Goal: Transaction & Acquisition: Purchase product/service

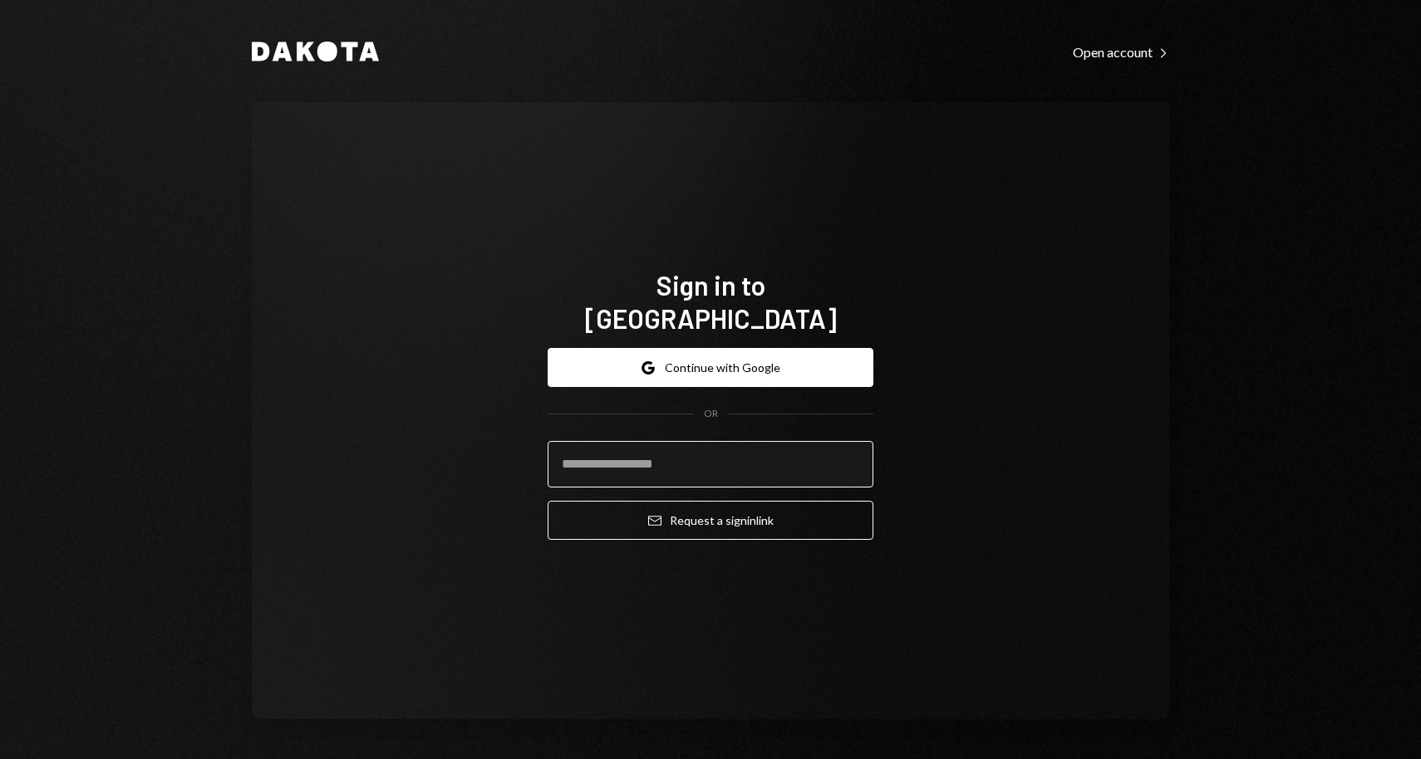
click at [649, 451] on input "email" at bounding box center [710, 464] width 326 height 47
type input "**********"
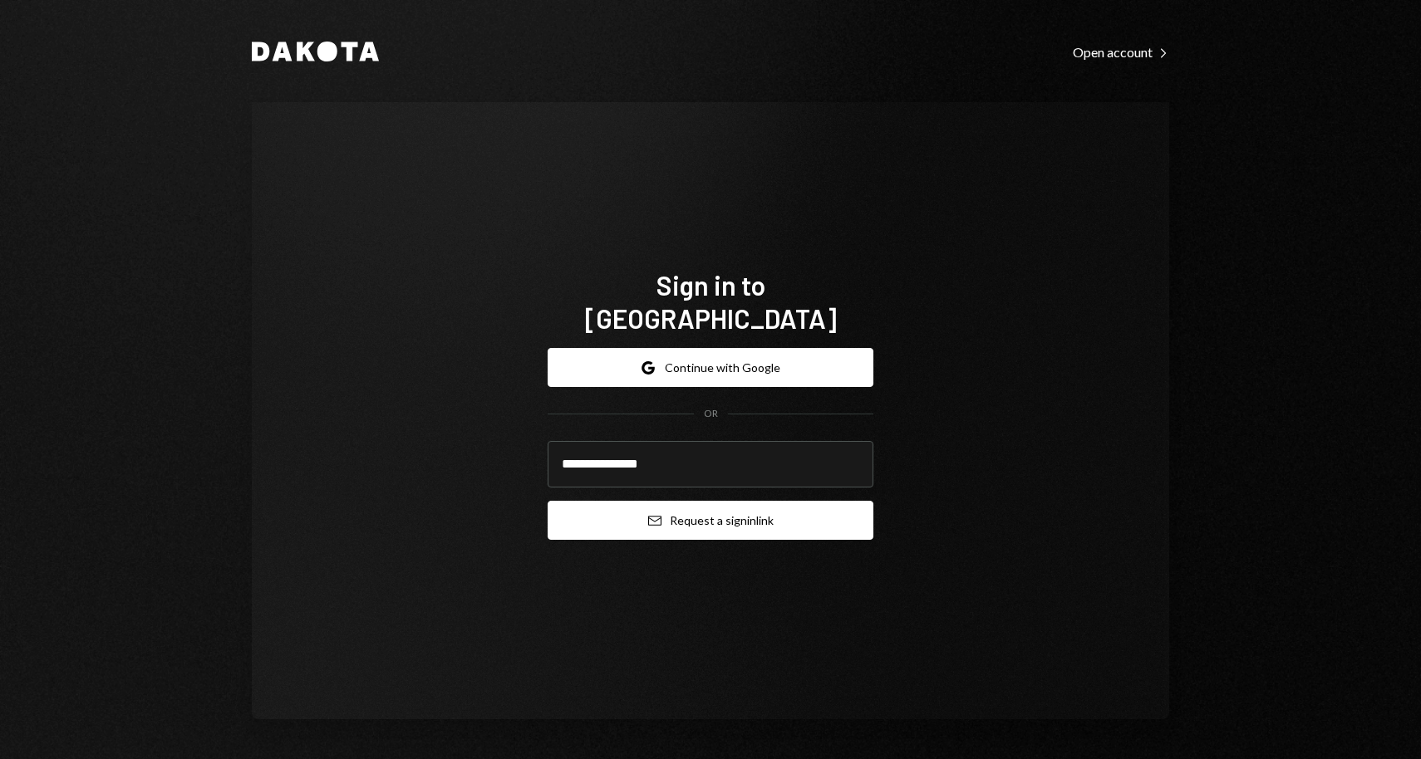
click at [637, 510] on button "Email Request a sign in link" at bounding box center [710, 520] width 326 height 39
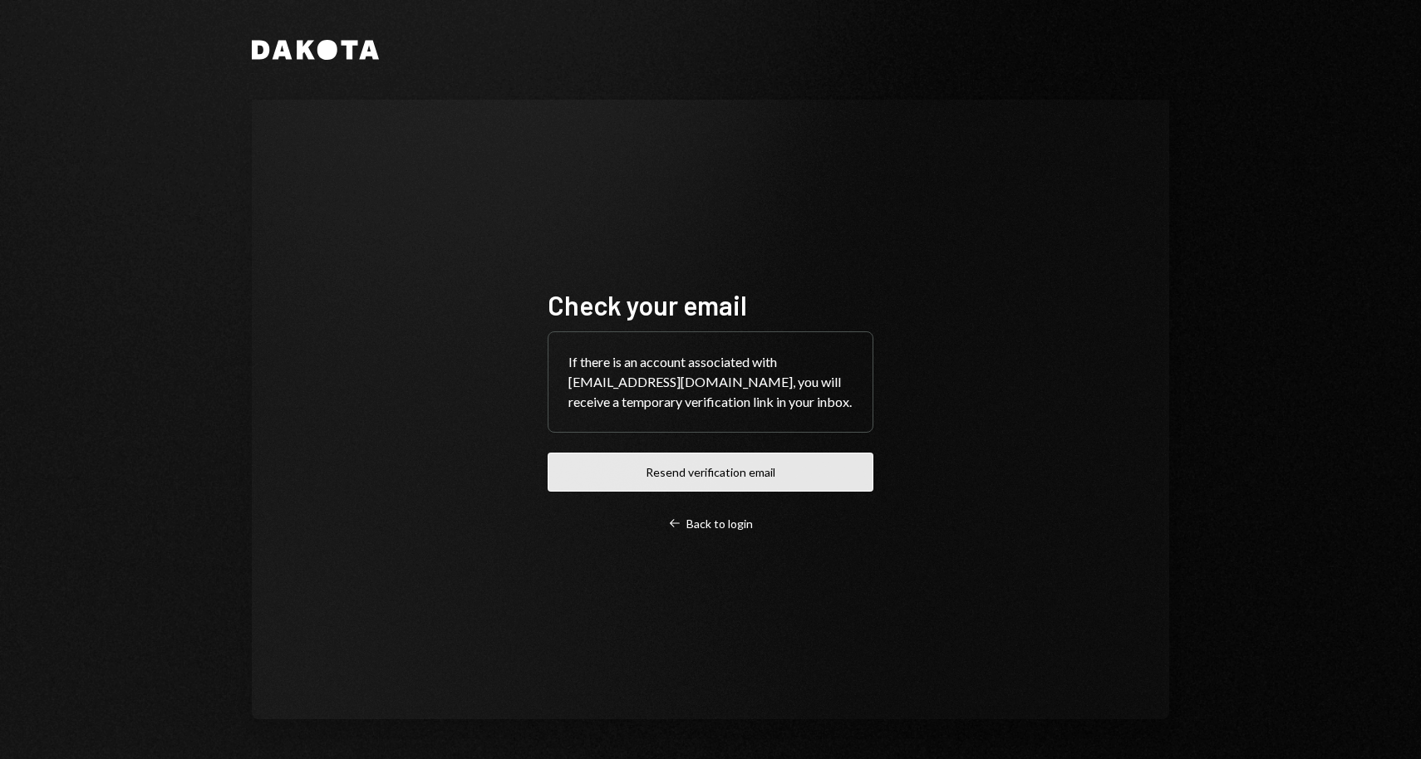
click at [709, 477] on button "Resend verification email" at bounding box center [710, 472] width 326 height 39
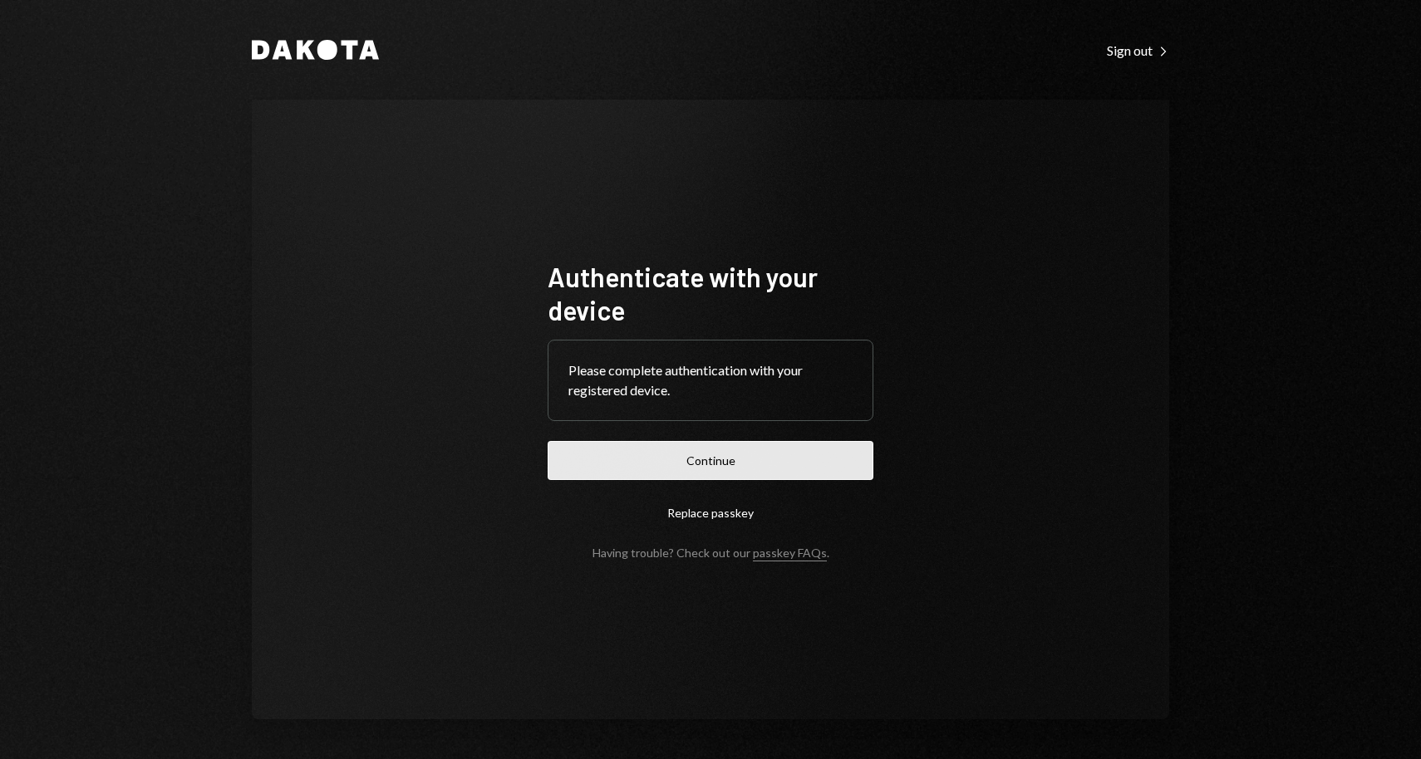
click at [631, 450] on button "Continue" at bounding box center [710, 460] width 326 height 39
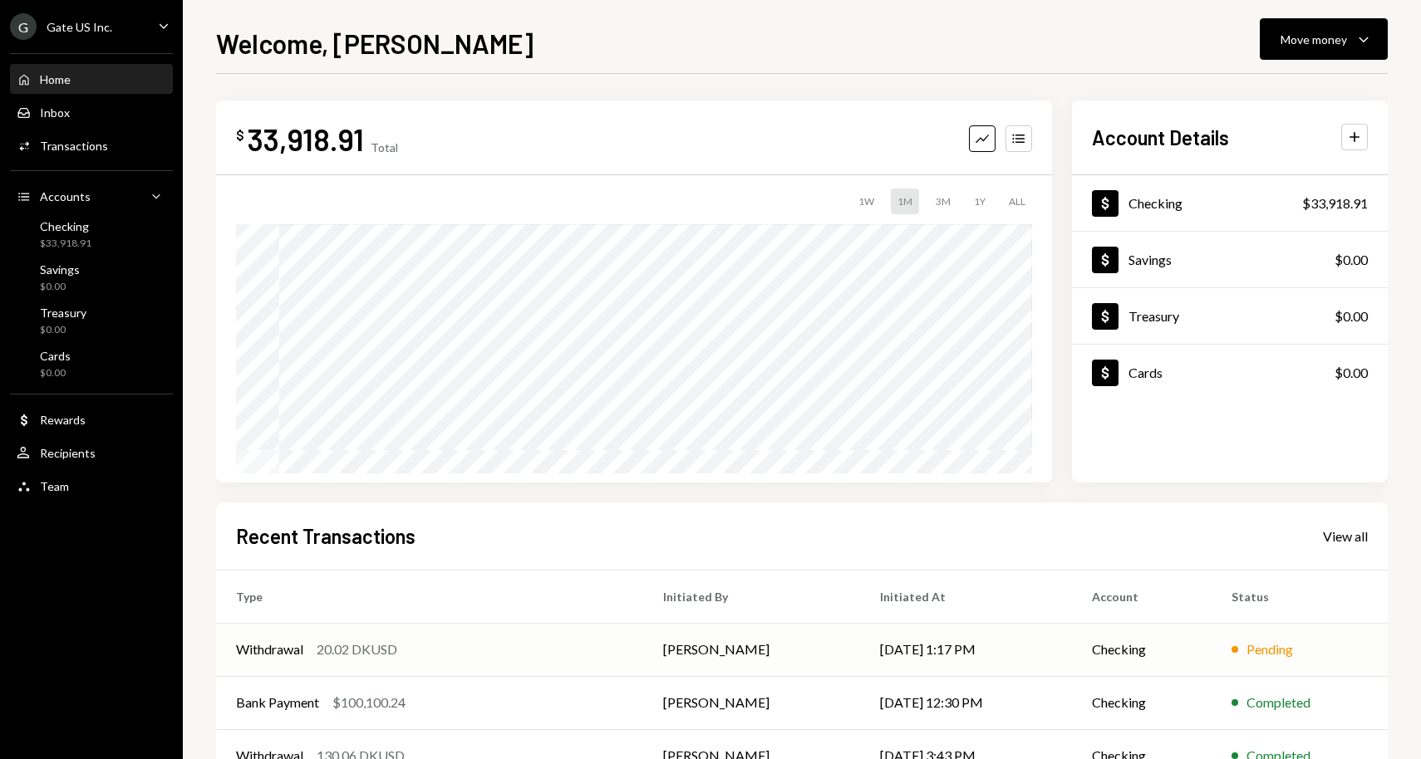
click at [380, 657] on div "20.02 DKUSD" at bounding box center [357, 650] width 81 height 20
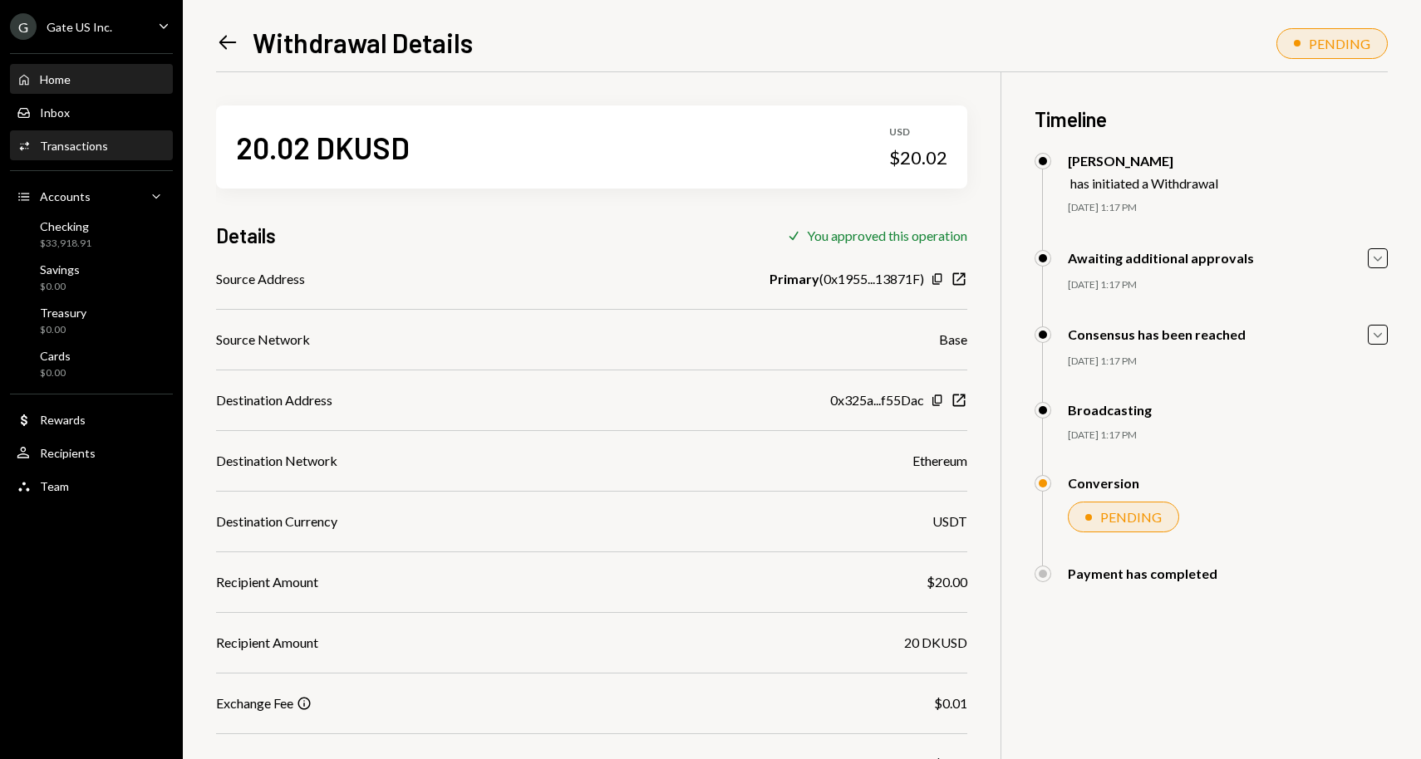
click at [70, 90] on div "Home Home" at bounding box center [92, 80] width 150 height 28
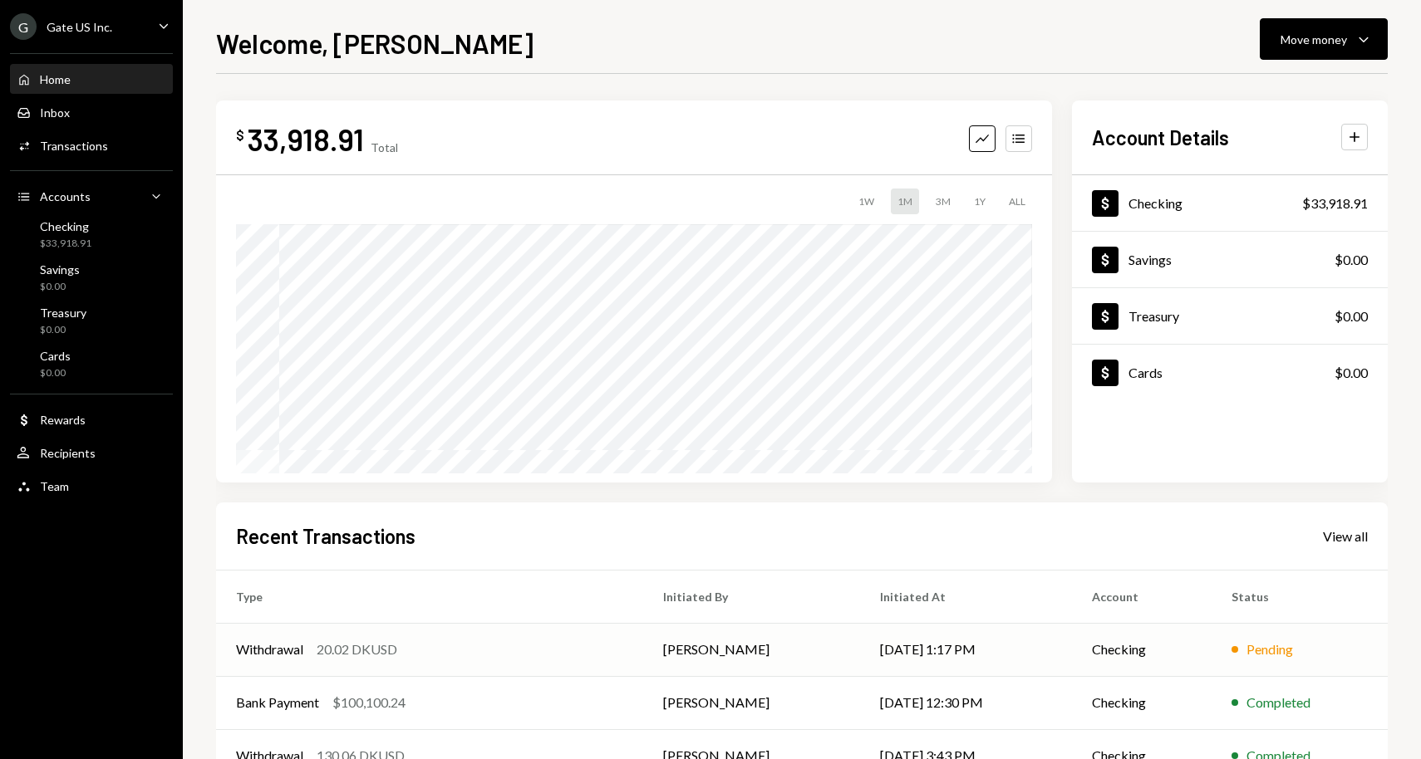
click at [356, 652] on div "20.02 DKUSD" at bounding box center [357, 650] width 81 height 20
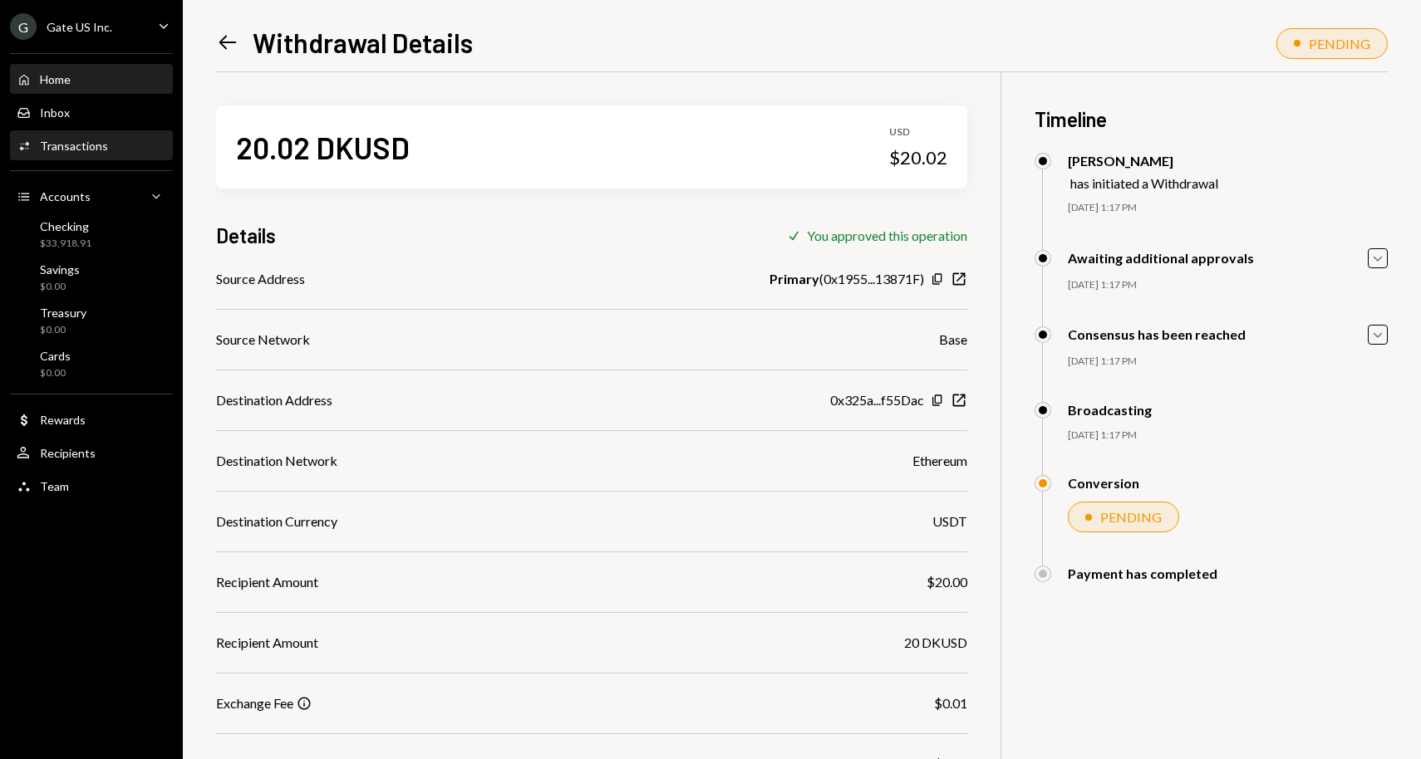
click at [72, 77] on div "Home Home" at bounding box center [92, 79] width 150 height 15
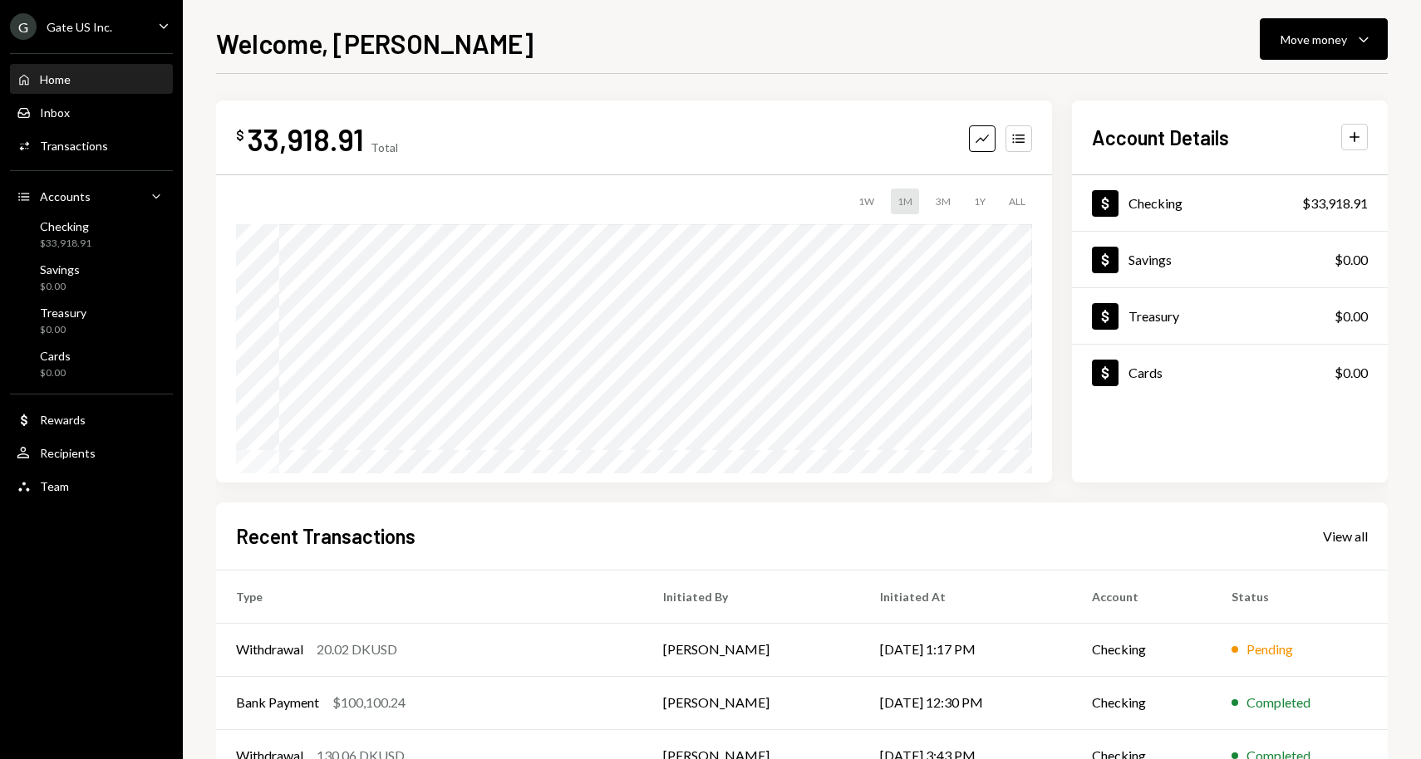
click at [98, 82] on div "Home Home" at bounding box center [92, 79] width 150 height 15
click at [94, 145] on div "Transactions" at bounding box center [74, 146] width 68 height 14
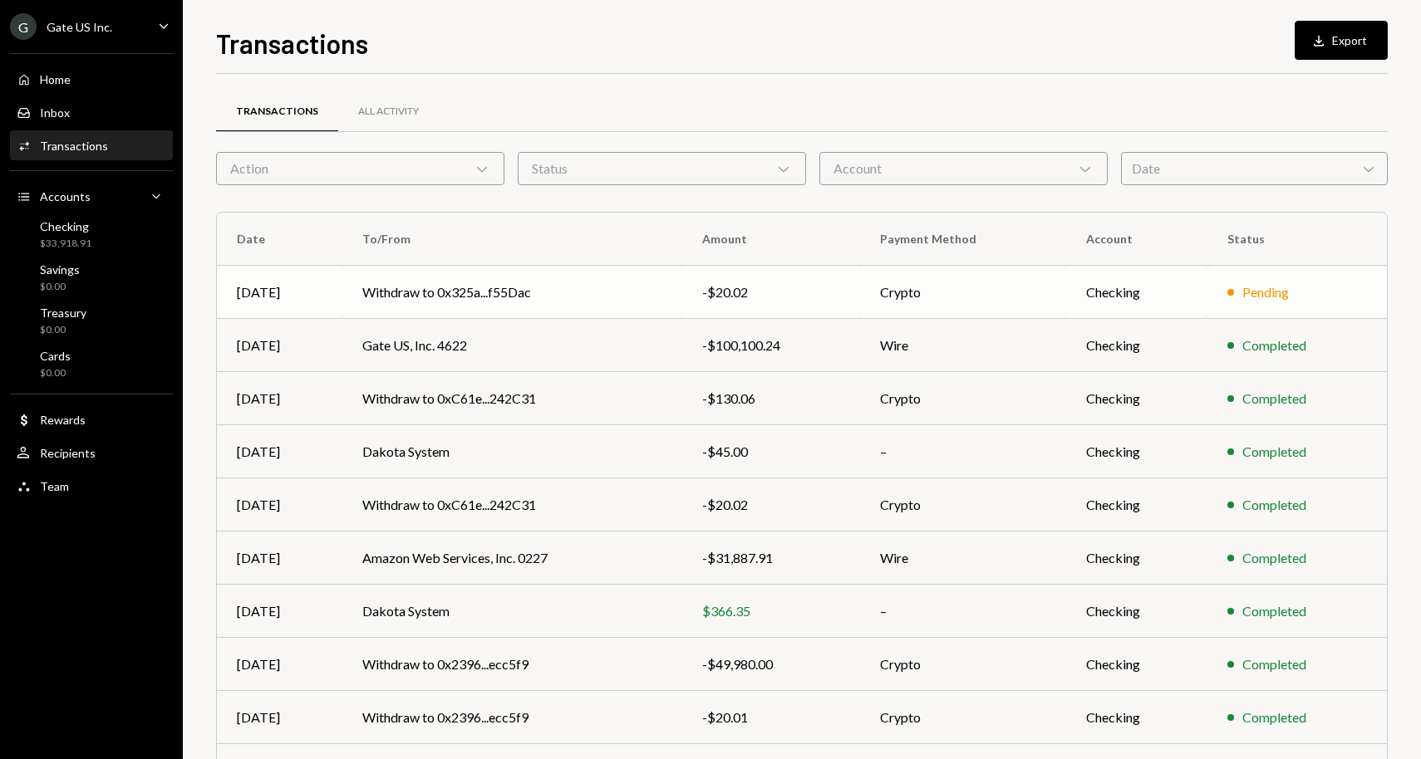
click at [460, 285] on td "Withdraw to 0x325a...f55Dac" at bounding box center [512, 292] width 340 height 53
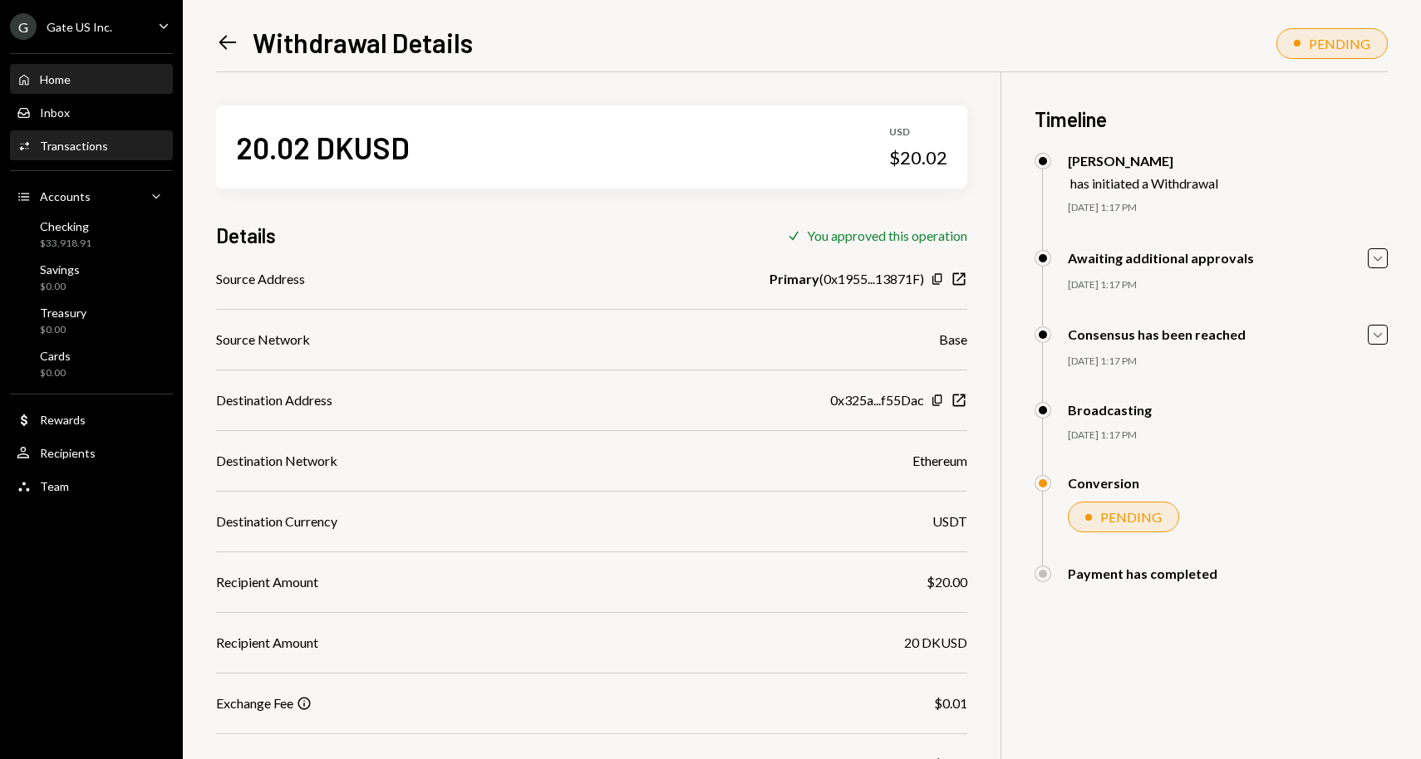
click at [58, 87] on div "Home Home" at bounding box center [92, 80] width 150 height 28
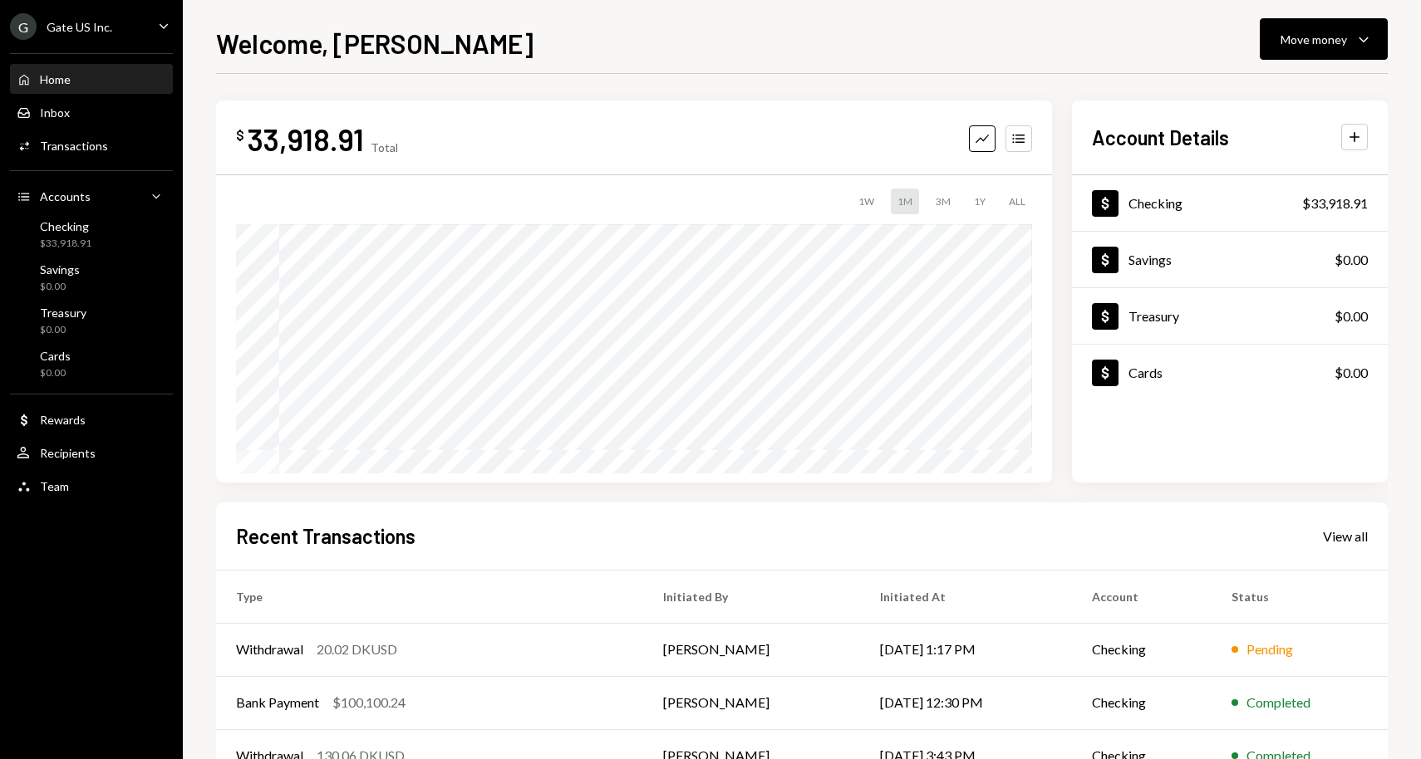
click at [71, 76] on div "Home Home" at bounding box center [92, 79] width 150 height 15
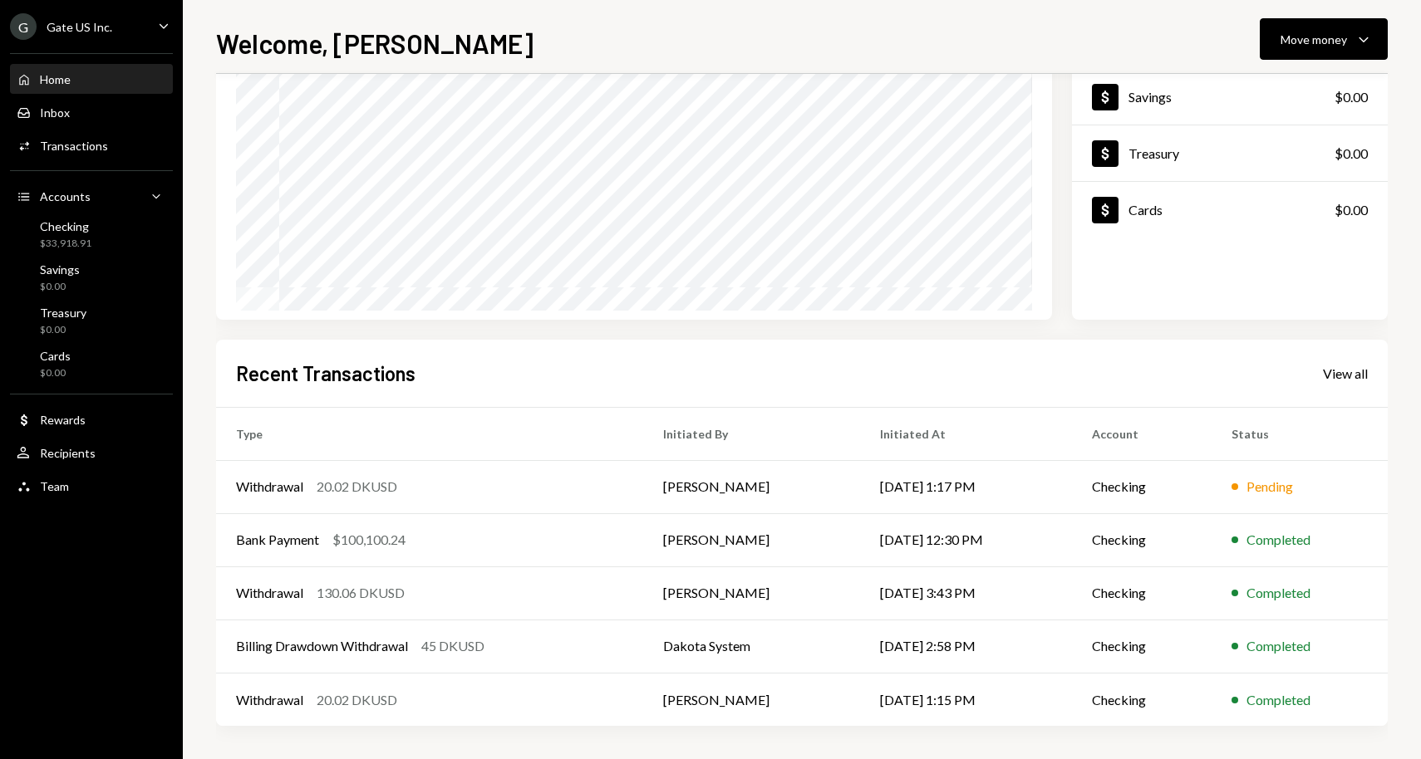
click at [59, 83] on div "Home" at bounding box center [55, 79] width 31 height 14
click at [62, 118] on div "Inbox" at bounding box center [55, 113] width 30 height 14
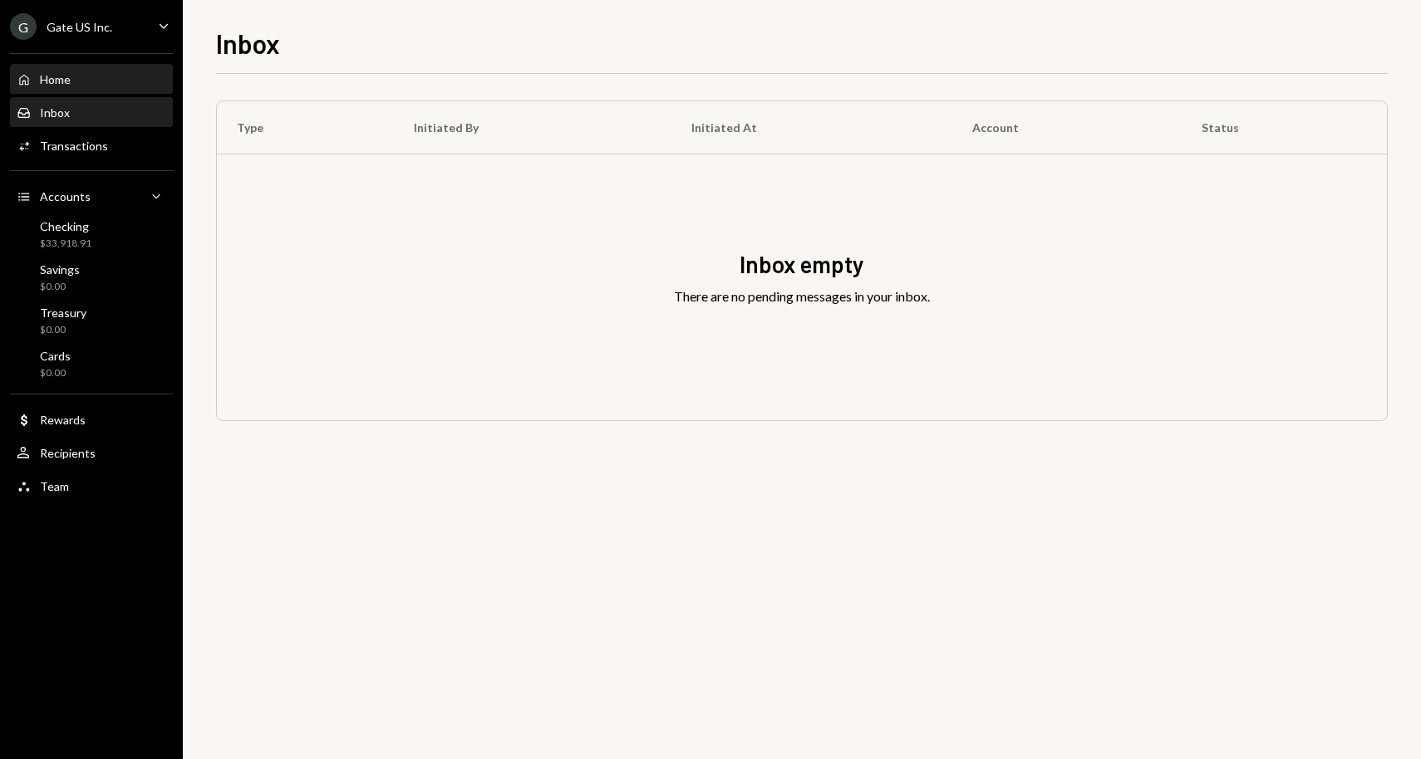
click at [83, 74] on div "Home Home" at bounding box center [92, 79] width 150 height 15
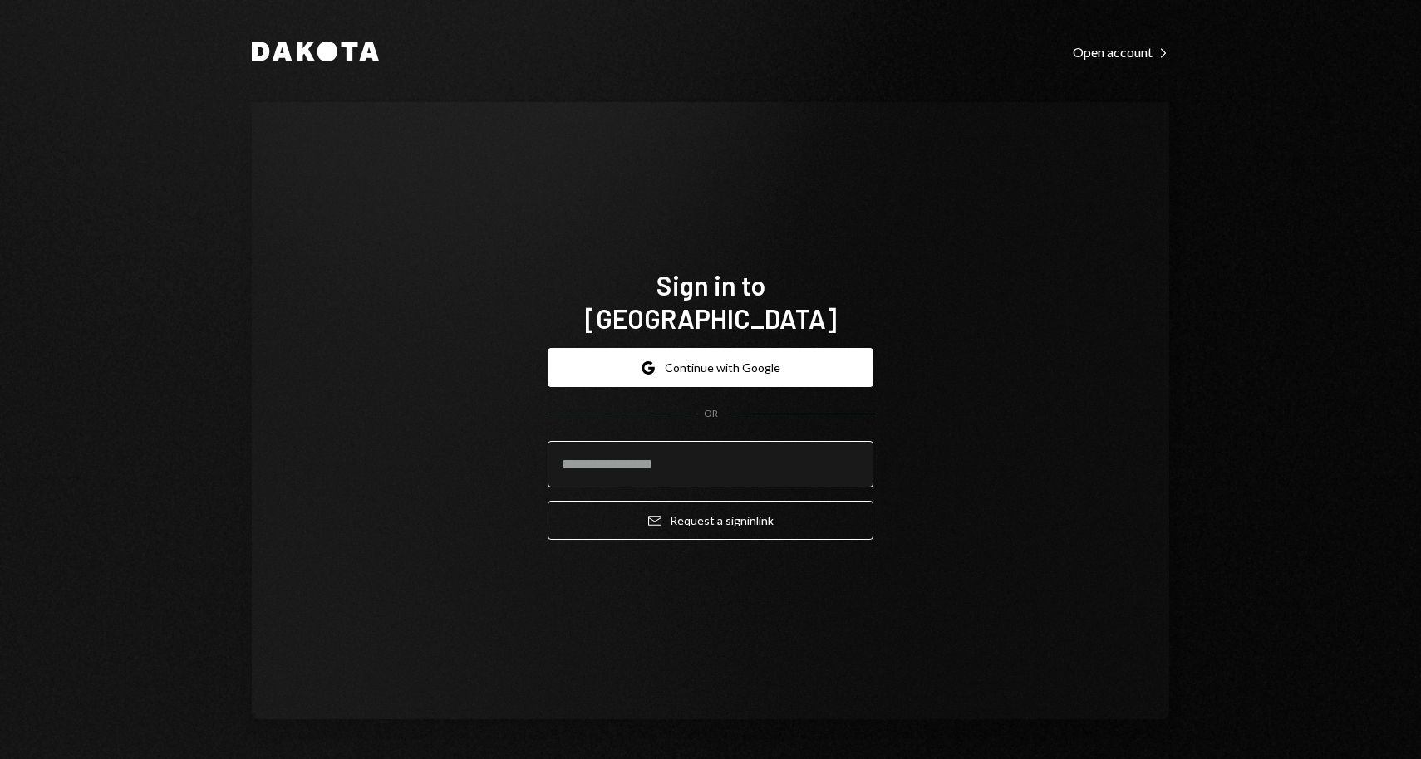
click at [637, 449] on input "email" at bounding box center [710, 464] width 326 height 47
type input "**********"
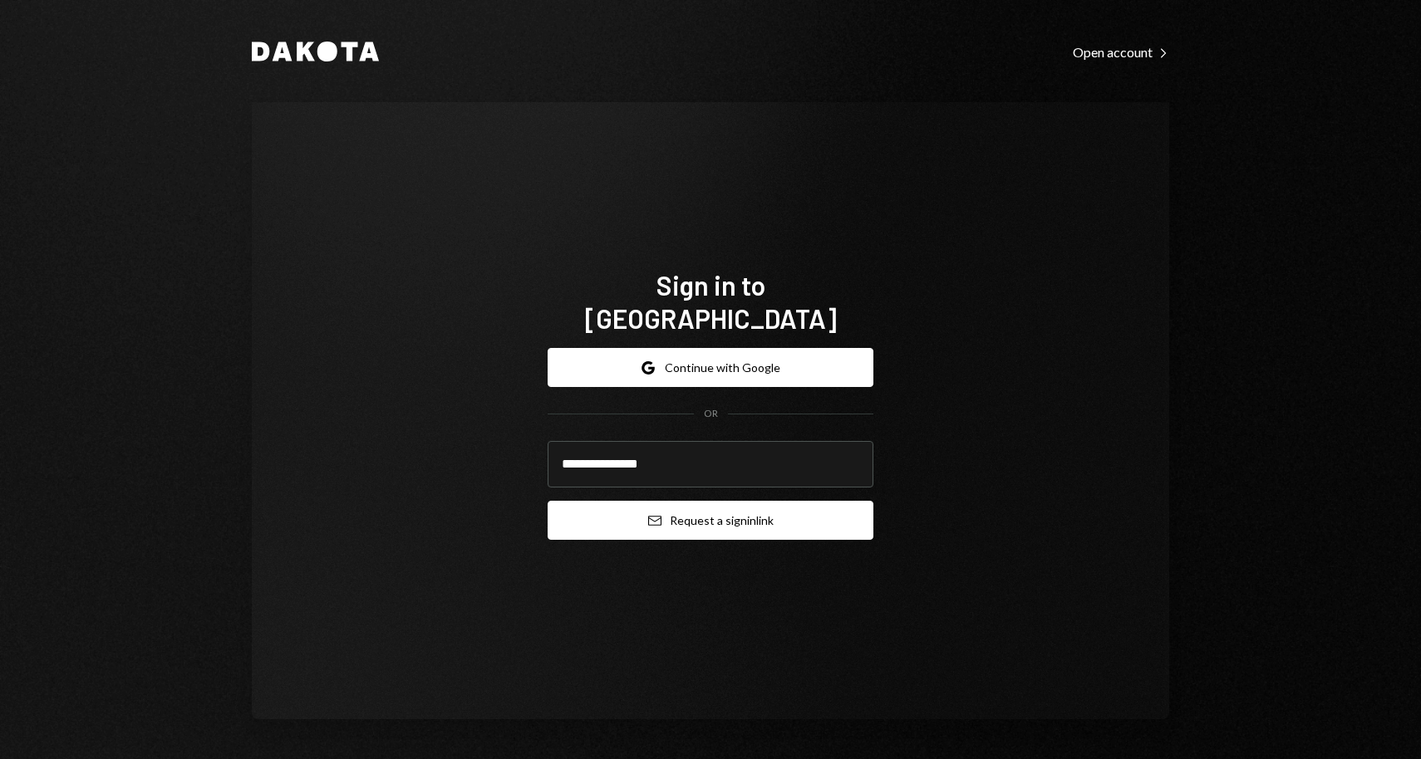
click at [630, 503] on button "Email Request a sign in link" at bounding box center [710, 520] width 326 height 39
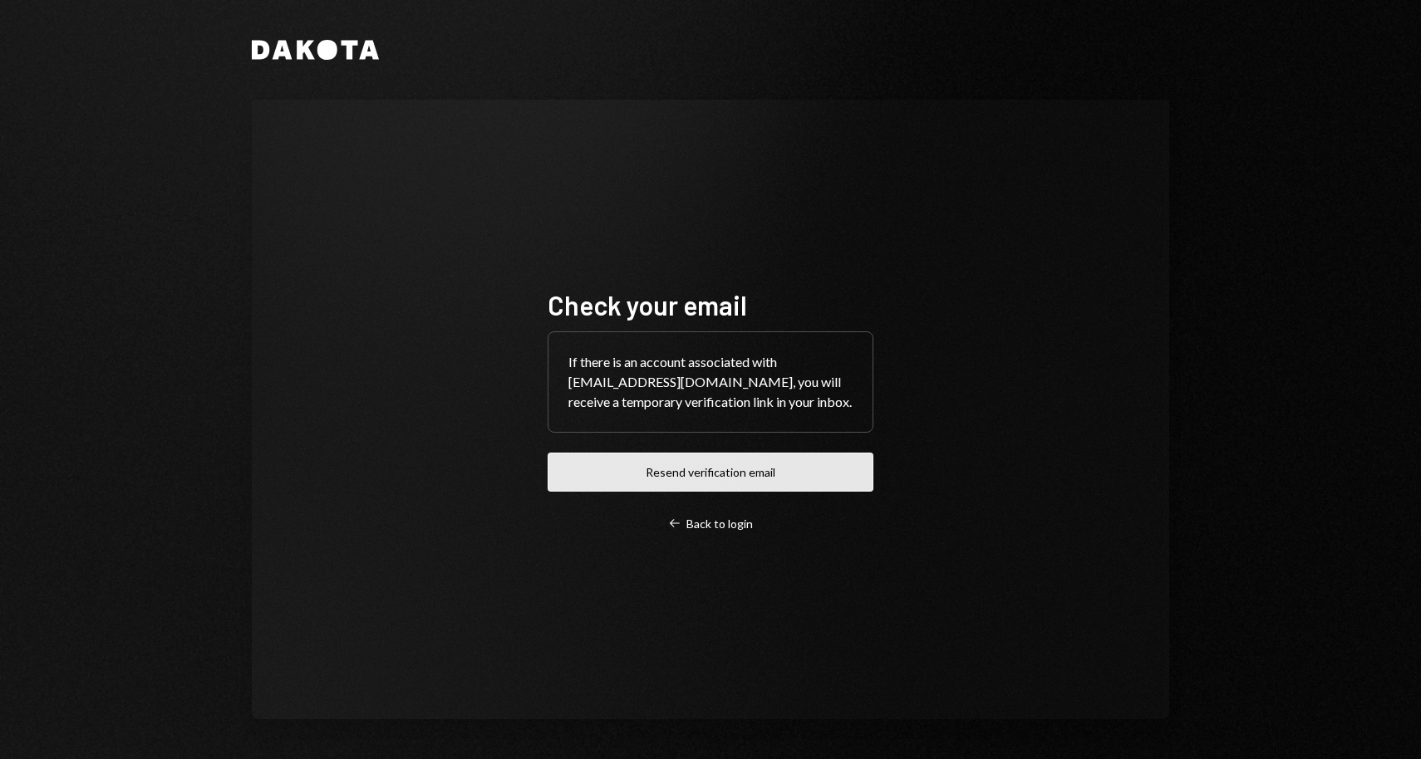
click at [660, 468] on button "Resend verification email" at bounding box center [710, 472] width 326 height 39
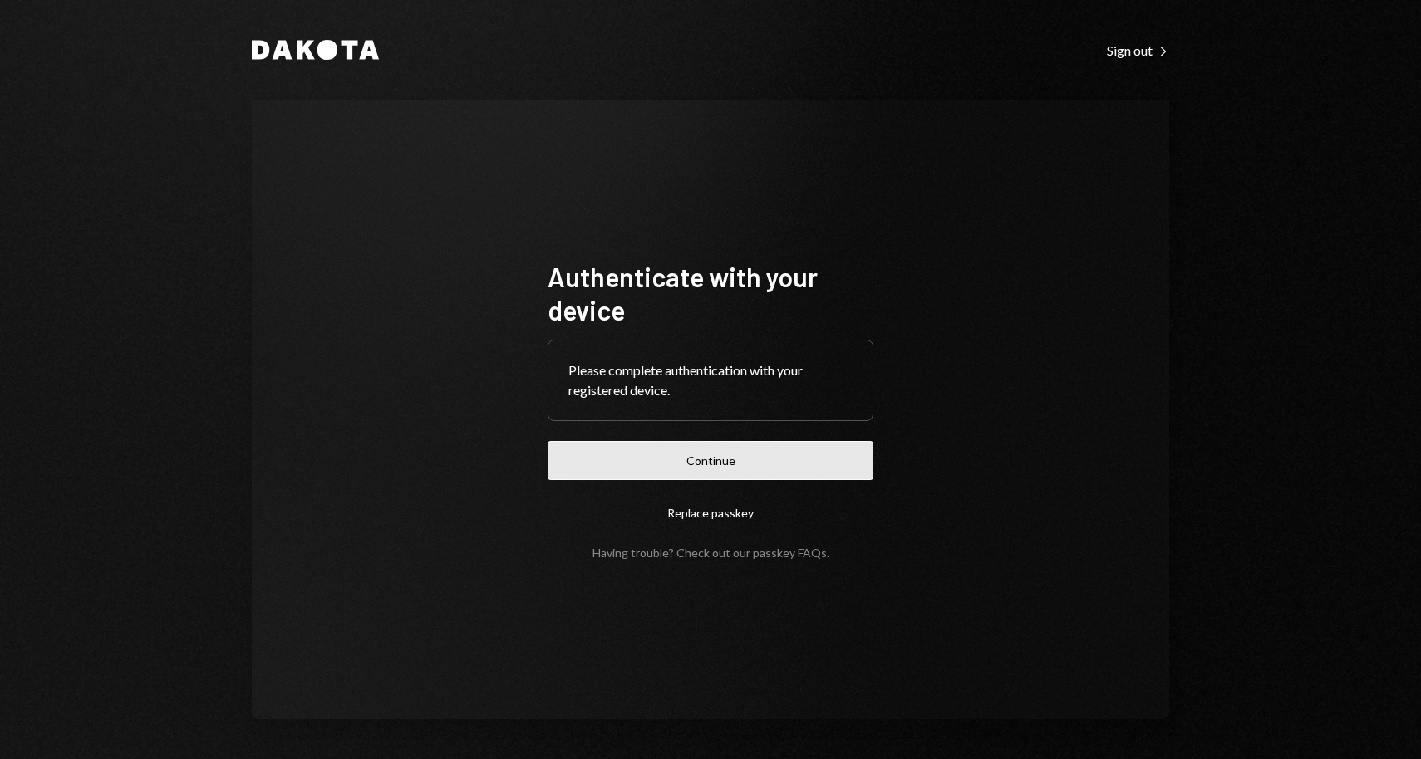
click at [656, 454] on button "Continue" at bounding box center [710, 460] width 326 height 39
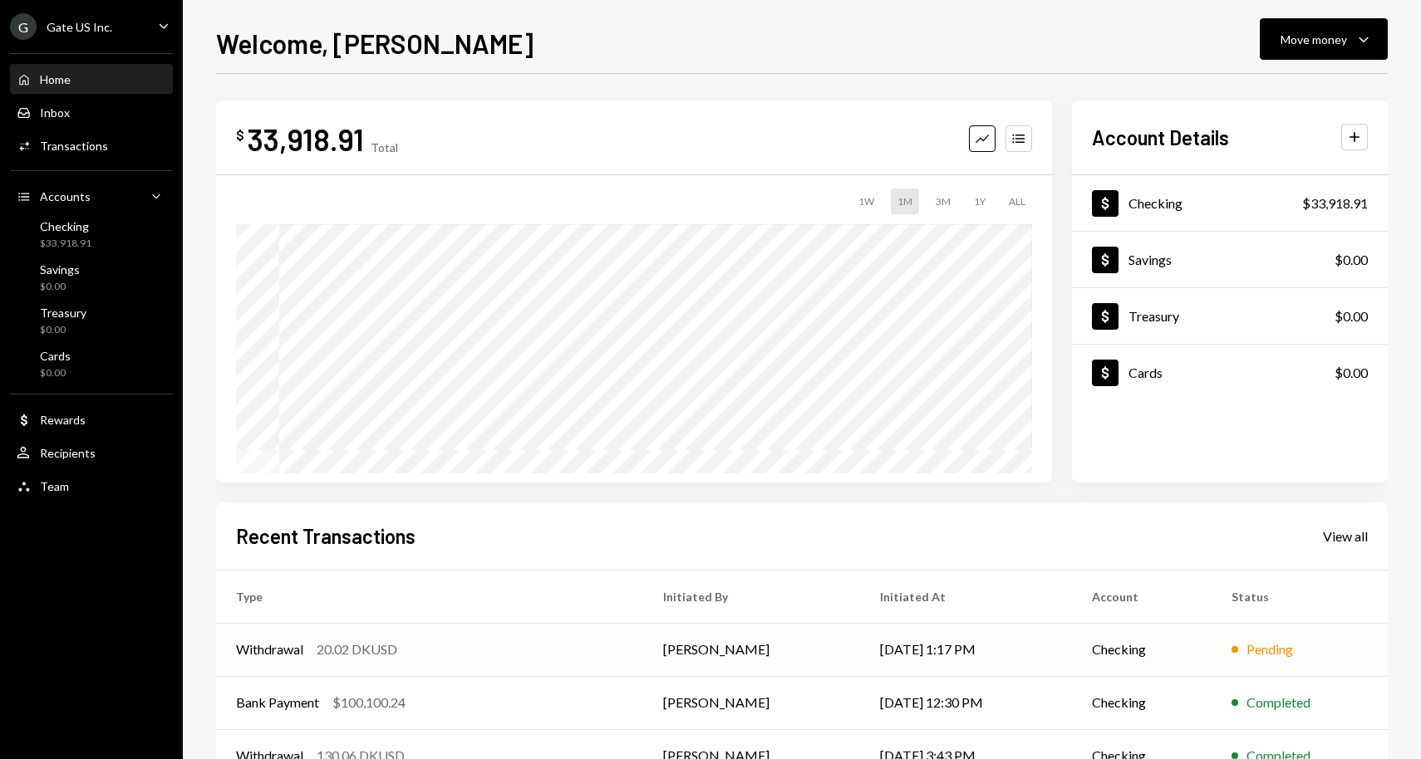
click at [341, 646] on div "20.02 DKUSD" at bounding box center [357, 650] width 81 height 20
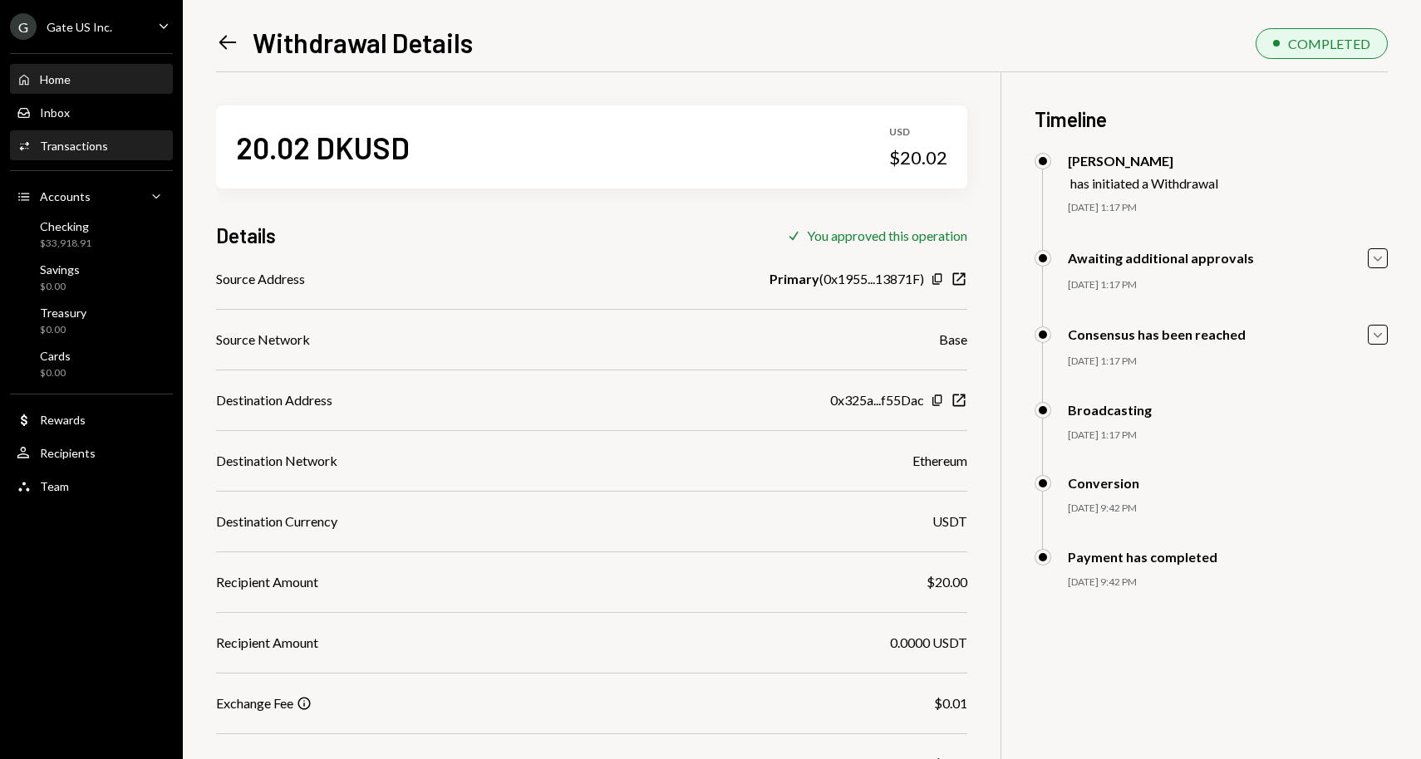
click at [114, 75] on div "Home Home" at bounding box center [92, 79] width 150 height 15
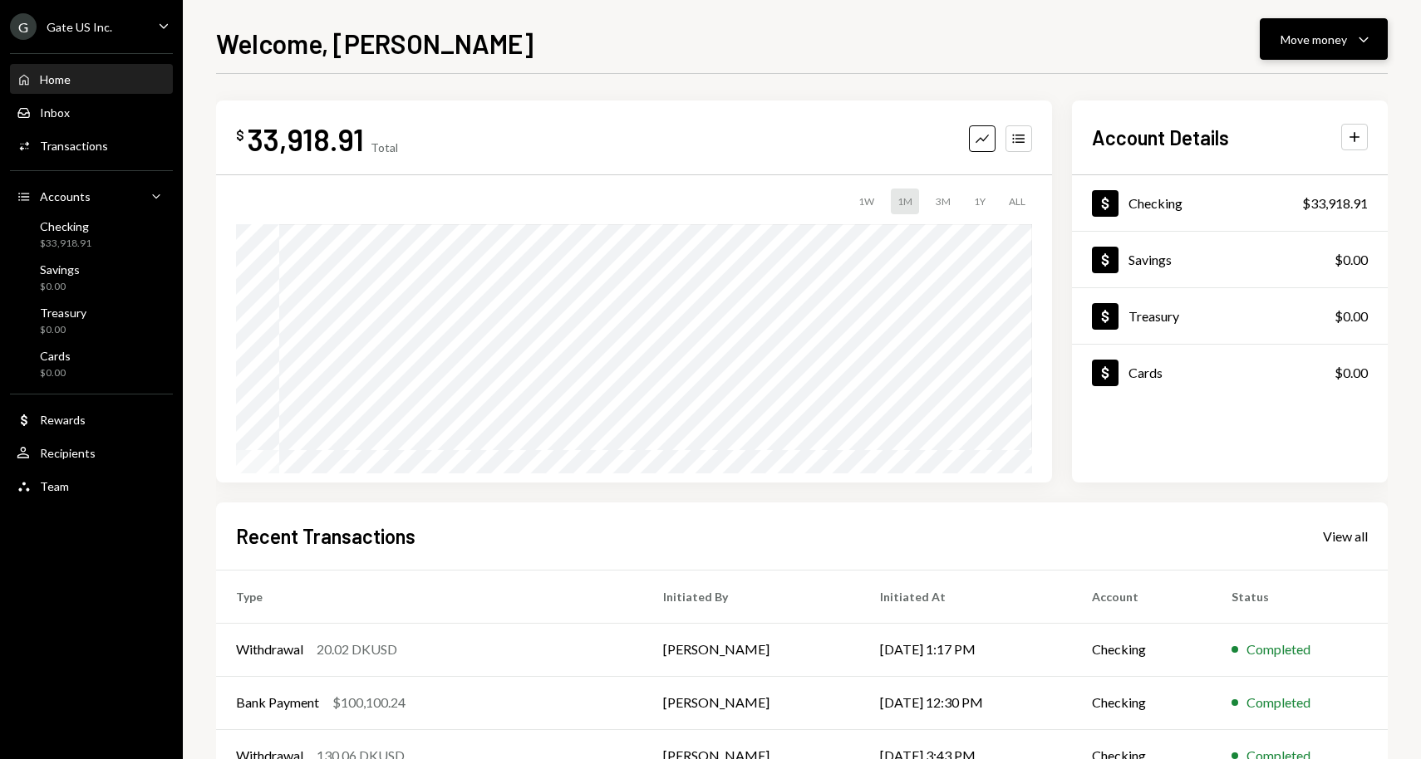
click at [1355, 39] on icon "Caret Down" at bounding box center [1363, 39] width 20 height 20
click at [1293, 96] on div "Send" at bounding box center [1309, 89] width 121 height 17
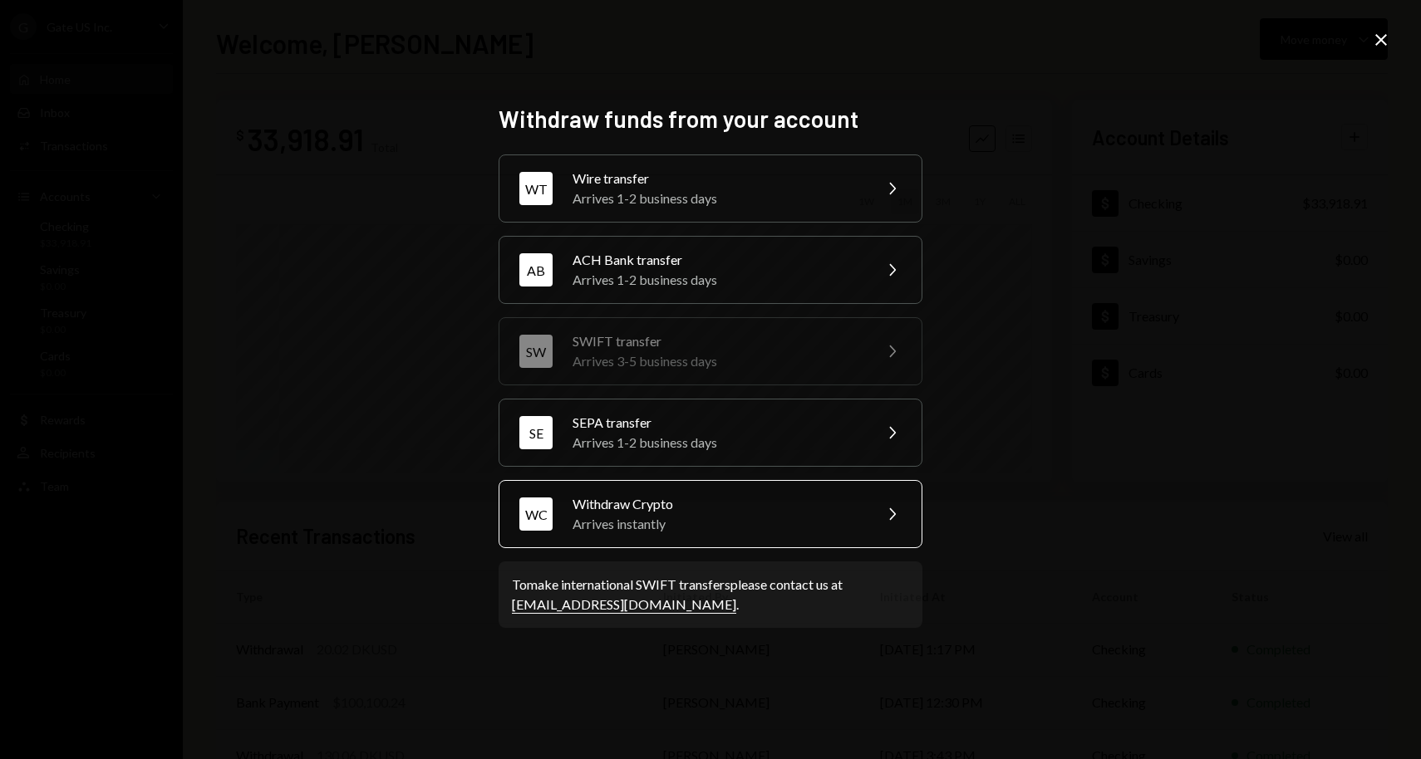
click at [642, 526] on div "Arrives instantly" at bounding box center [716, 524] width 289 height 20
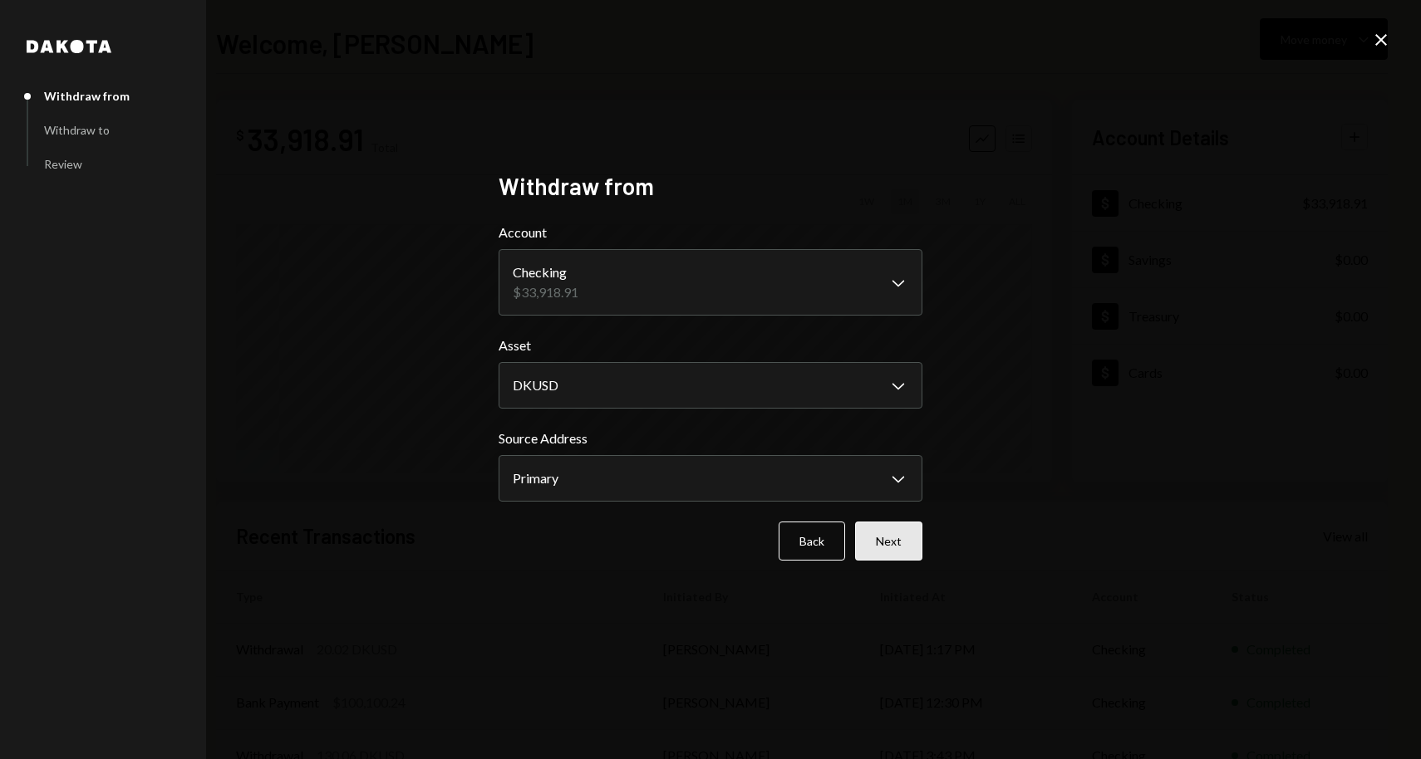
click at [886, 540] on button "Next" at bounding box center [888, 541] width 67 height 39
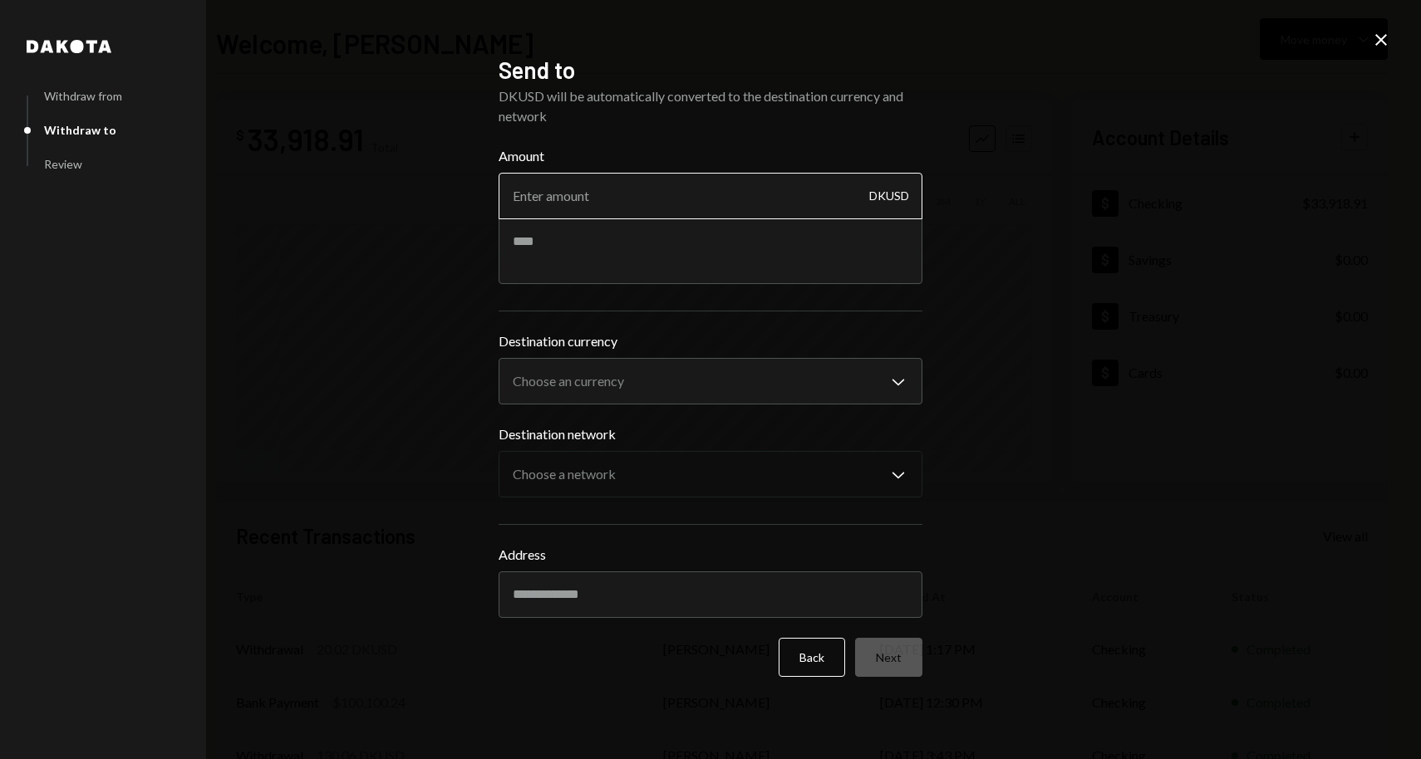
click at [644, 192] on input "Amount" at bounding box center [710, 196] width 424 height 47
type input "1"
type input "19980"
click at [659, 269] on textarea at bounding box center [710, 251] width 424 height 66
type textarea "**********"
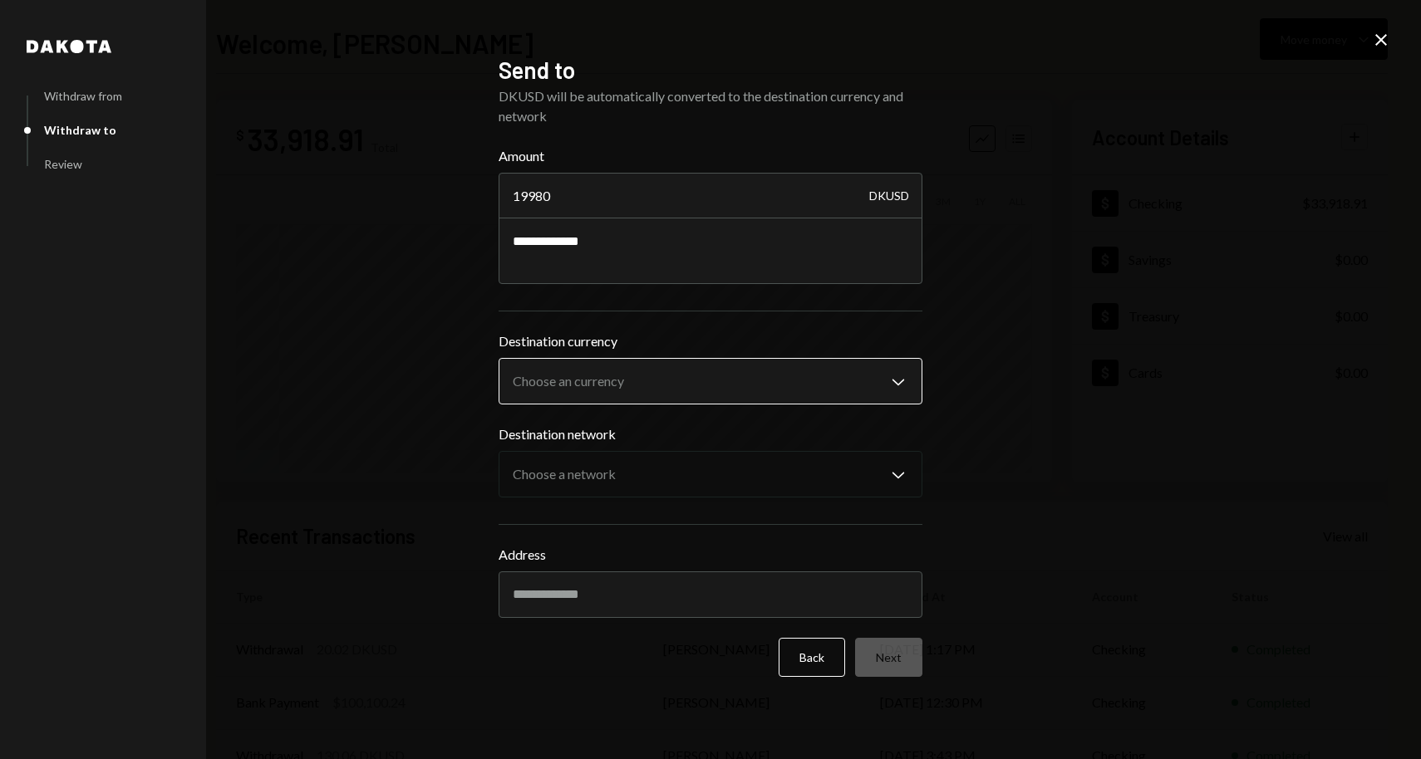
click at [709, 390] on body "**********" at bounding box center [710, 379] width 1421 height 759
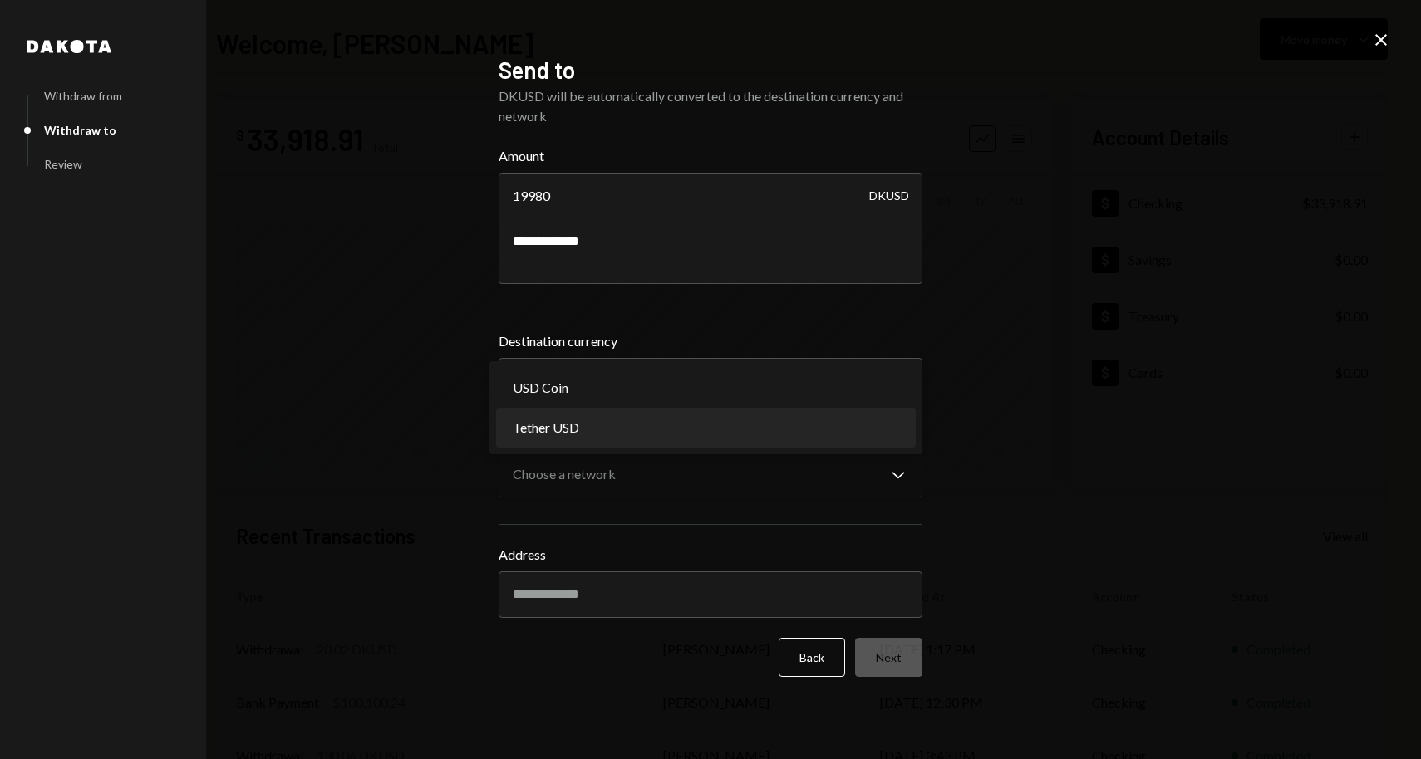
select select "****"
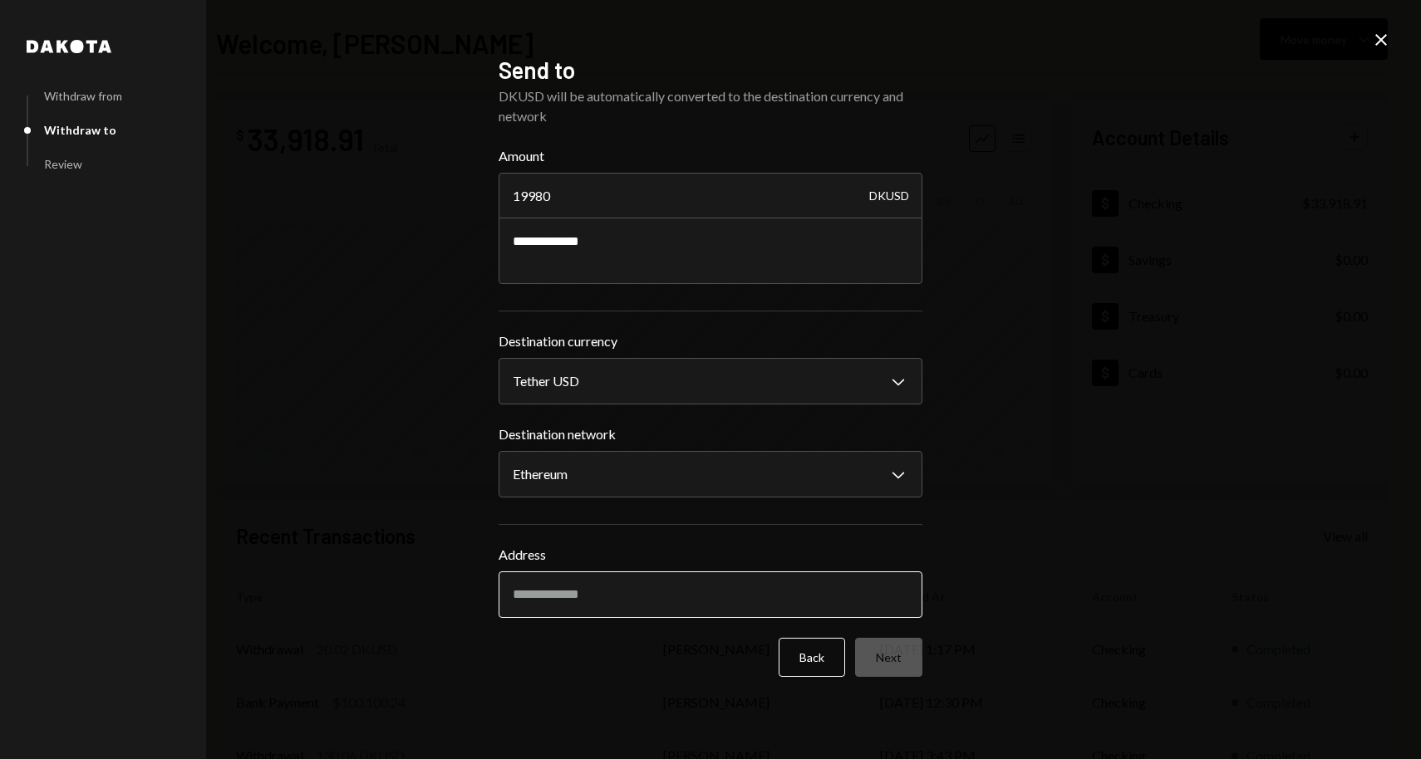
click at [577, 589] on input "Address" at bounding box center [710, 595] width 424 height 47
paste input "**********"
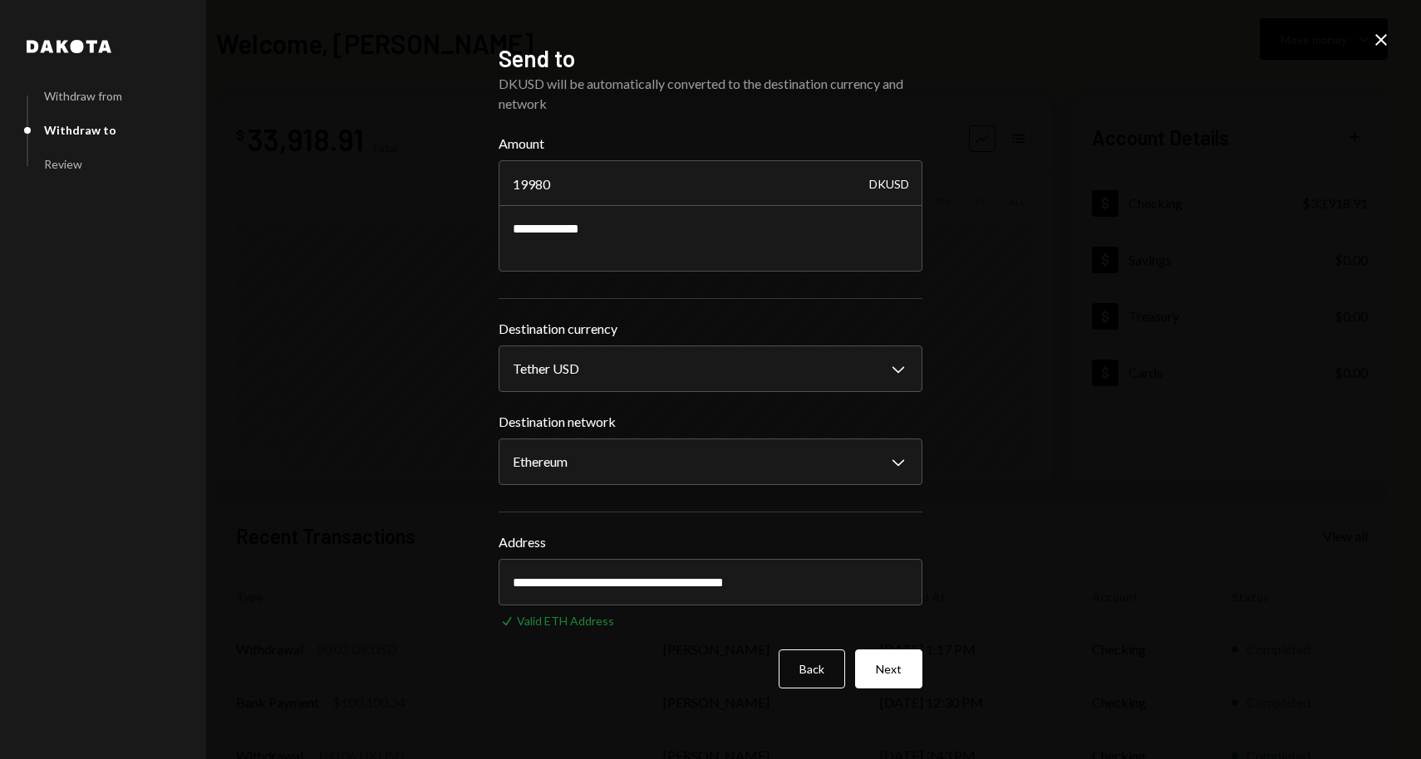
type input "**********"
click at [562, 689] on div "**********" at bounding box center [710, 380] width 424 height 672
click at [842, 590] on input "**********" at bounding box center [710, 582] width 424 height 47
drag, startPoint x: 846, startPoint y: 577, endPoint x: 283, endPoint y: 578, distance: 563.2
click at [283, 578] on div "**********" at bounding box center [710, 379] width 1421 height 759
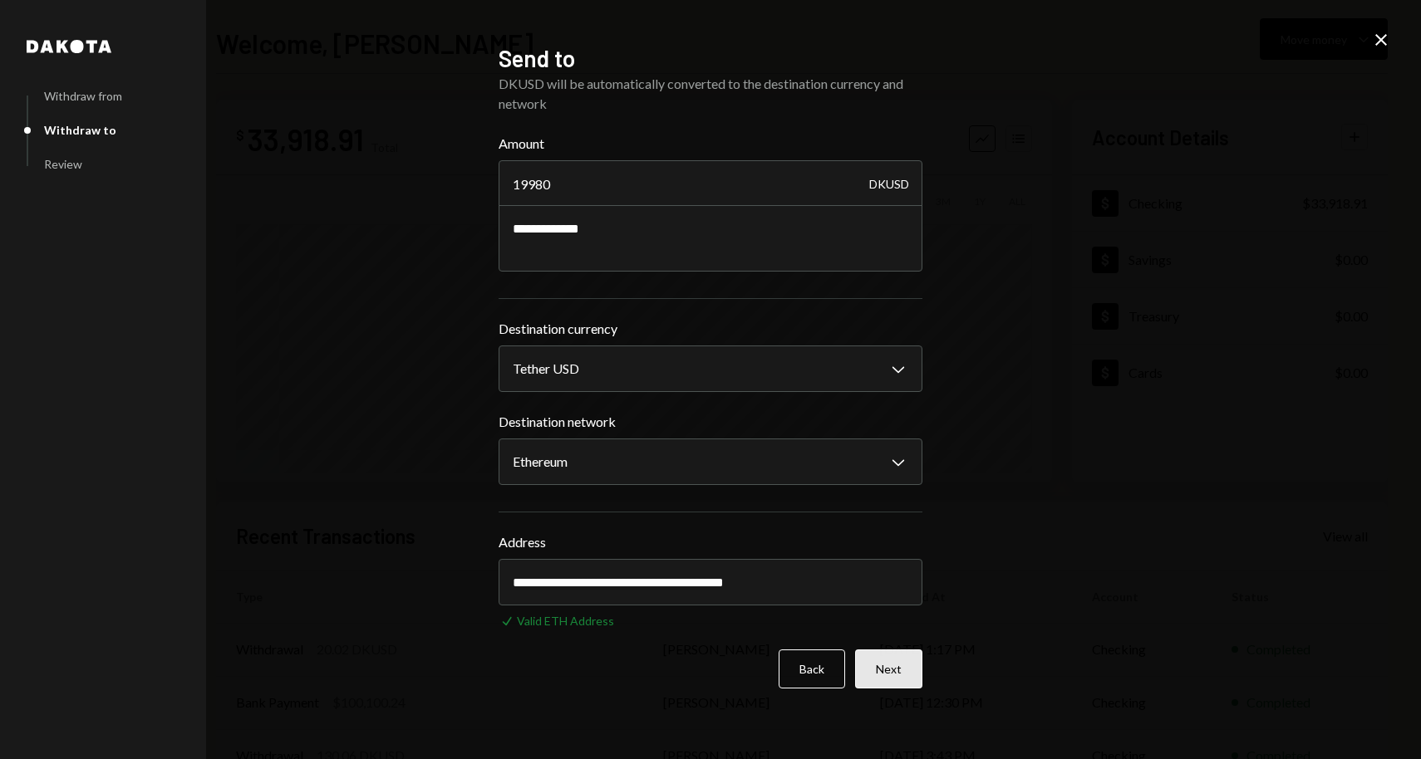
click at [911, 658] on button "Next" at bounding box center [888, 669] width 67 height 39
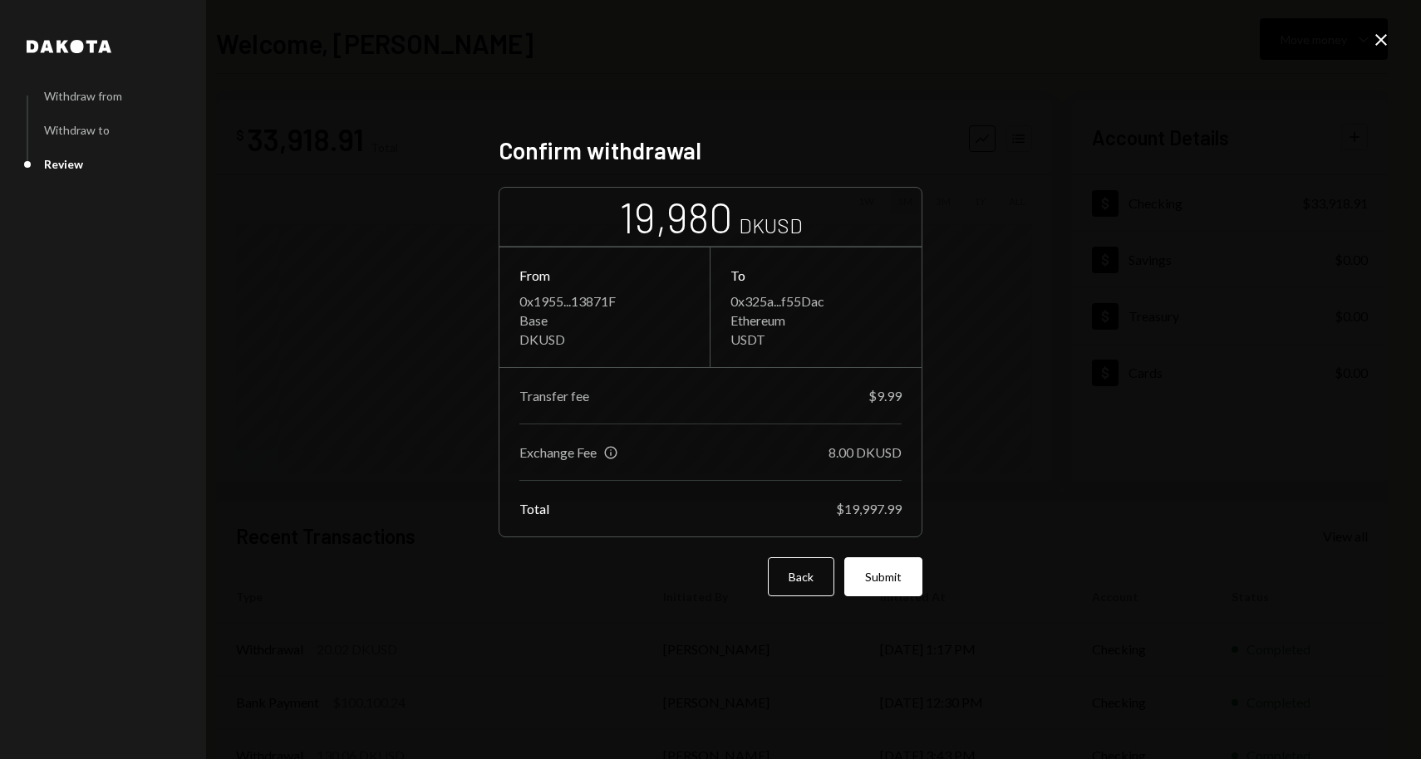
click at [1381, 41] on icon "Close" at bounding box center [1381, 40] width 20 height 20
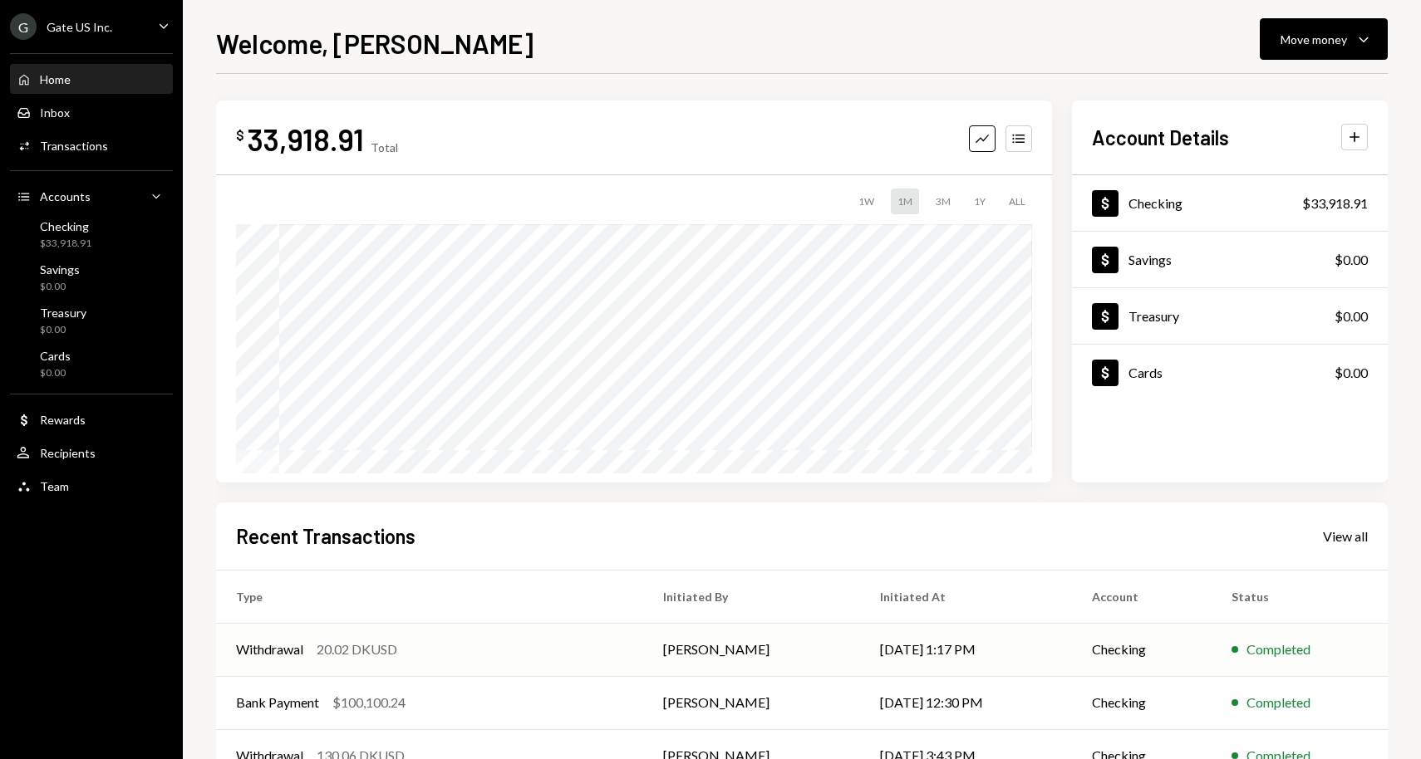
click at [306, 662] on td "Withdrawal 20.02 DKUSD" at bounding box center [429, 649] width 427 height 53
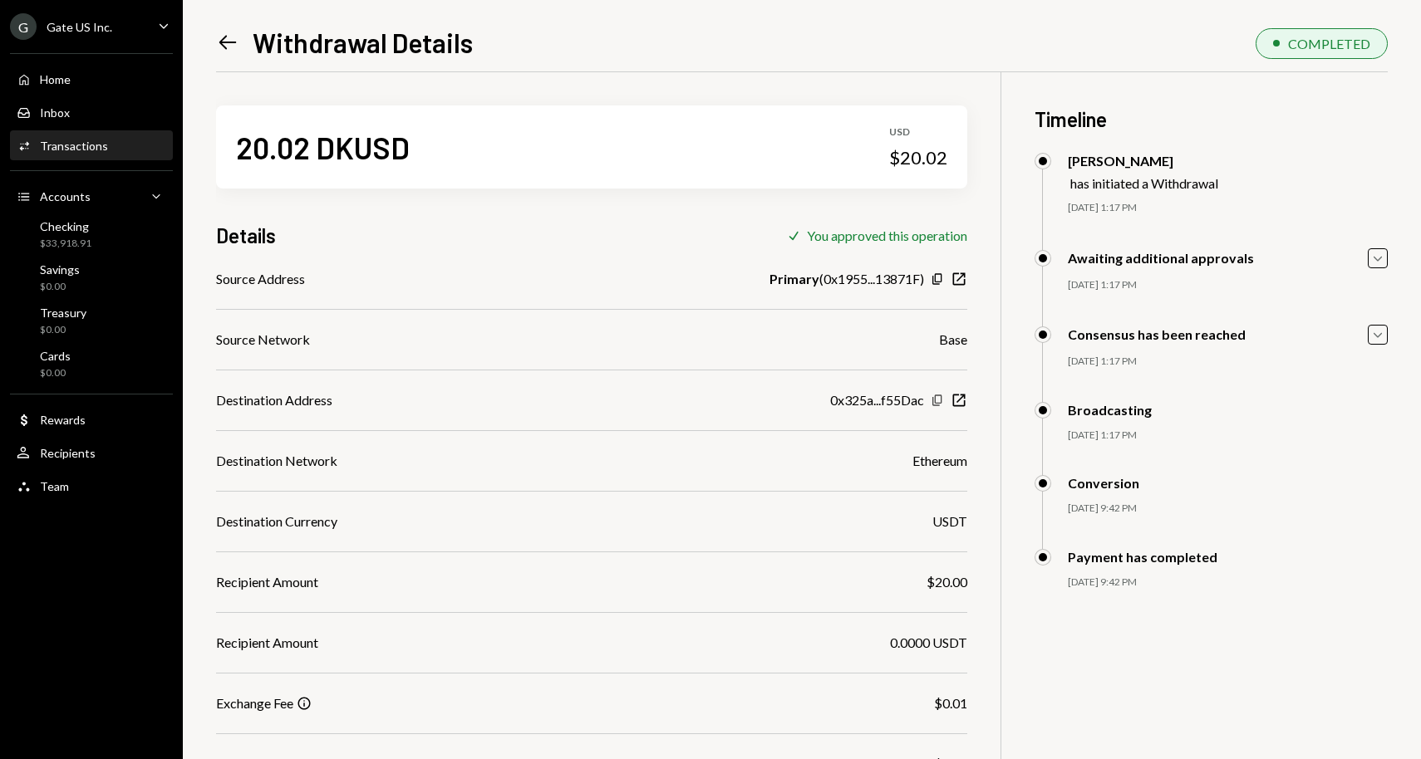
click at [935, 400] on icon "Copy" at bounding box center [936, 400] width 13 height 13
click at [120, 69] on div "Home Home" at bounding box center [92, 80] width 150 height 28
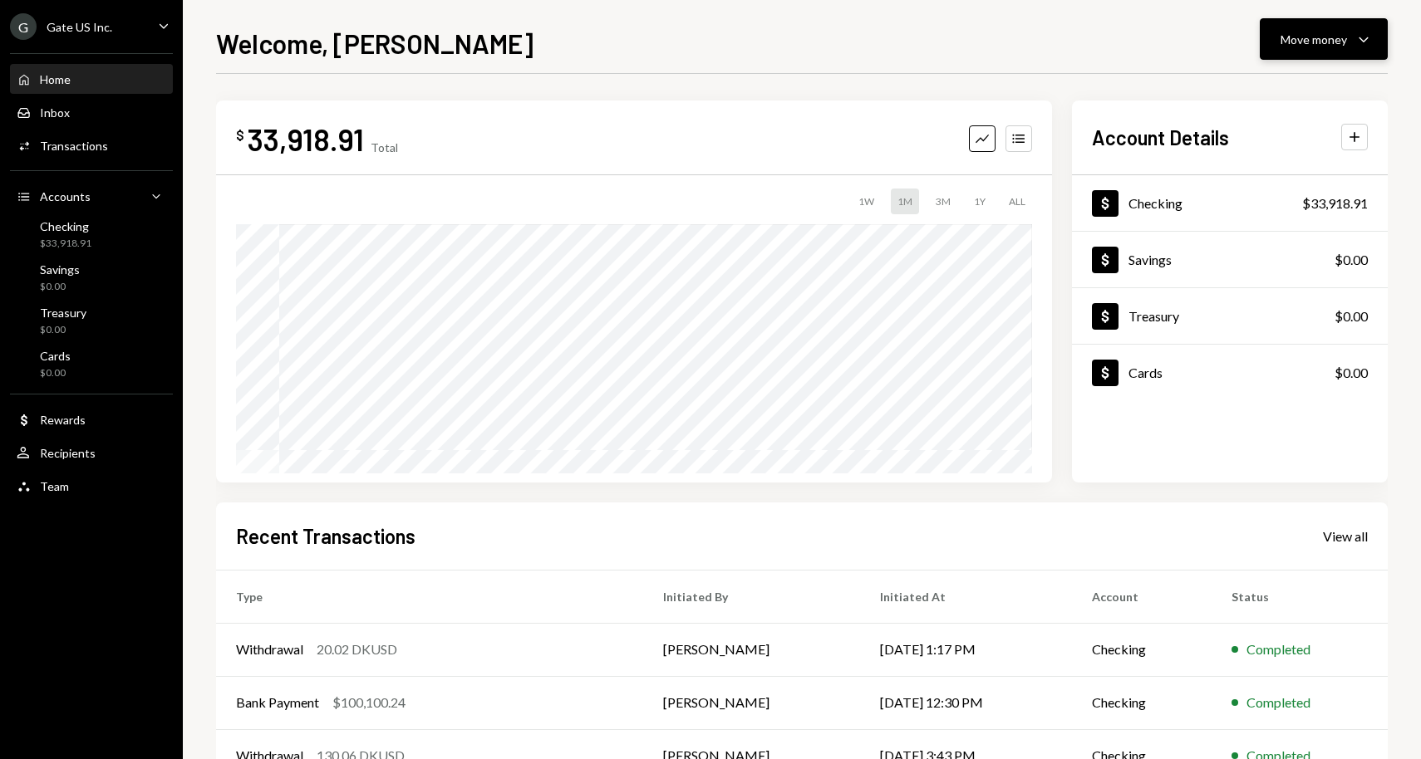
click at [1332, 34] on div "Move money" at bounding box center [1313, 39] width 66 height 17
click at [1269, 91] on div "Send" at bounding box center [1309, 89] width 121 height 17
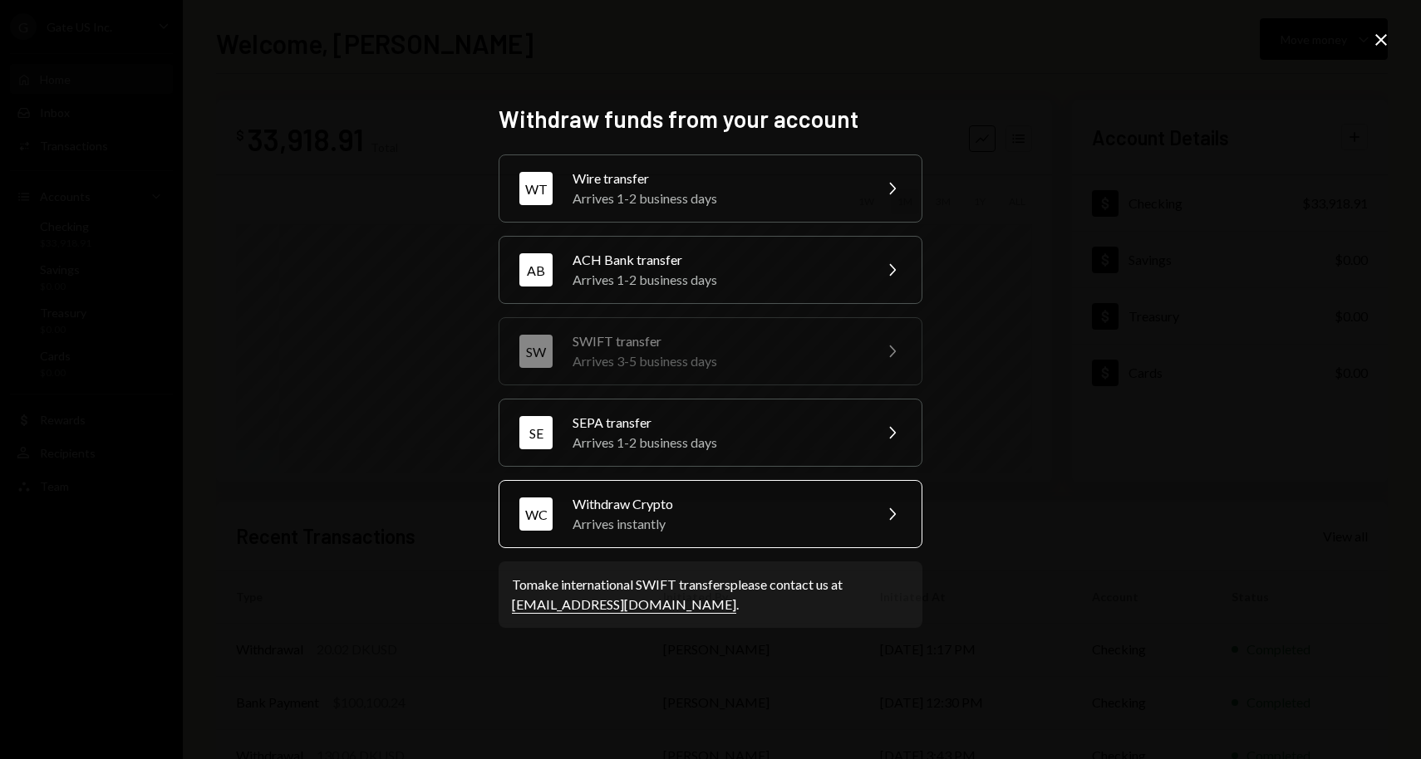
click at [785, 521] on div "Arrives instantly" at bounding box center [716, 524] width 289 height 20
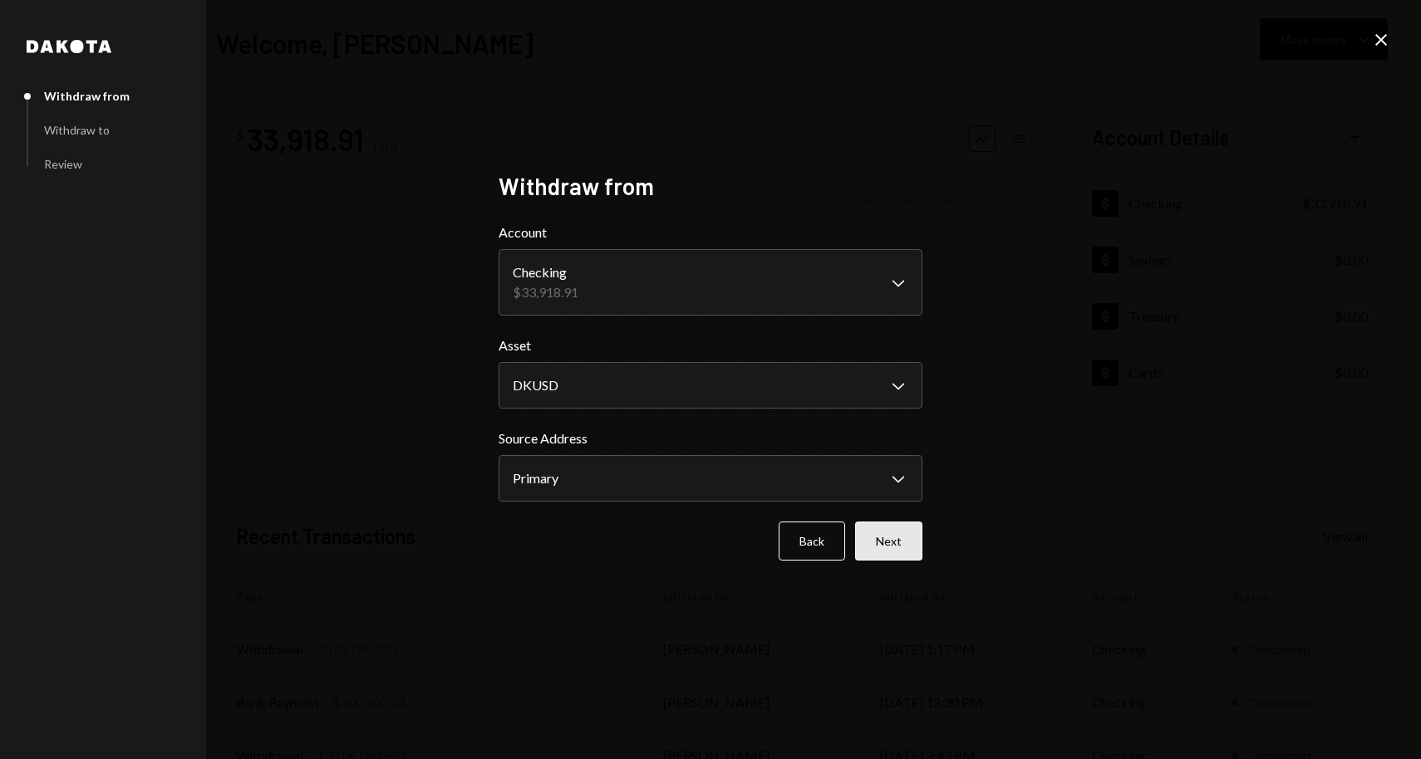
click at [893, 539] on button "Next" at bounding box center [888, 541] width 67 height 39
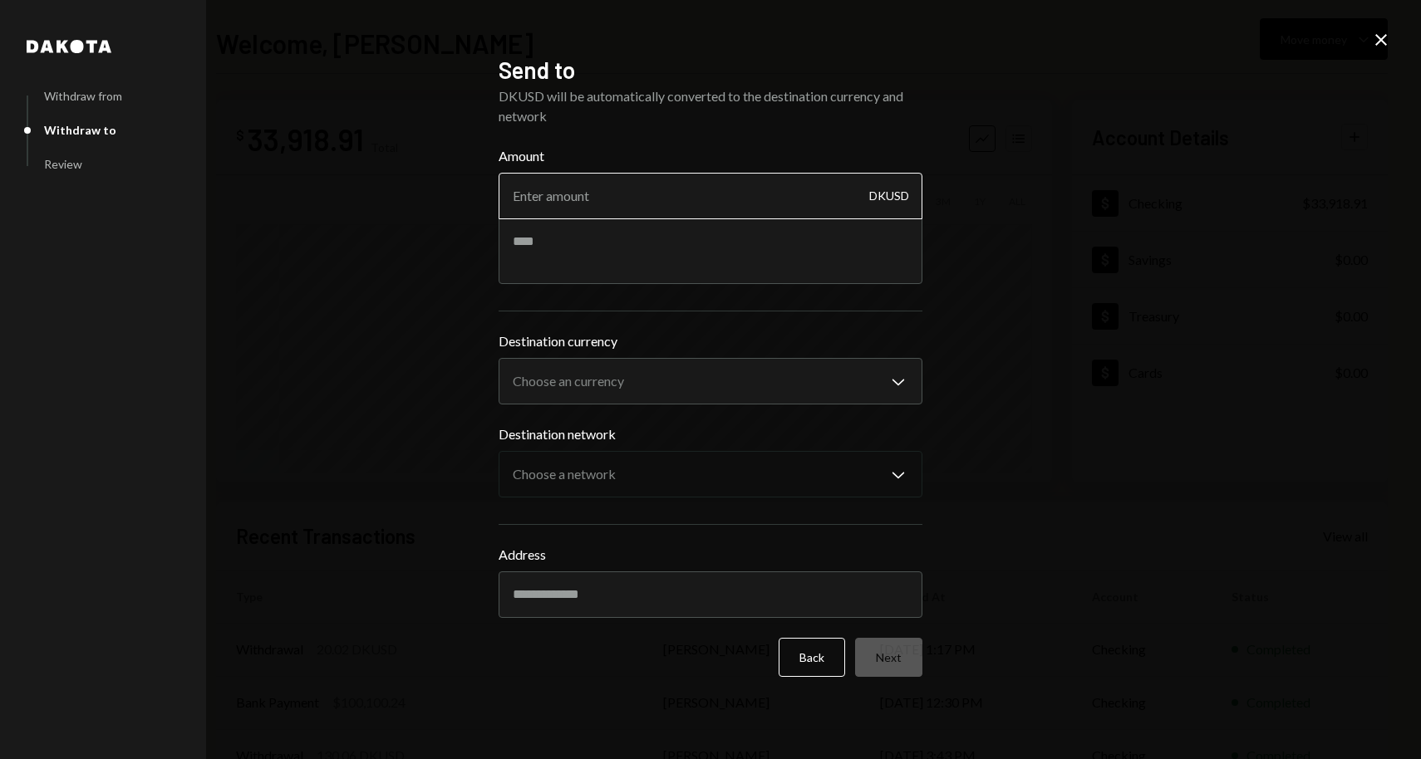
click at [626, 194] on input "Amount" at bounding box center [710, 196] width 424 height 47
type input "19980"
click at [626, 389] on body "G Gate US Inc. Caret Down Home Home Inbox Inbox Activities Transactions Account…" at bounding box center [710, 379] width 1421 height 759
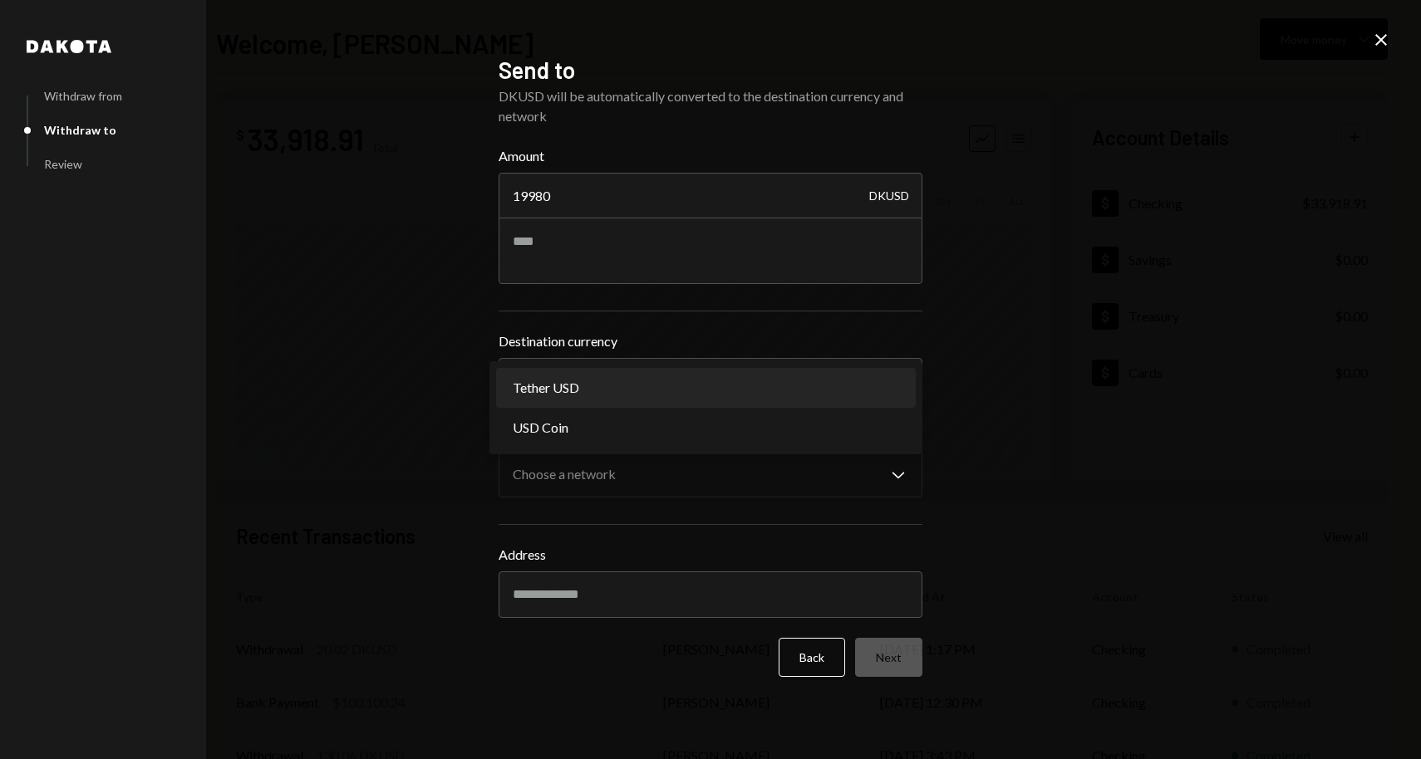
select select "****"
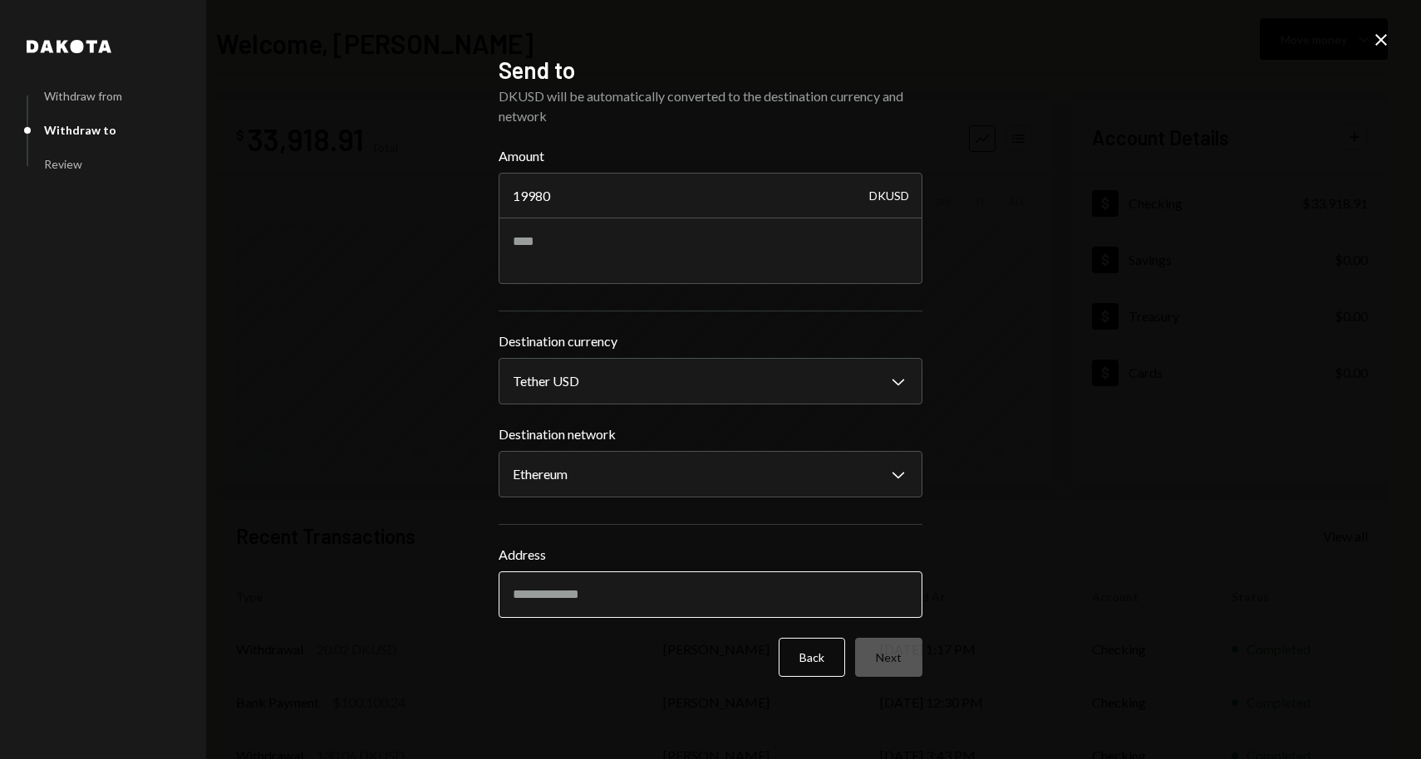
click at [602, 586] on input "Address" at bounding box center [710, 595] width 424 height 47
paste input "**********"
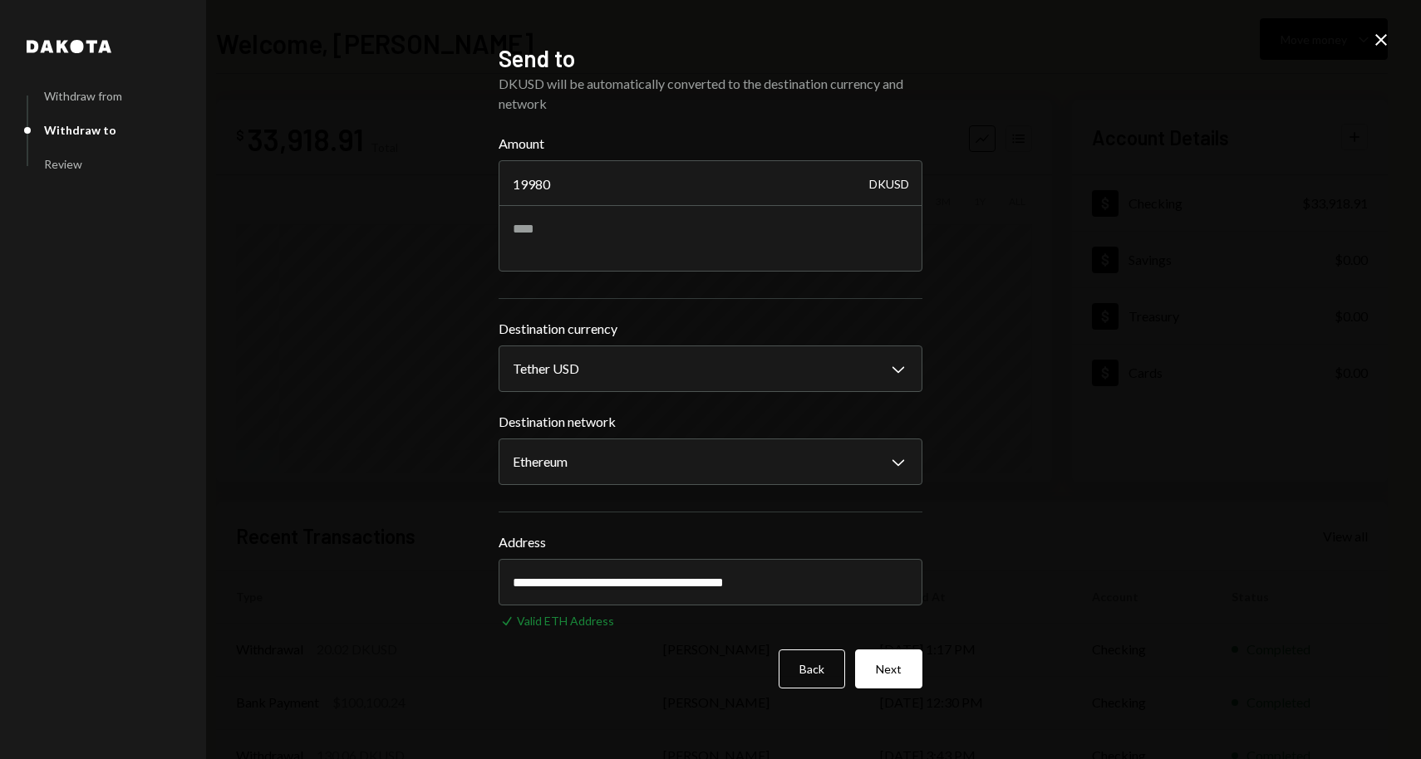
type input "**********"
click at [447, 707] on div "**********" at bounding box center [710, 379] width 1421 height 759
click at [884, 662] on button "Next" at bounding box center [888, 669] width 67 height 39
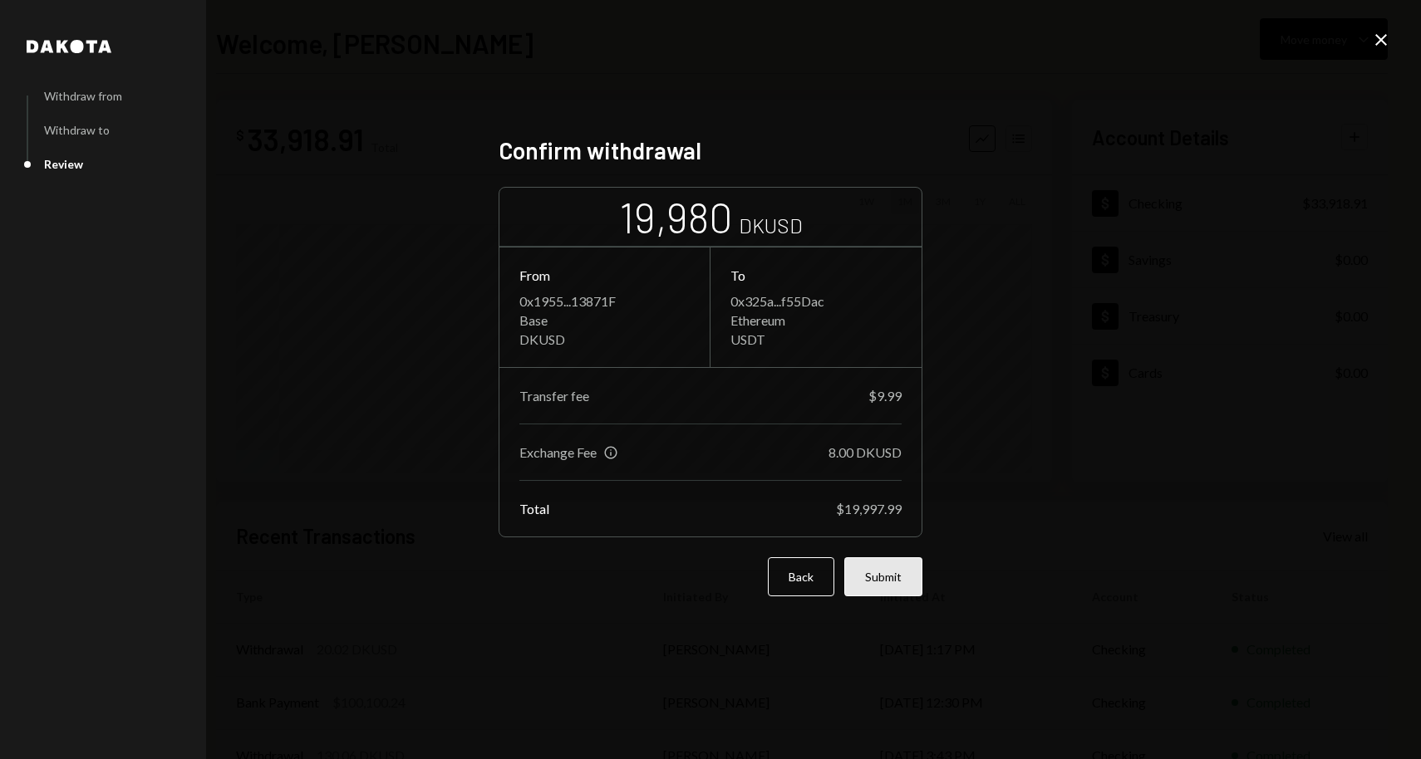
click at [891, 584] on button "Submit" at bounding box center [883, 576] width 78 height 39
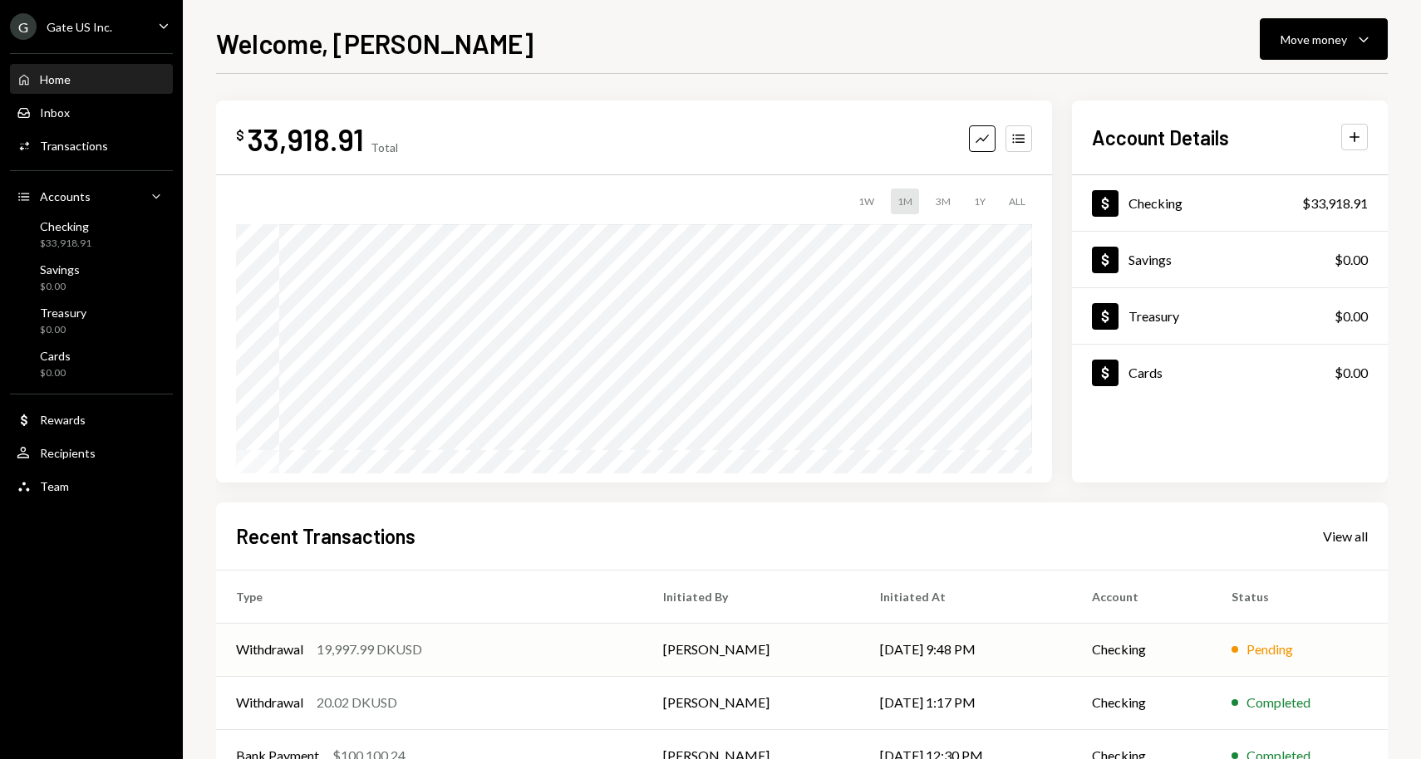
click at [362, 658] on div "19,997.99 DKUSD" at bounding box center [370, 650] width 106 height 20
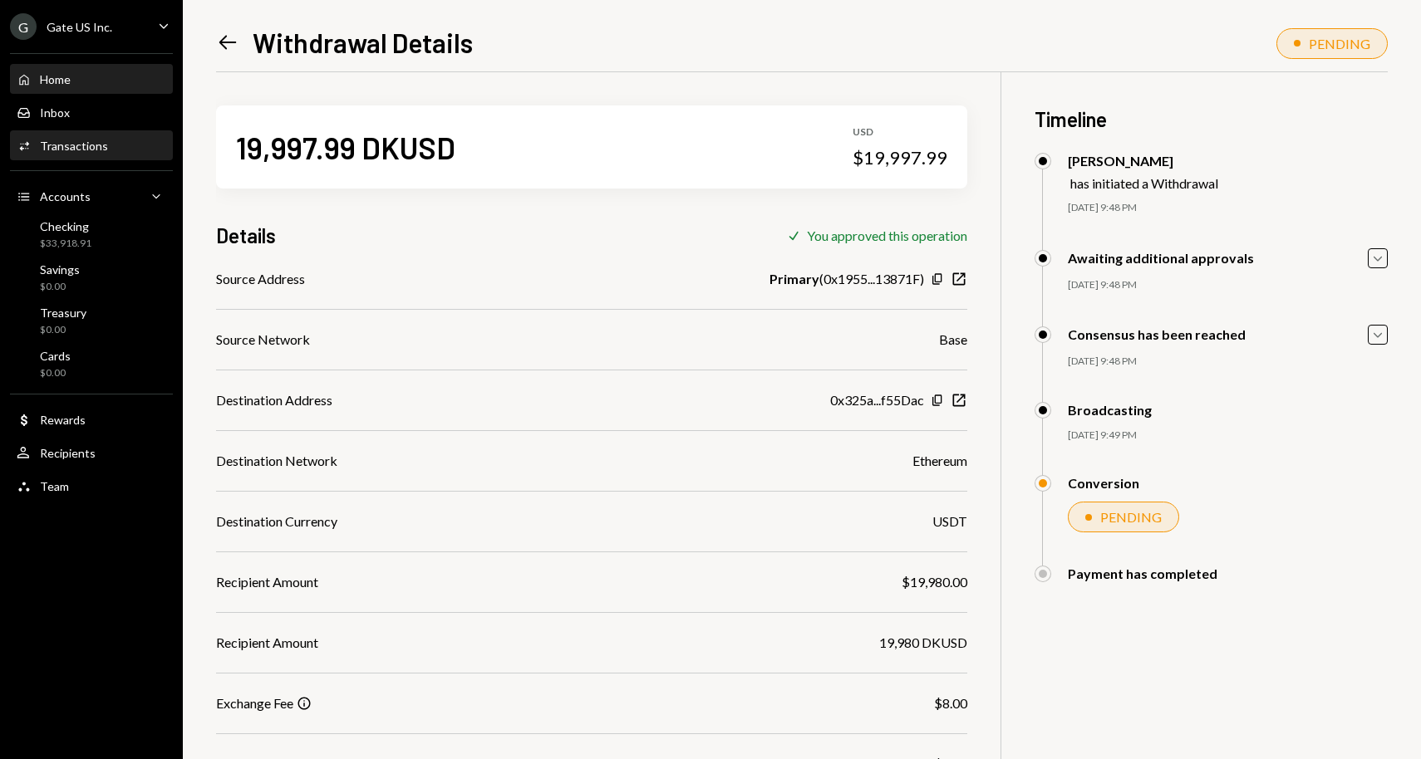
click at [96, 67] on div "Home Home" at bounding box center [92, 80] width 150 height 28
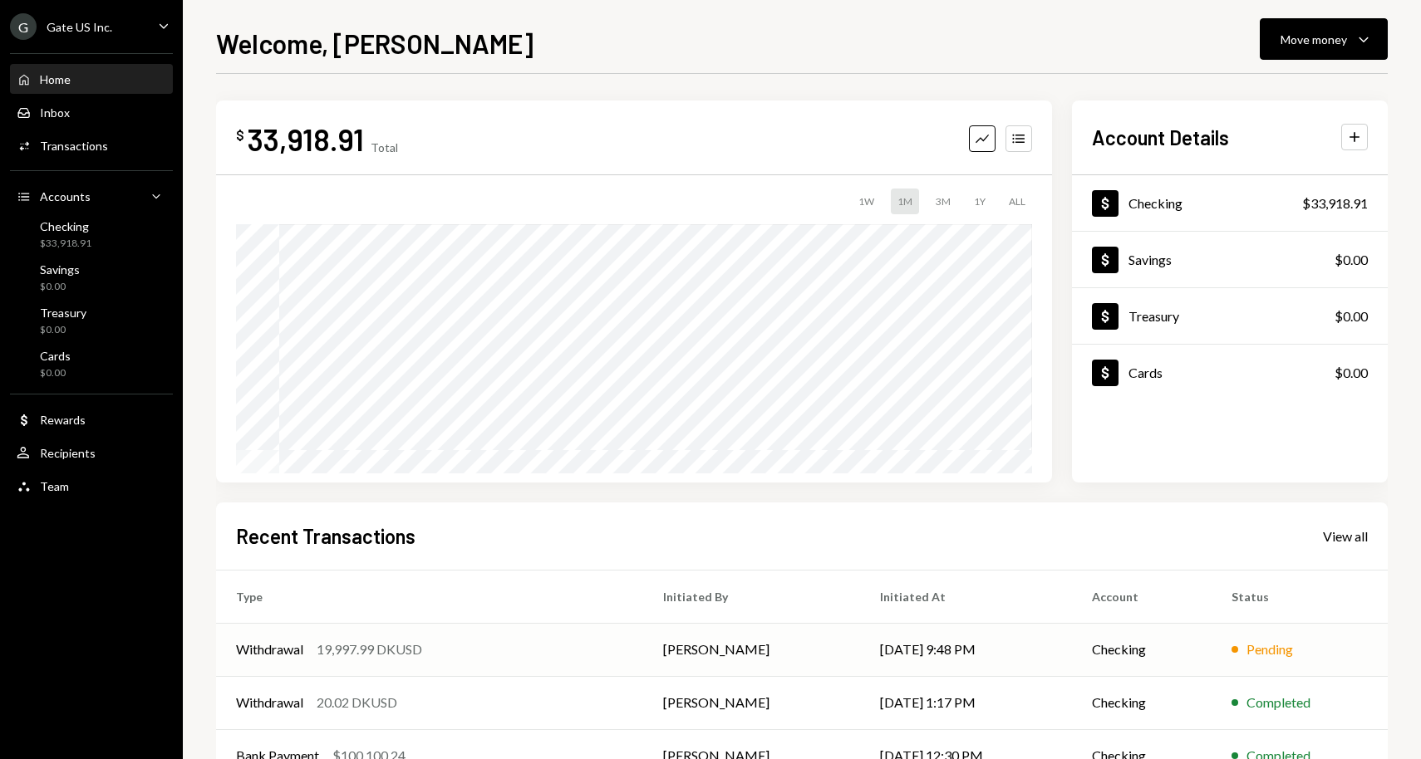
click at [313, 648] on div "Withdrawal 19,997.99 DKUSD" at bounding box center [429, 650] width 387 height 20
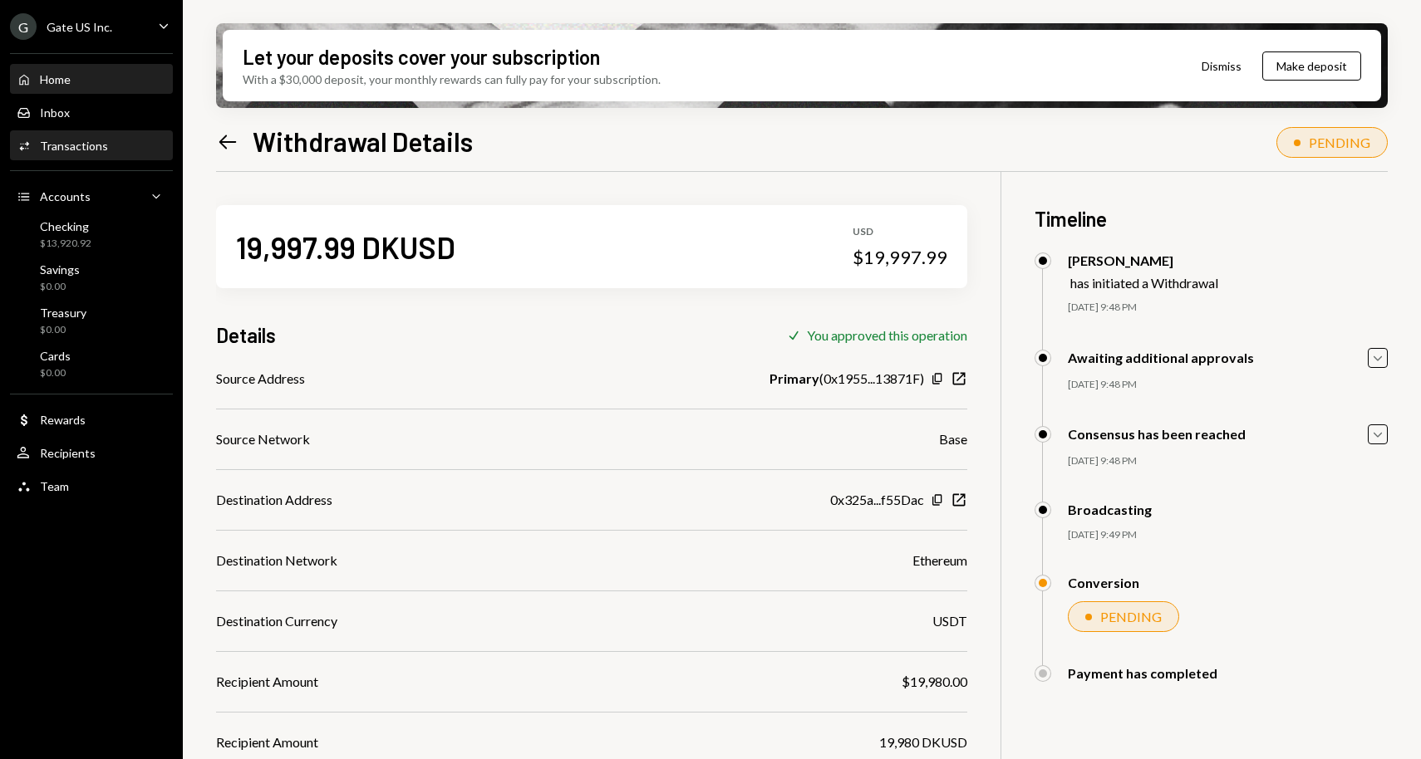
click at [69, 82] on div "Home" at bounding box center [55, 79] width 31 height 14
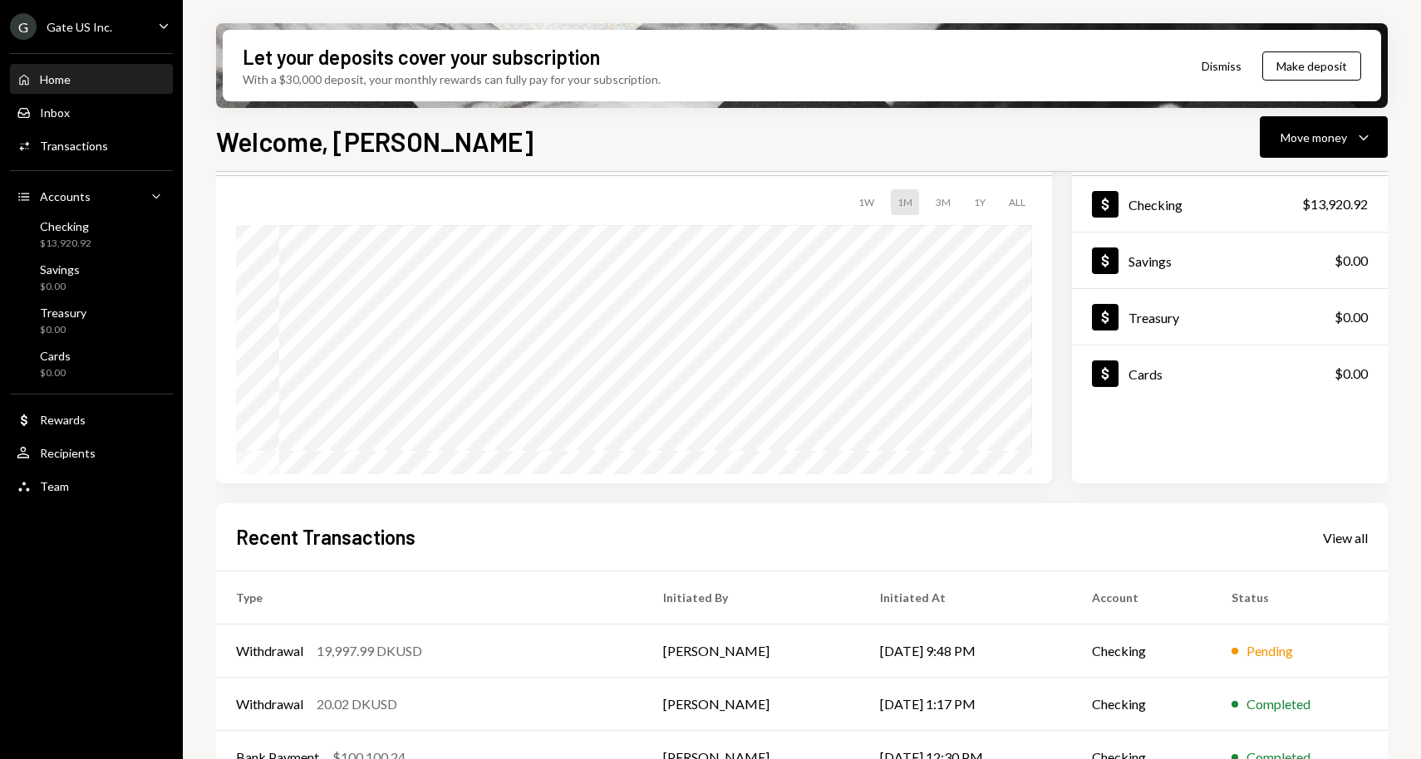
scroll to position [242, 0]
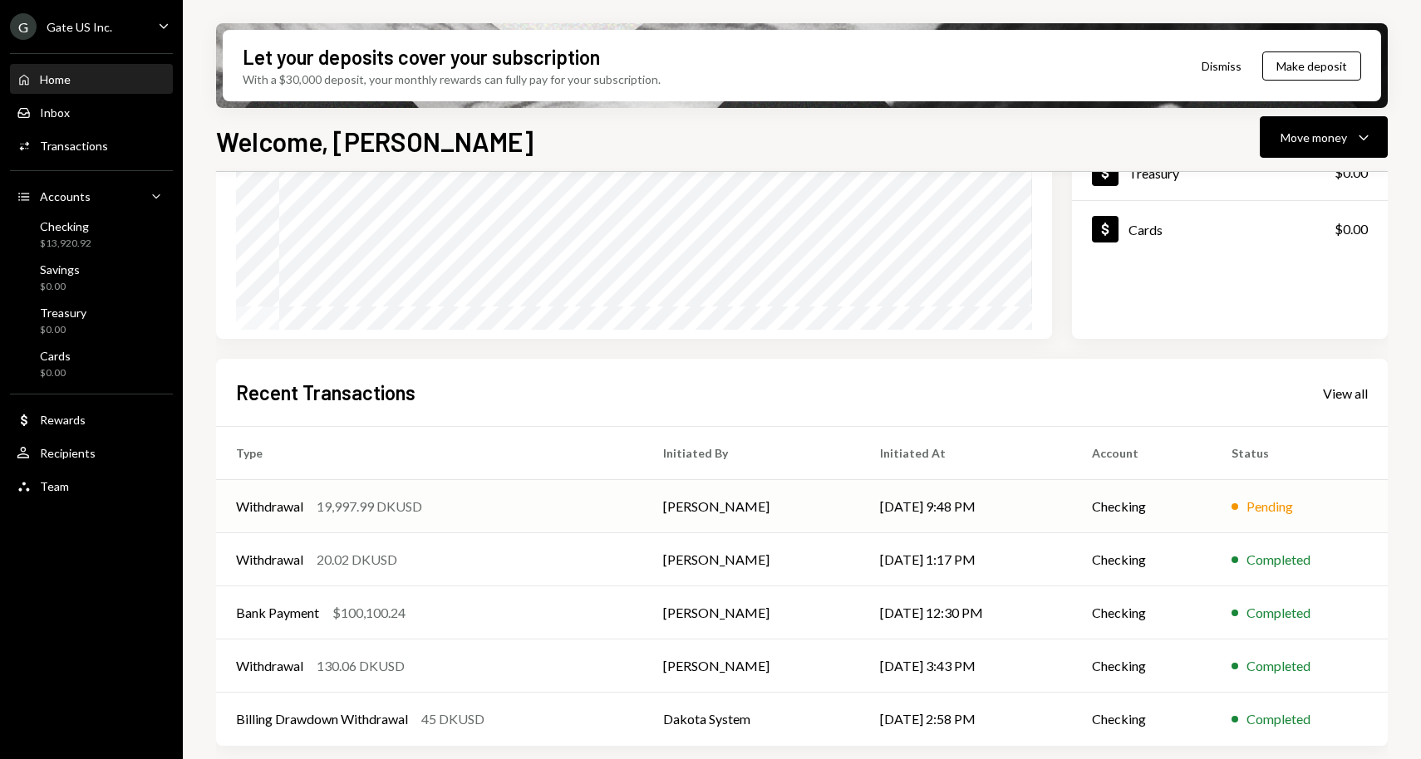
click at [387, 508] on div "19,997.99 DKUSD" at bounding box center [370, 507] width 106 height 20
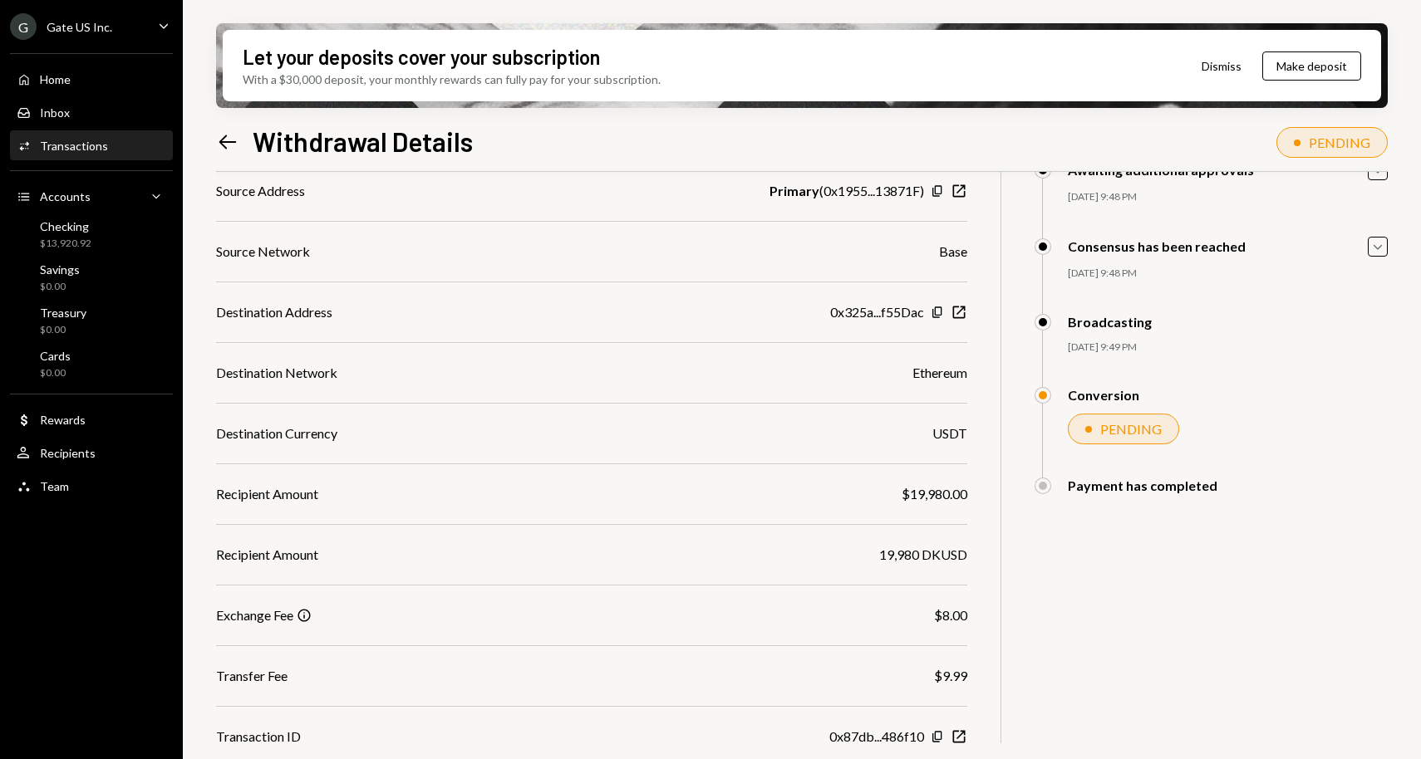
scroll to position [197, 0]
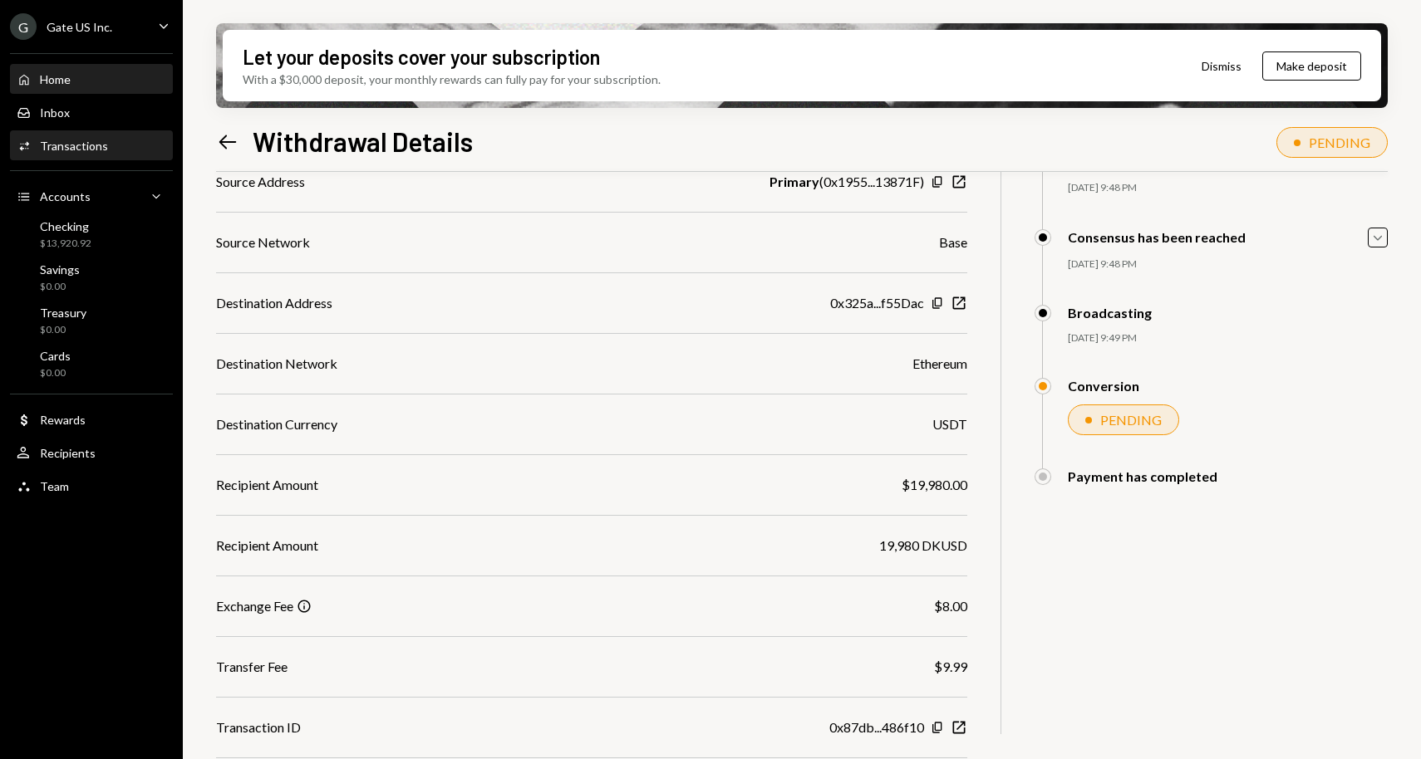
click at [86, 82] on div "Home Home" at bounding box center [92, 79] width 150 height 15
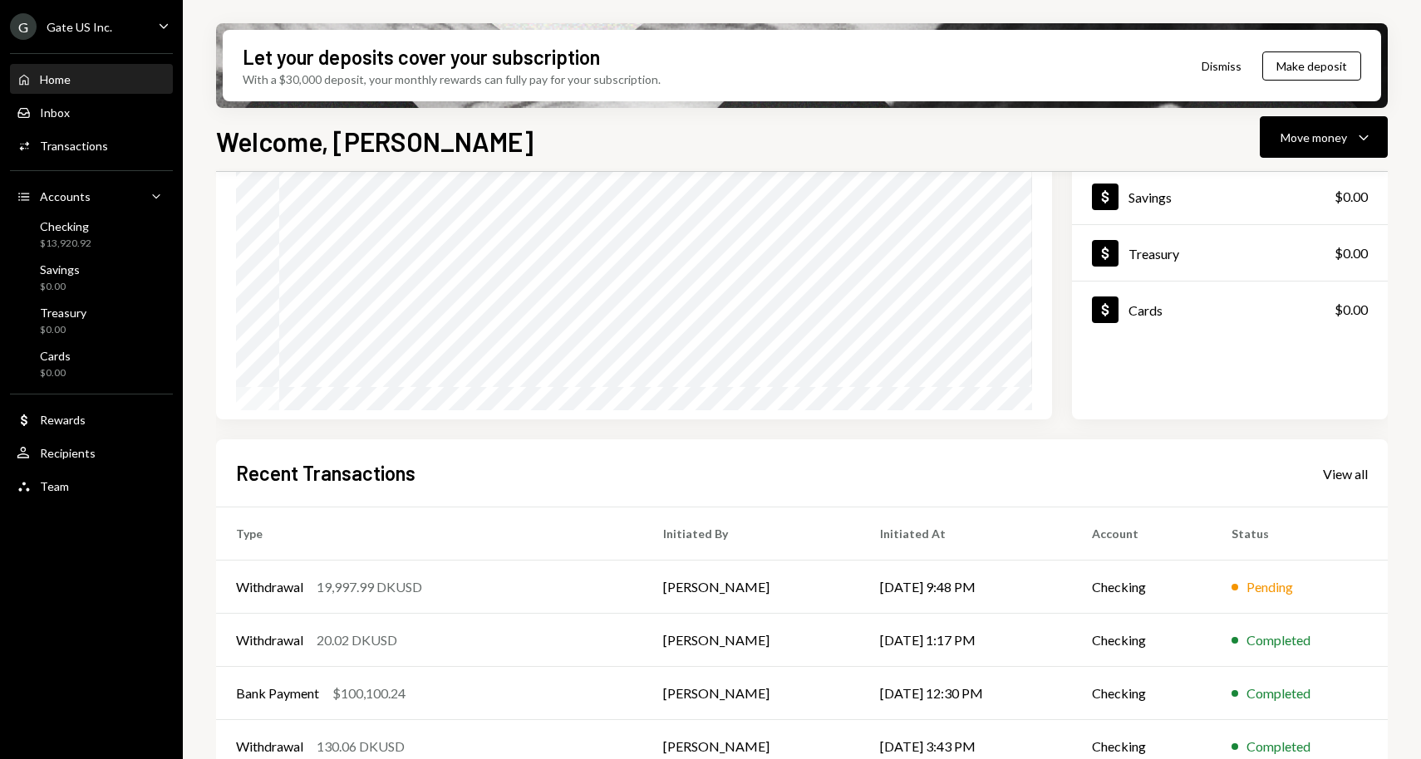
scroll to position [207, 0]
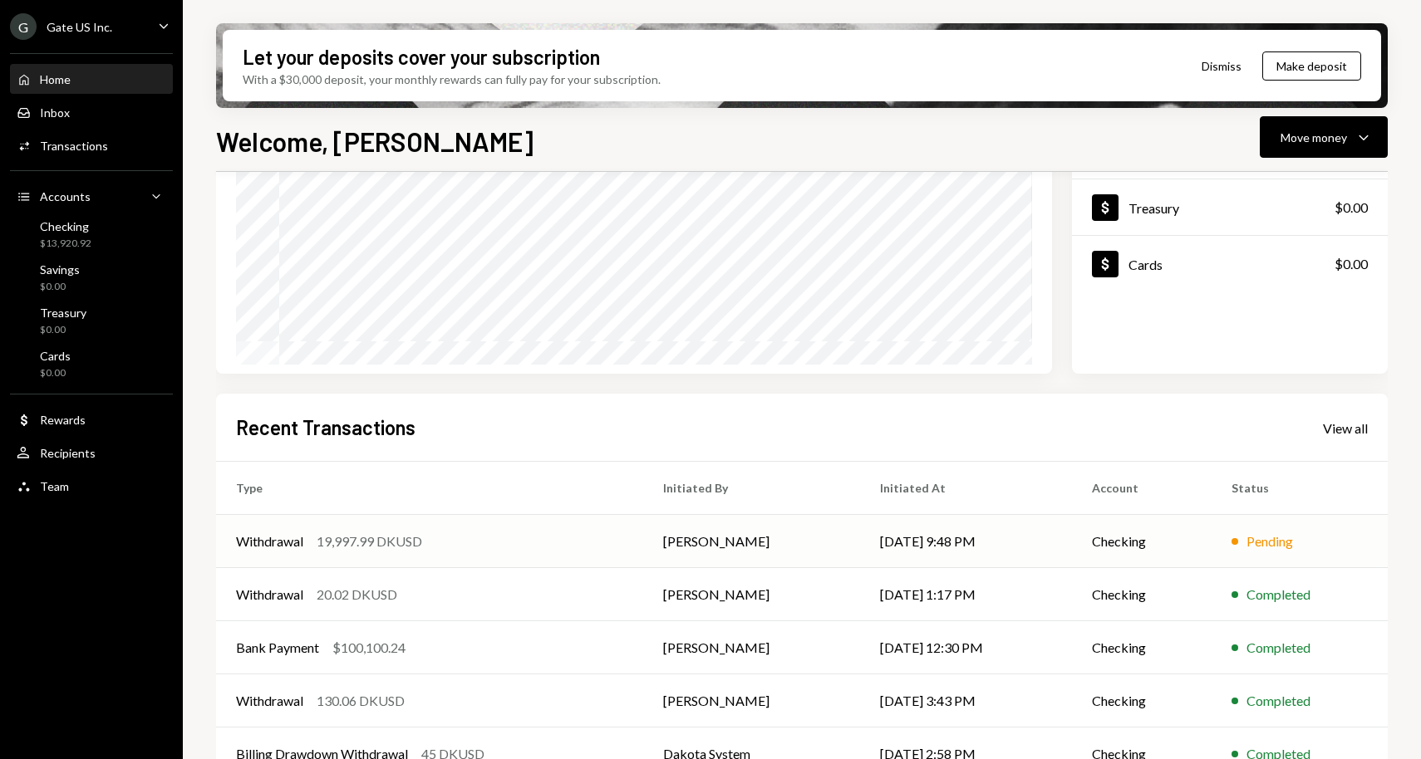
click at [424, 552] on td "Withdrawal 19,997.99 DKUSD" at bounding box center [429, 541] width 427 height 53
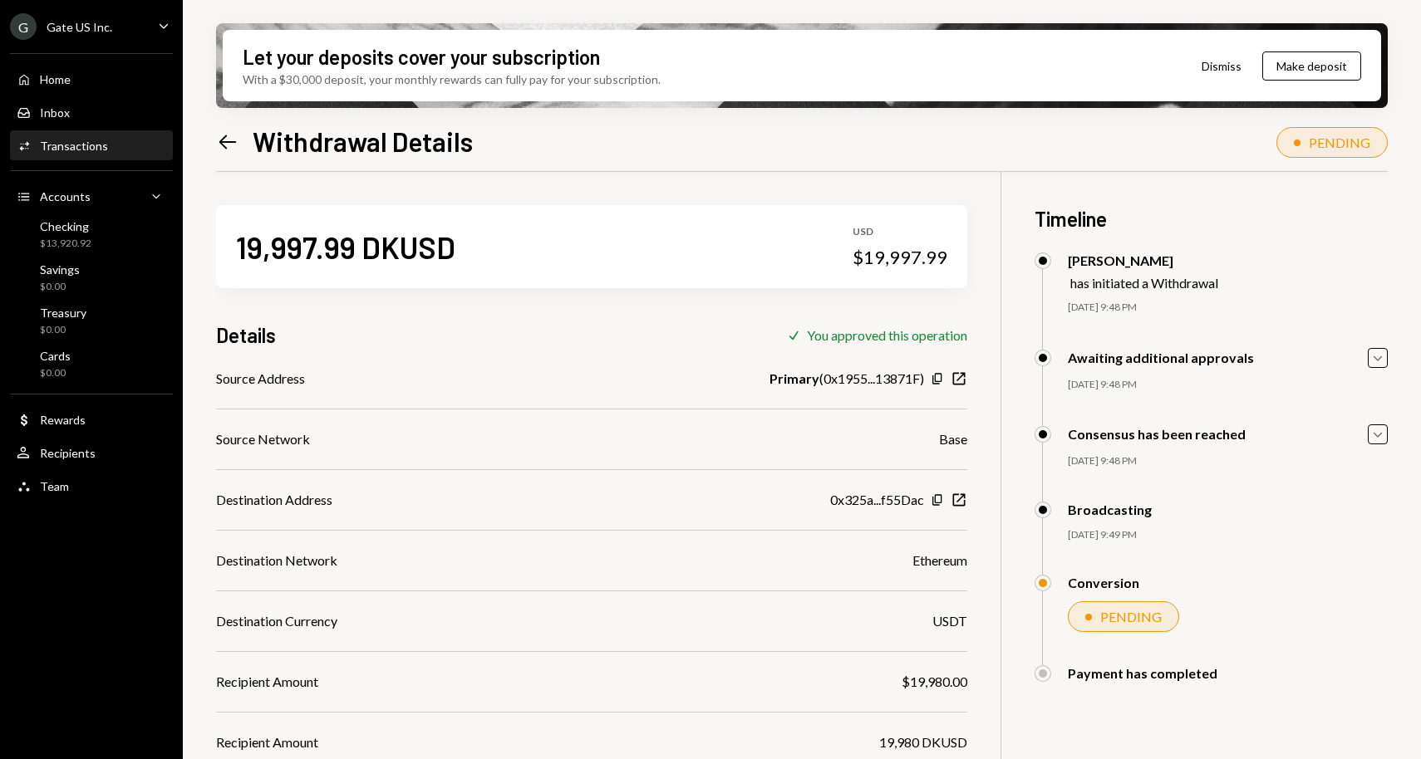
scroll to position [38, 0]
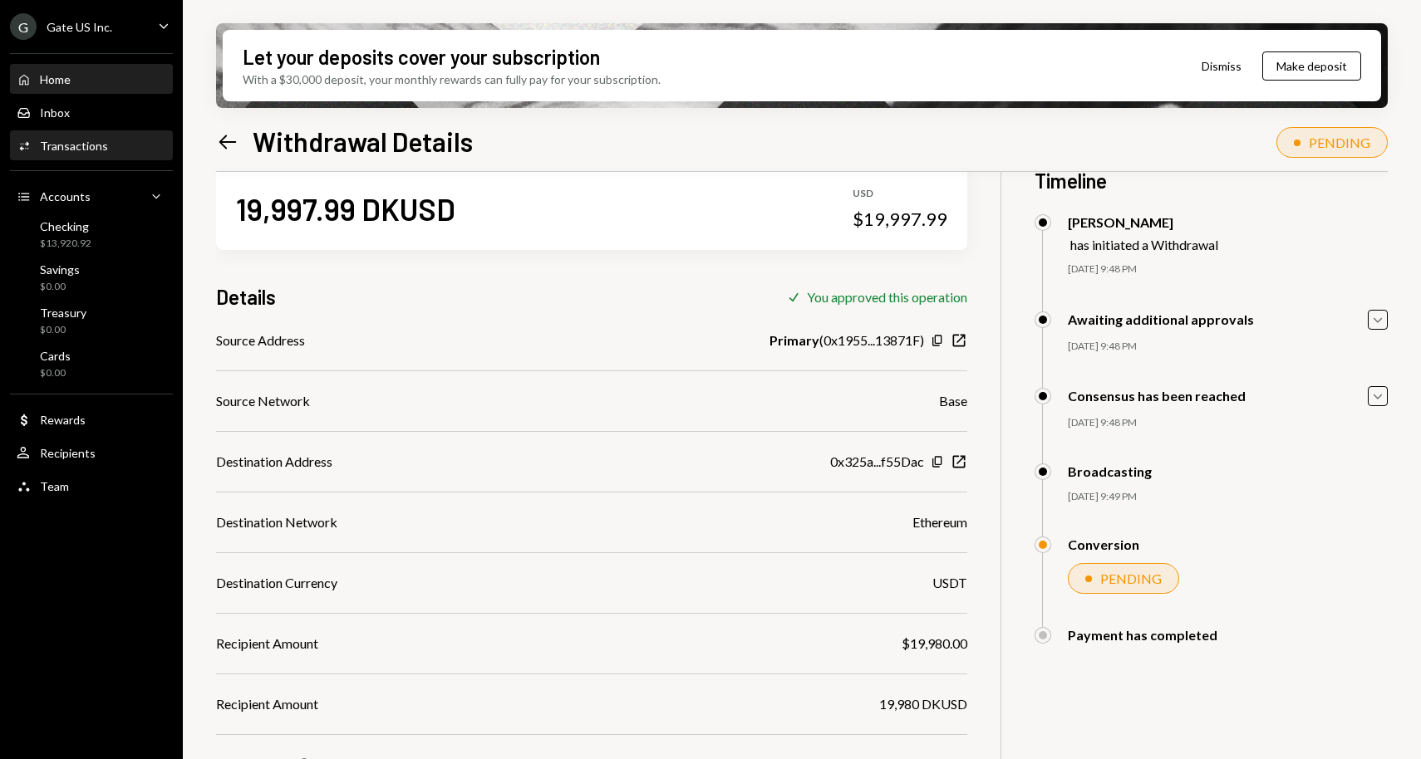
click at [133, 76] on div "Home Home" at bounding box center [92, 79] width 150 height 15
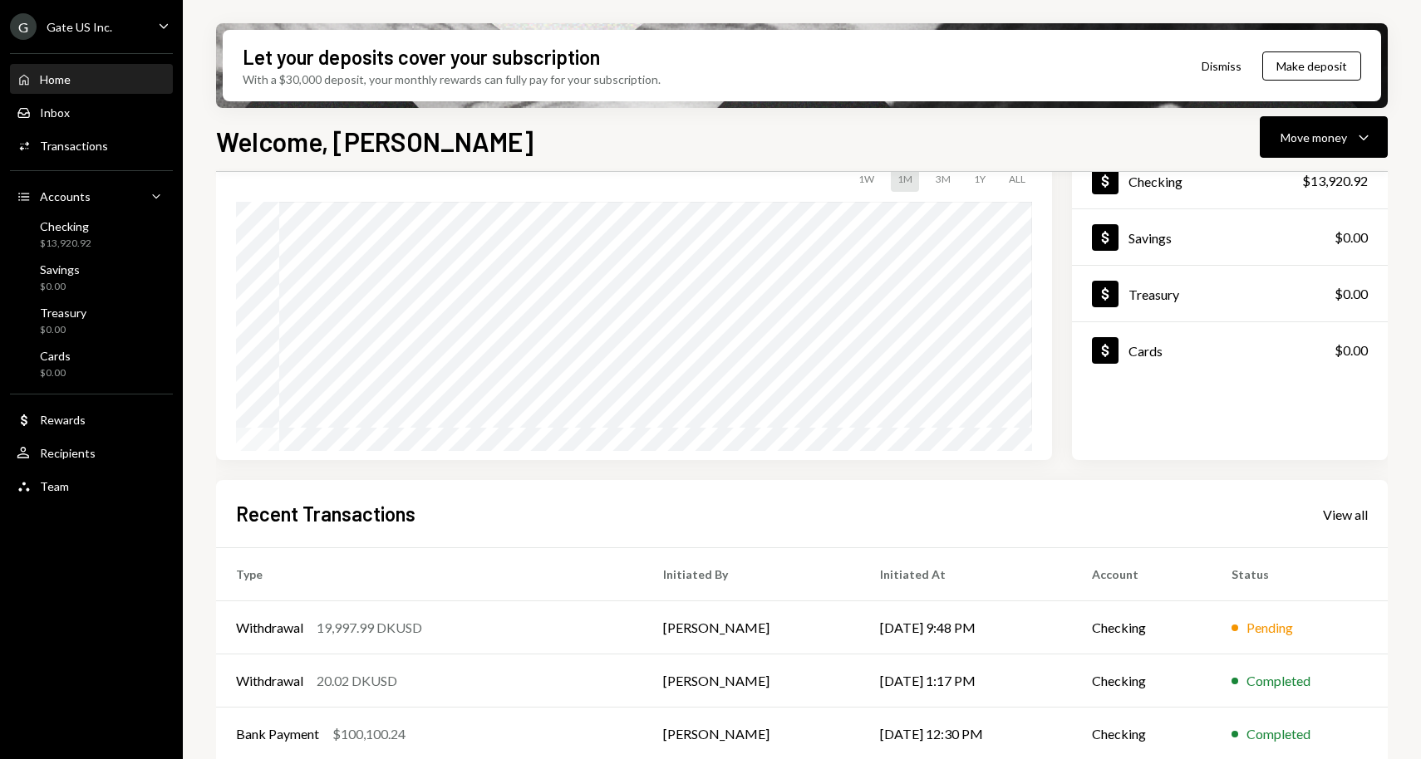
scroll to position [242, 0]
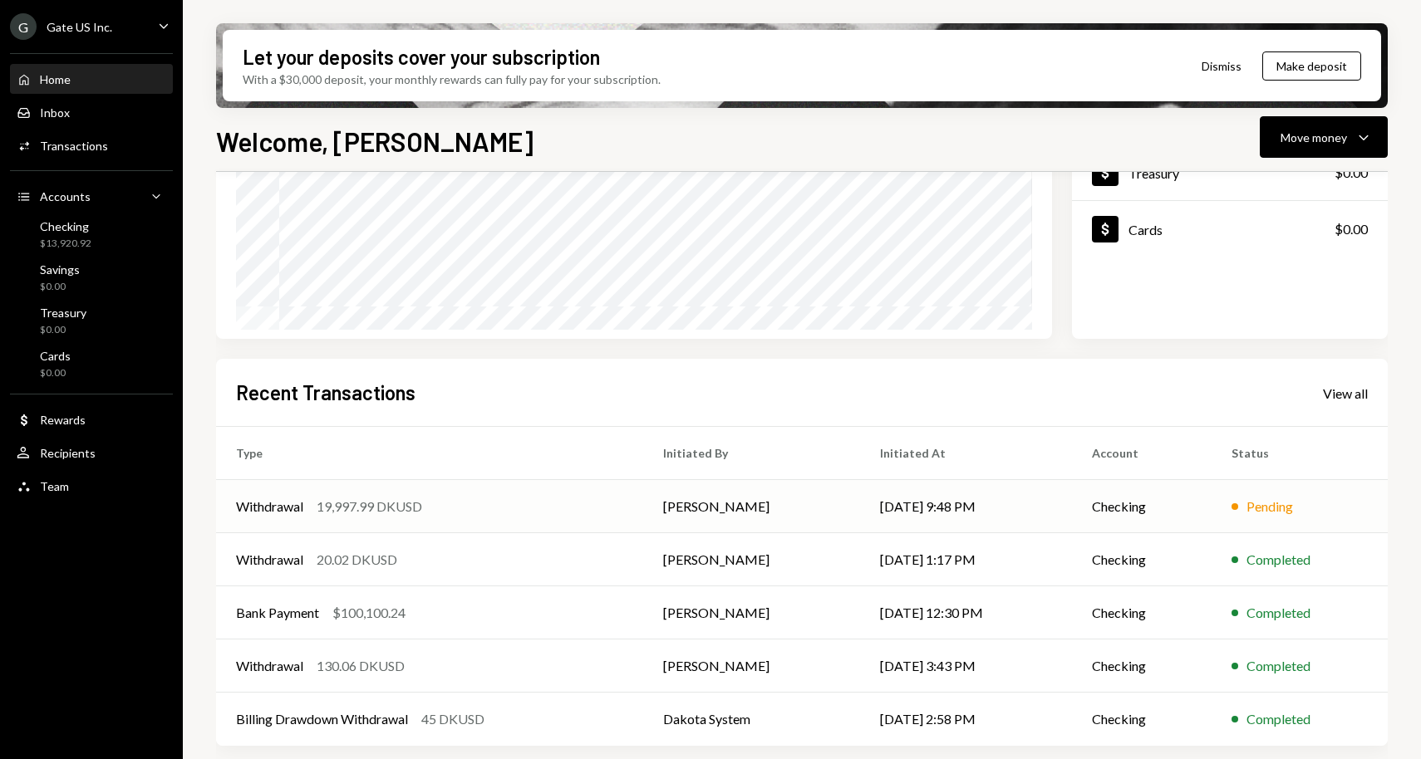
click at [361, 500] on div "19,997.99 DKUSD" at bounding box center [370, 507] width 106 height 20
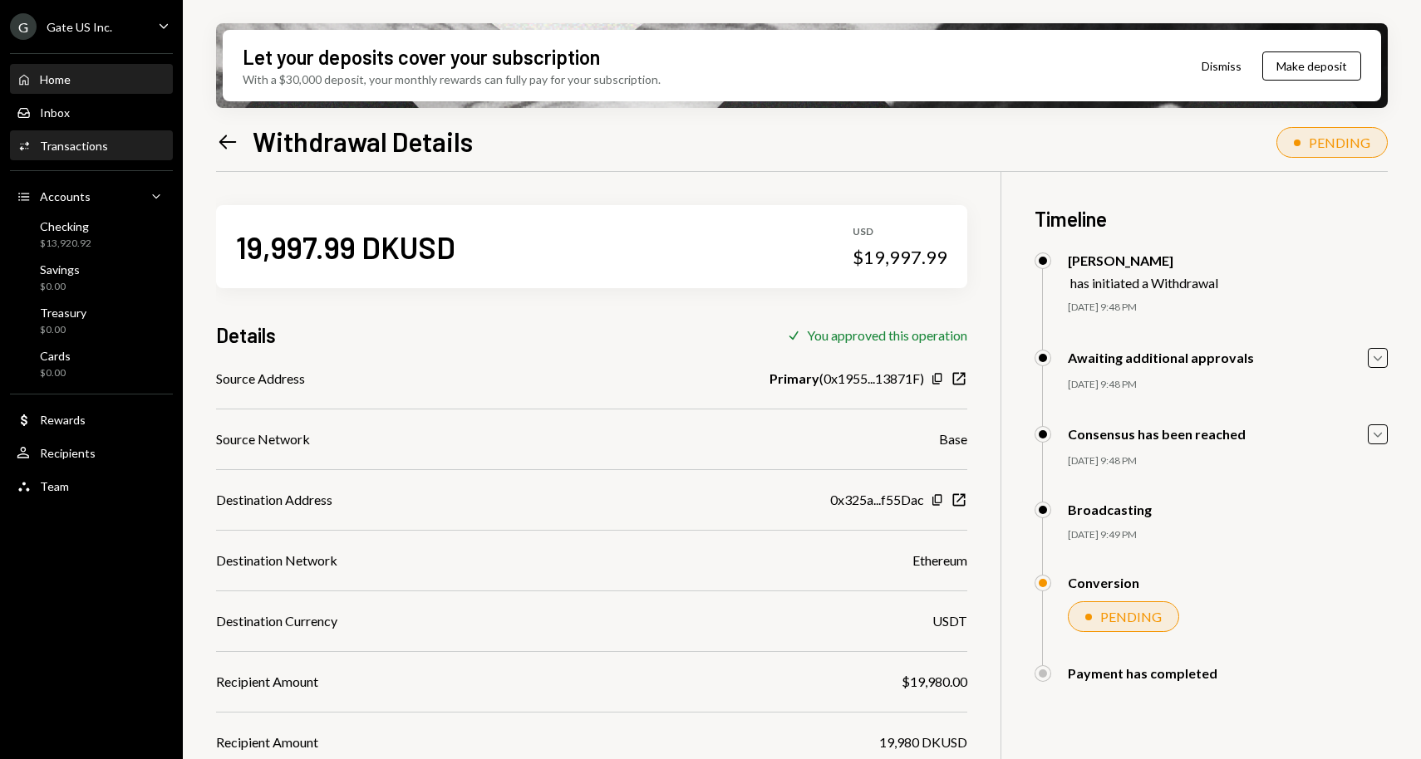
click at [103, 71] on div "Home Home" at bounding box center [92, 80] width 150 height 28
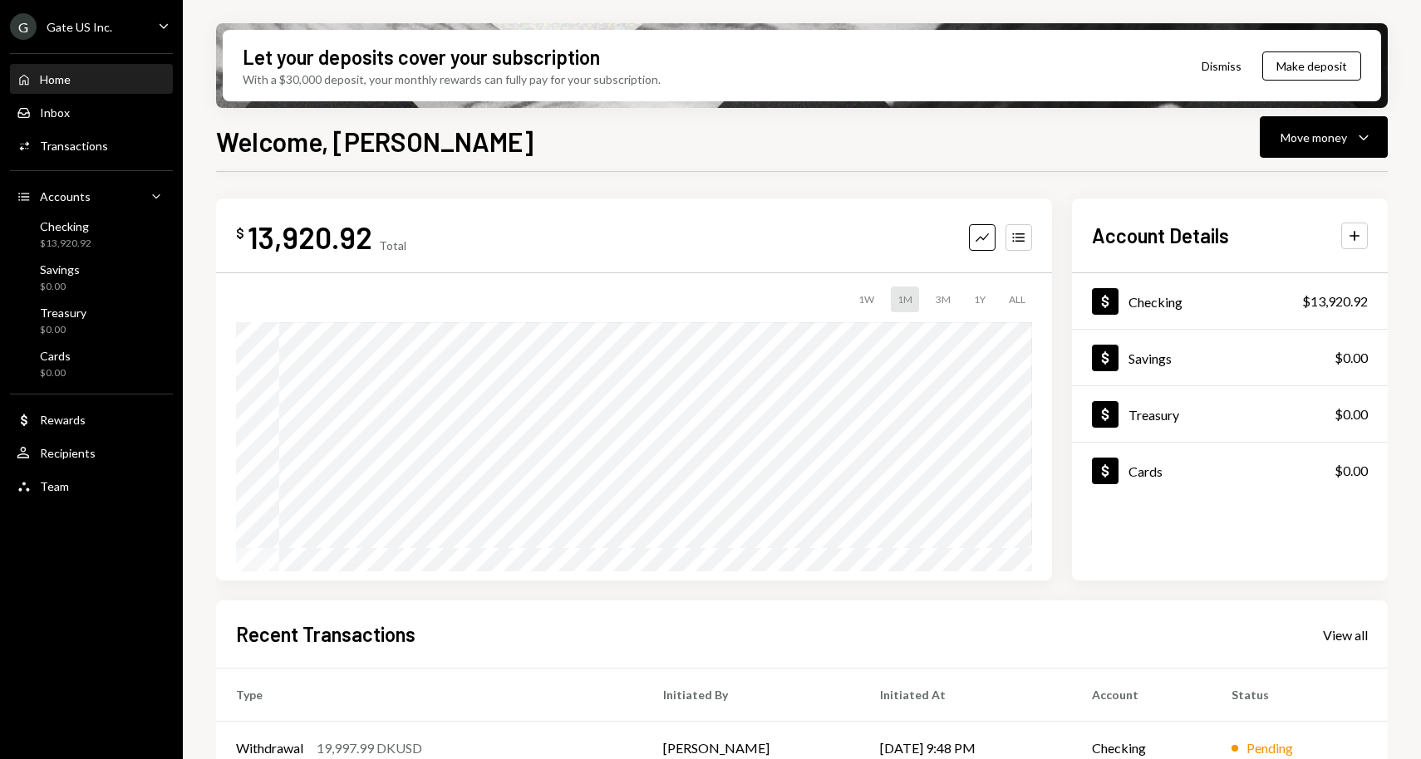
scroll to position [242, 0]
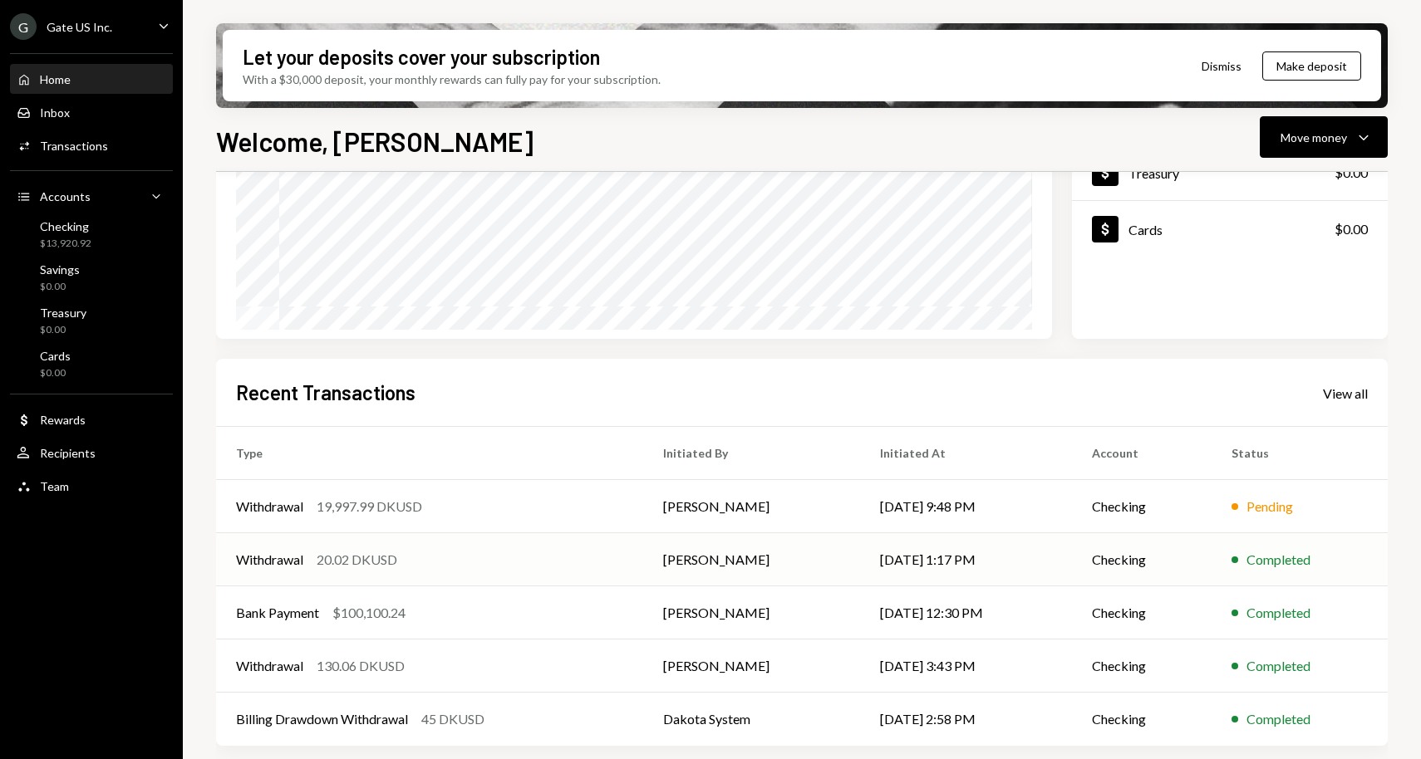
click at [448, 567] on div "Withdrawal 20.02 DKUSD" at bounding box center [429, 560] width 387 height 20
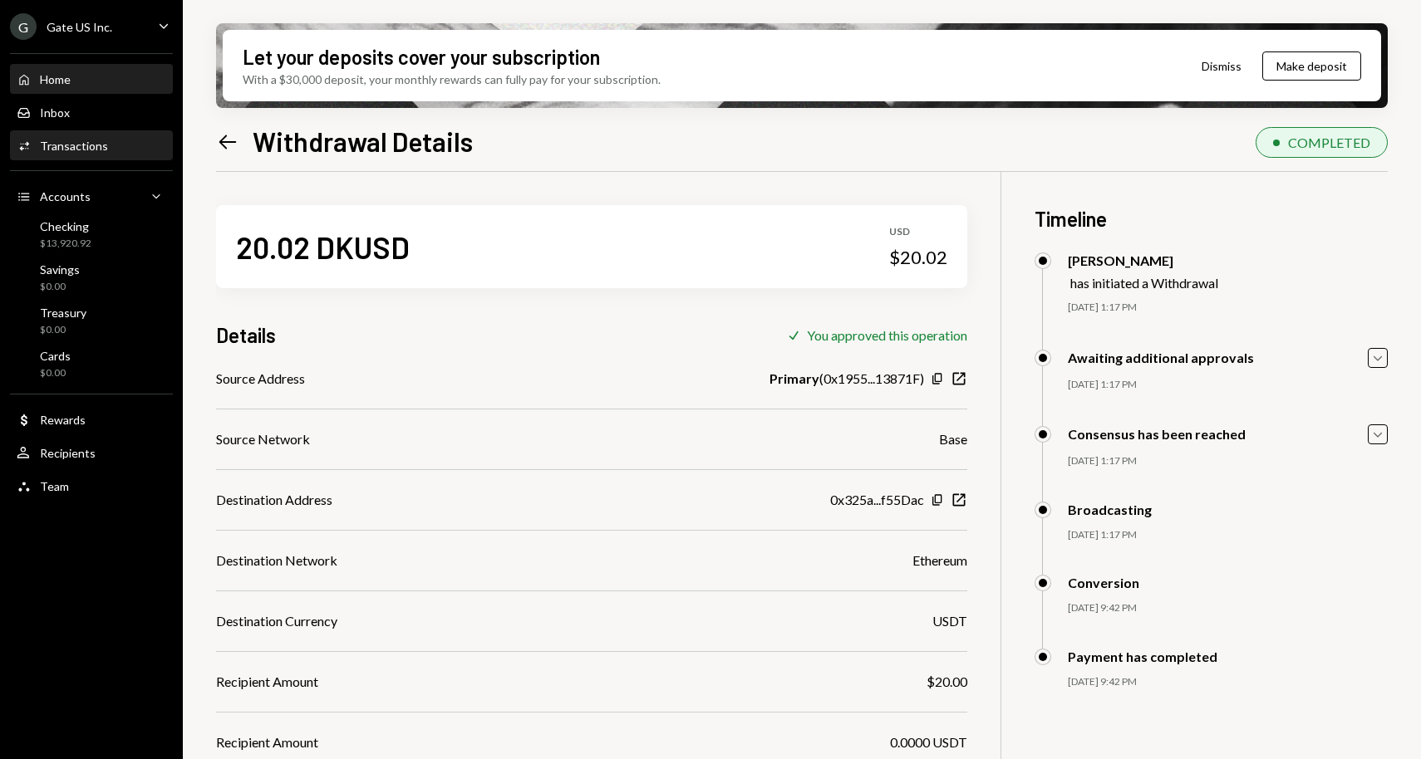
click at [100, 70] on div "Home Home" at bounding box center [92, 80] width 150 height 28
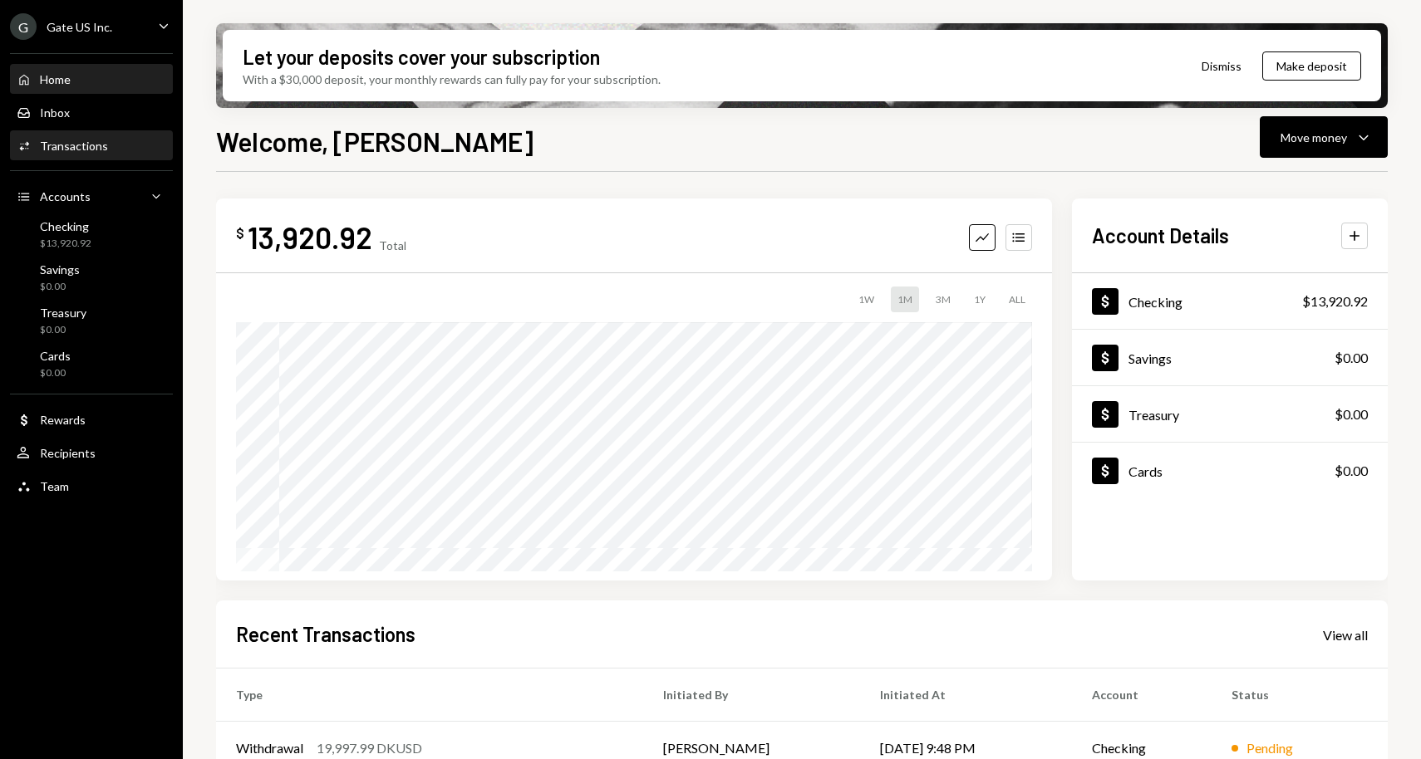
click at [109, 140] on div "Activities Transactions" at bounding box center [92, 146] width 150 height 15
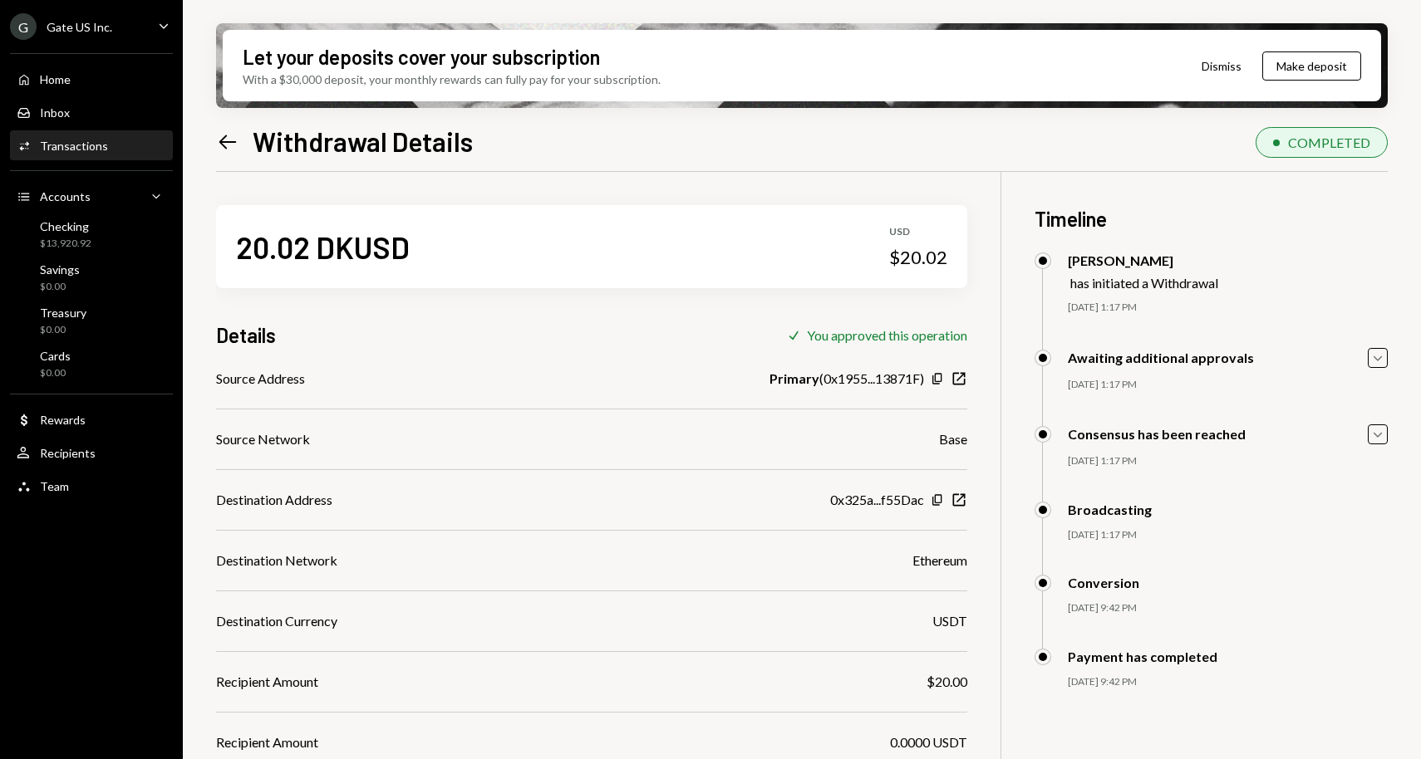
click at [98, 150] on div "Transactions" at bounding box center [74, 146] width 68 height 14
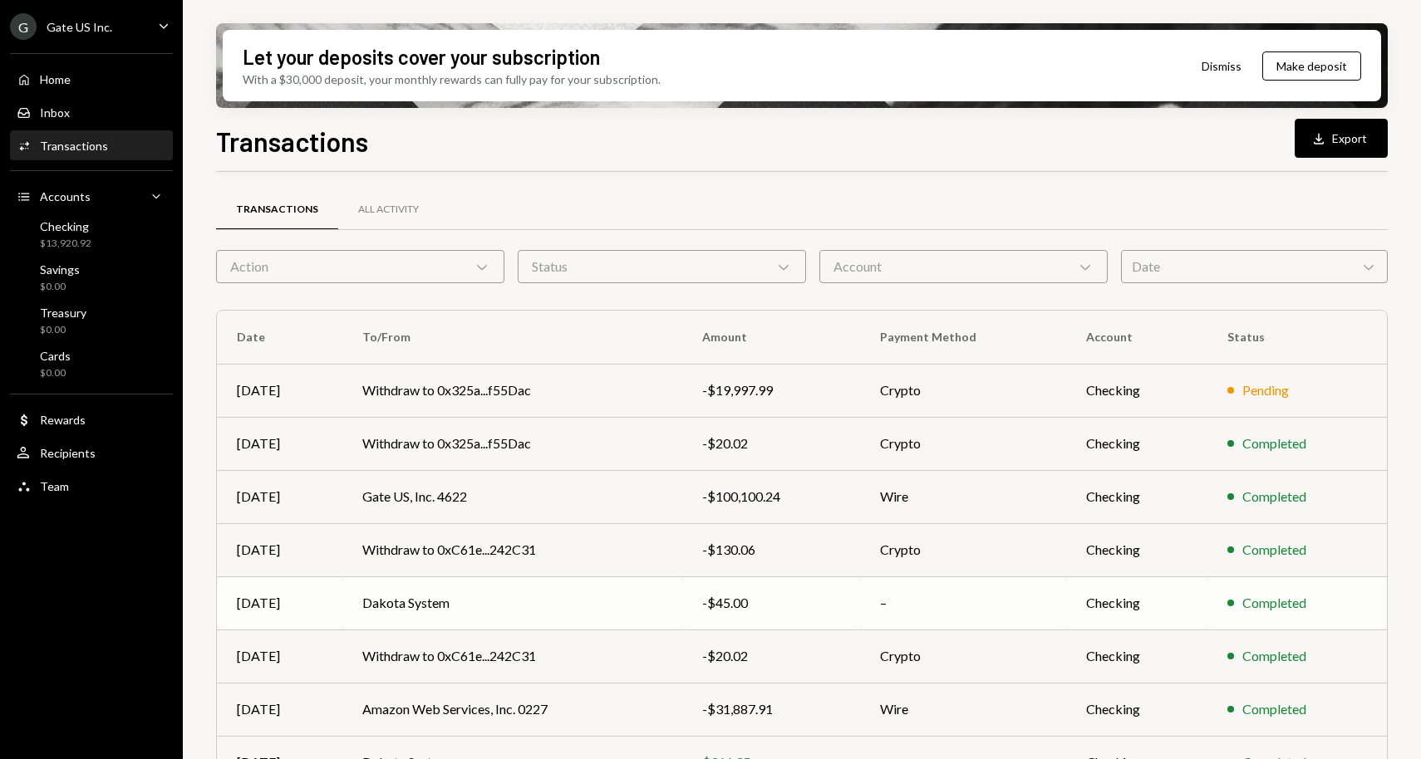
scroll to position [164, 0]
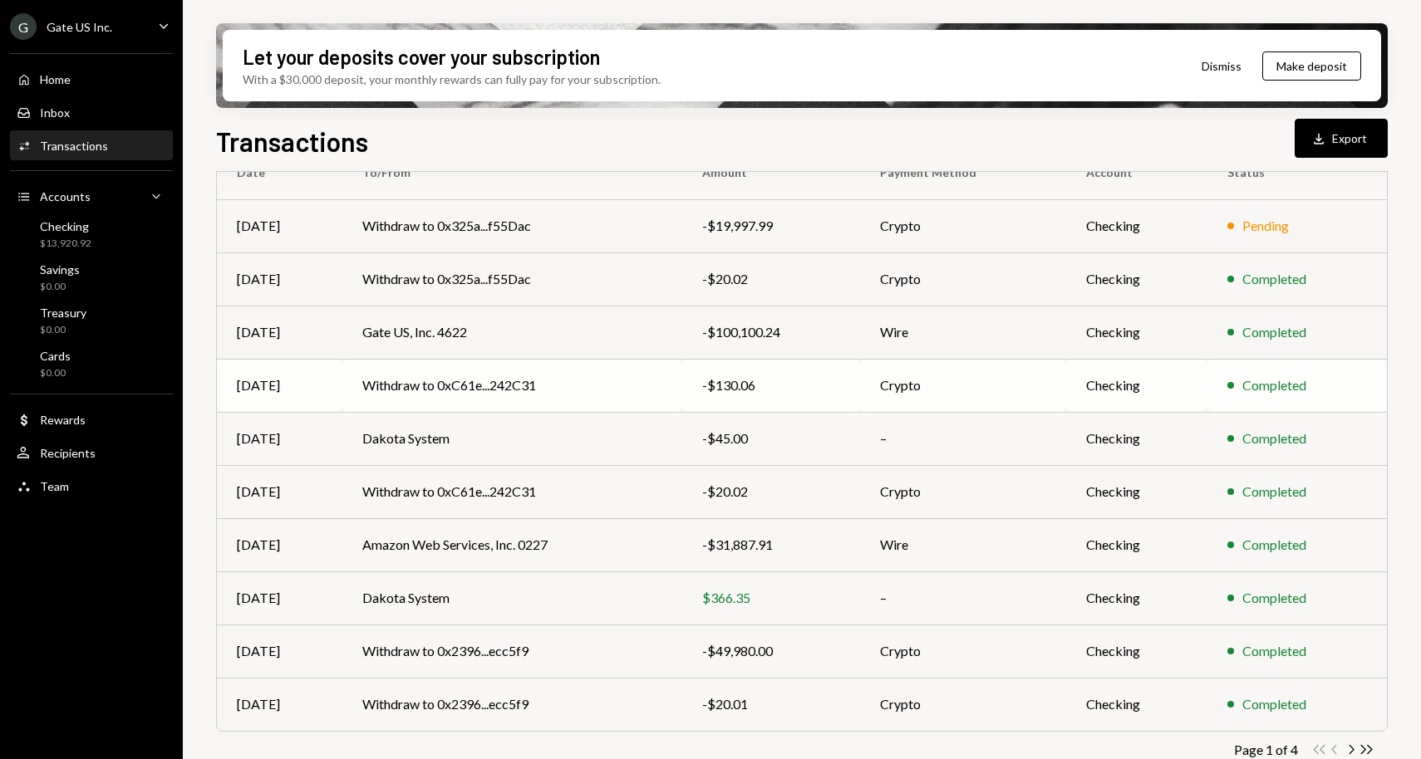
click at [498, 384] on td "Withdraw to 0xC61e...242C31" at bounding box center [512, 385] width 340 height 53
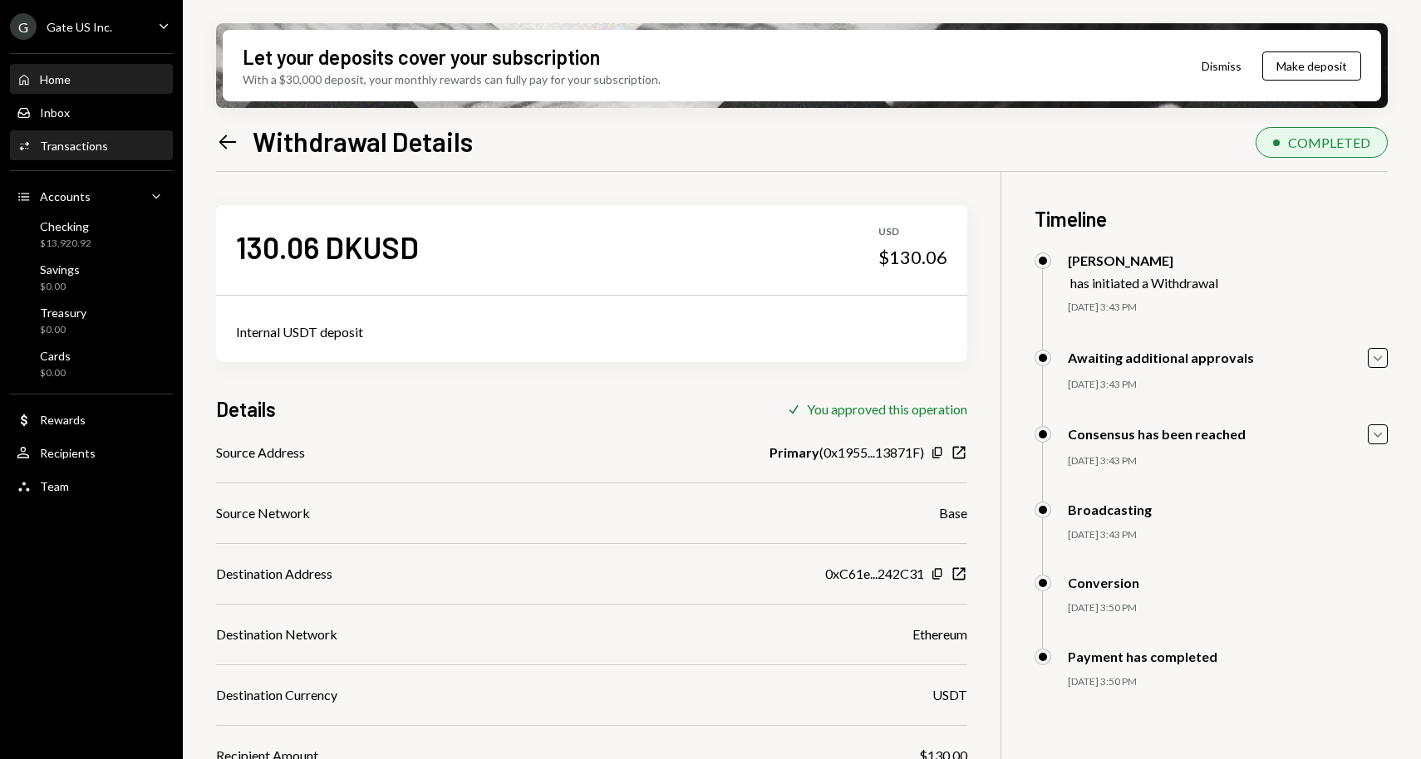
click at [93, 86] on div "Home Home" at bounding box center [92, 79] width 150 height 15
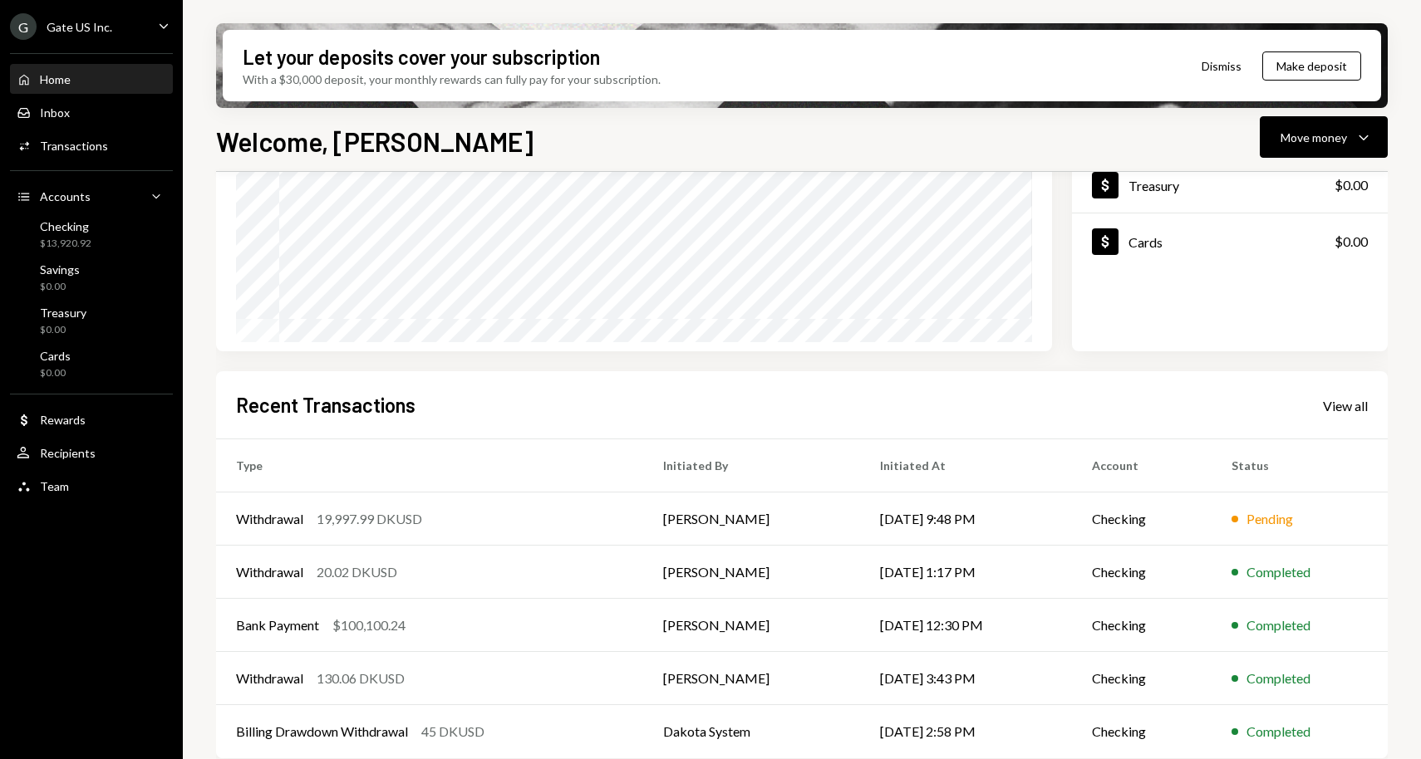
scroll to position [233, 0]
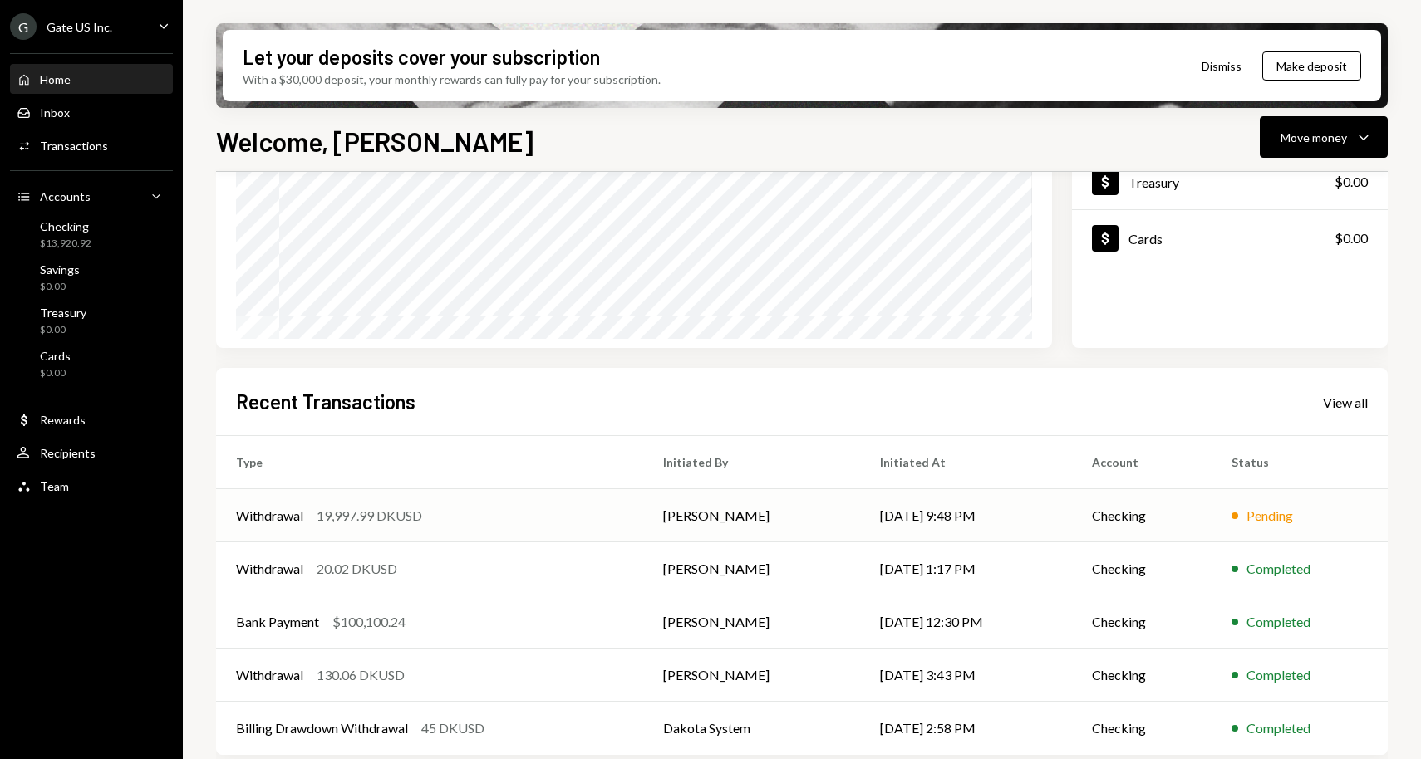
click at [453, 513] on div "Withdrawal 19,997.99 DKUSD" at bounding box center [429, 516] width 387 height 20
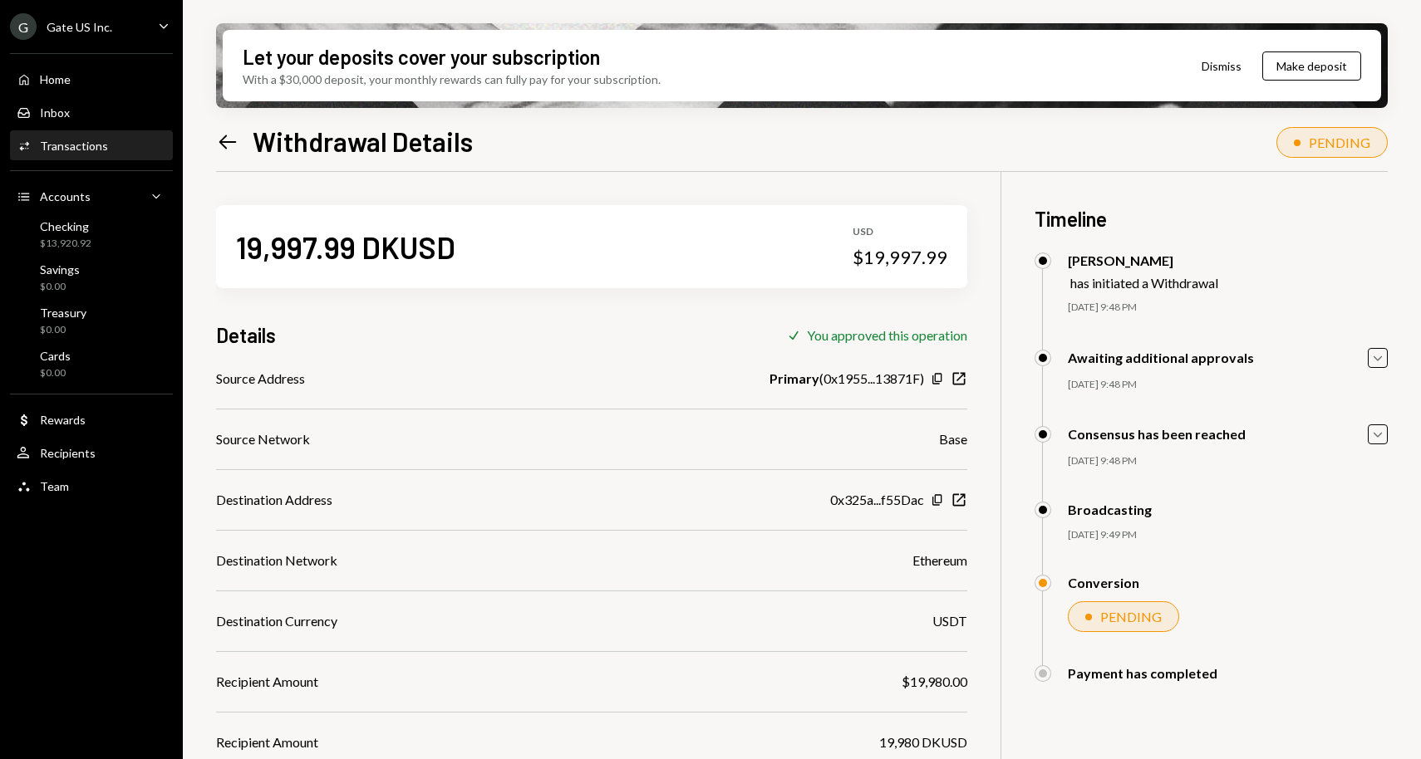
click at [86, 151] on div "Transactions" at bounding box center [74, 146] width 68 height 14
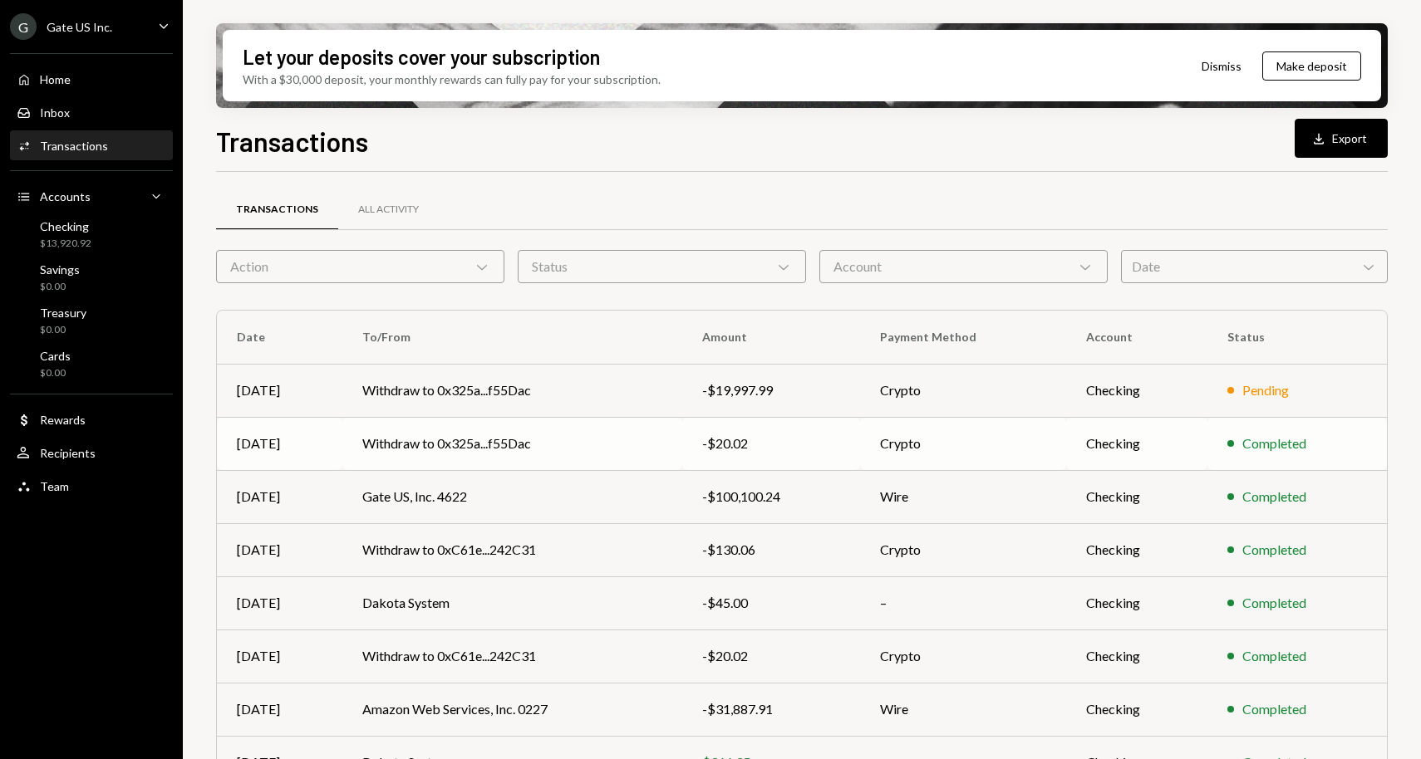
click at [471, 447] on td "Withdraw to 0x325a...f55Dac" at bounding box center [512, 443] width 340 height 53
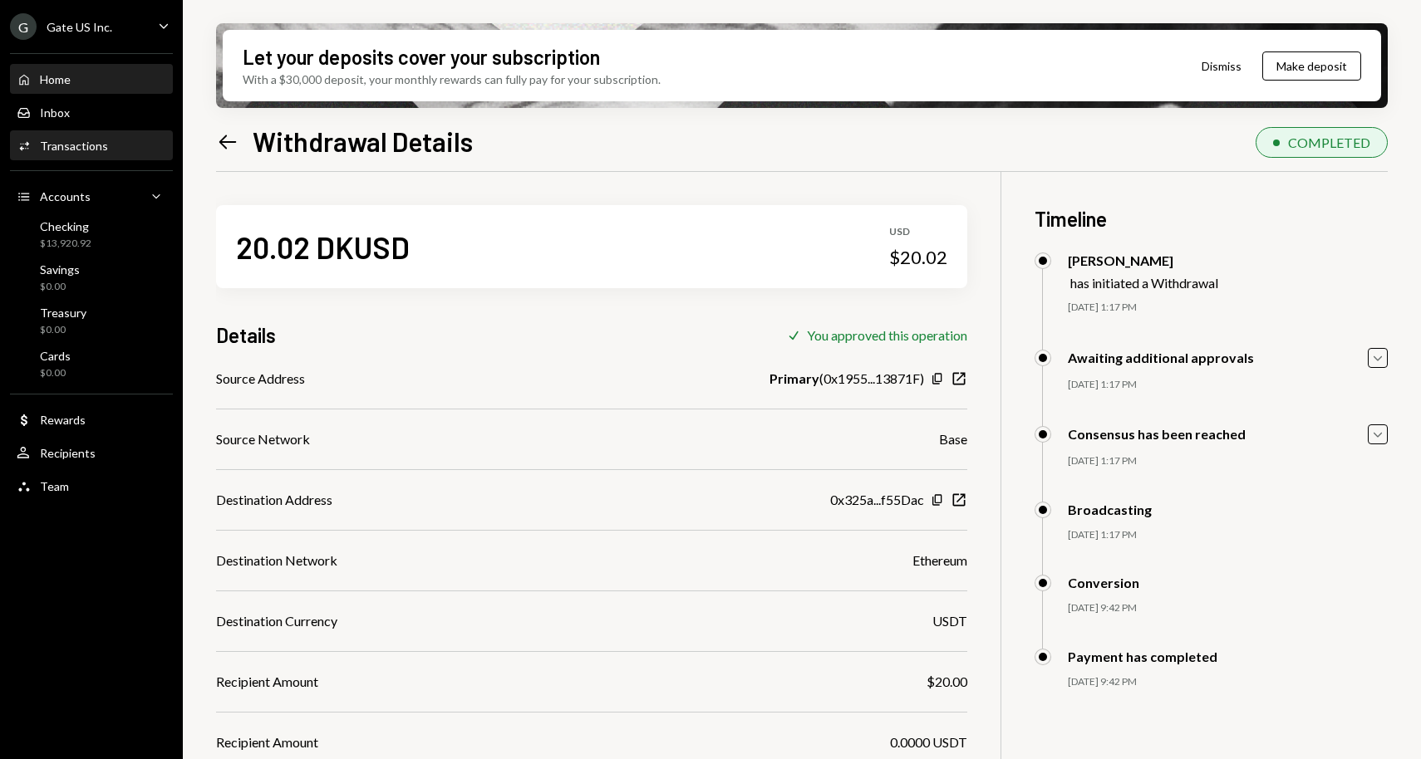
click at [101, 68] on div "Home Home" at bounding box center [92, 80] width 150 height 28
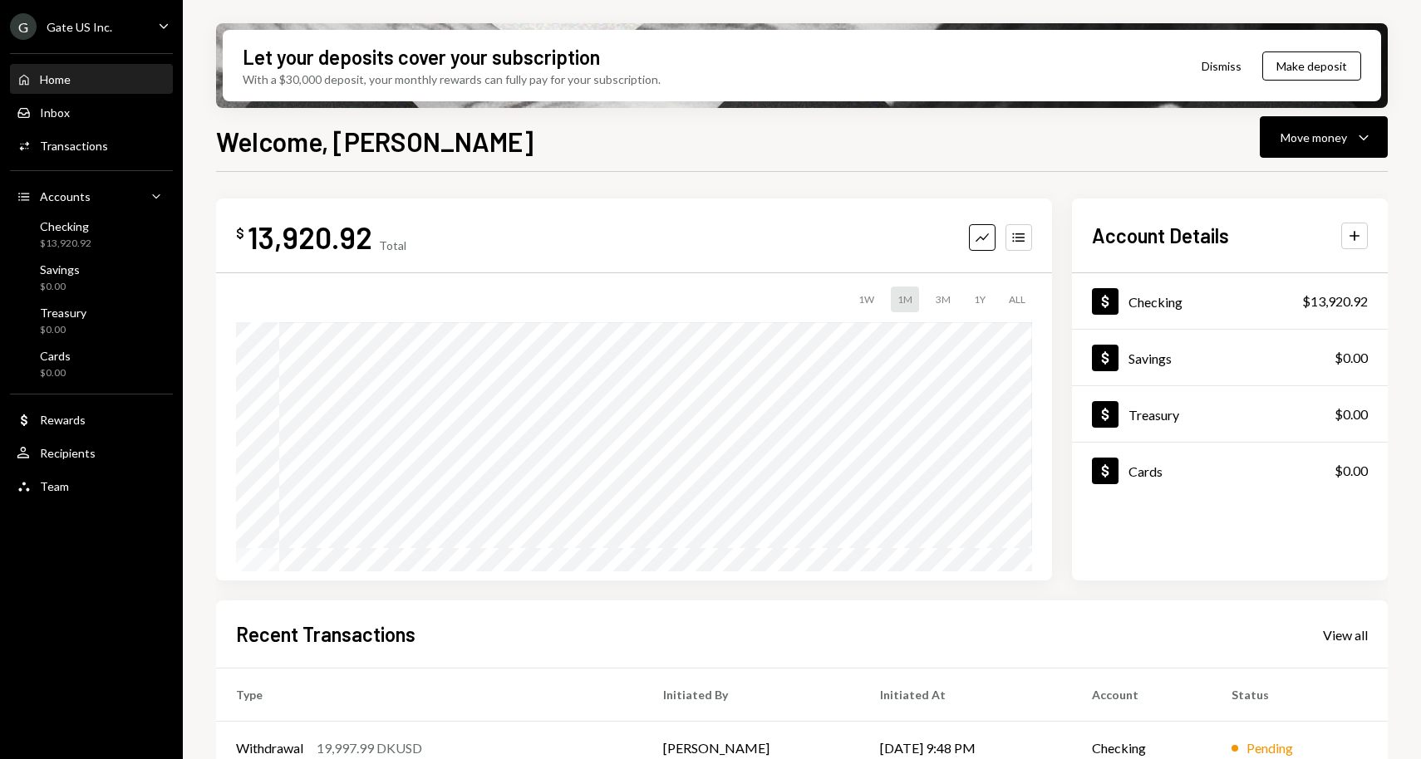
click at [115, 77] on div "Home Home" at bounding box center [92, 79] width 150 height 15
